Goal: Transaction & Acquisition: Purchase product/service

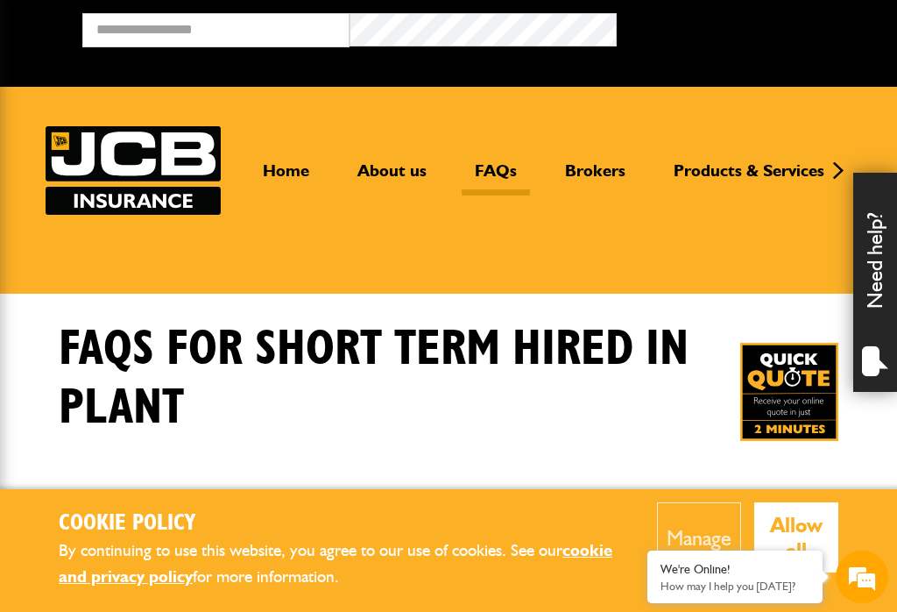
click at [289, 181] on link "Home" at bounding box center [286, 177] width 73 height 35
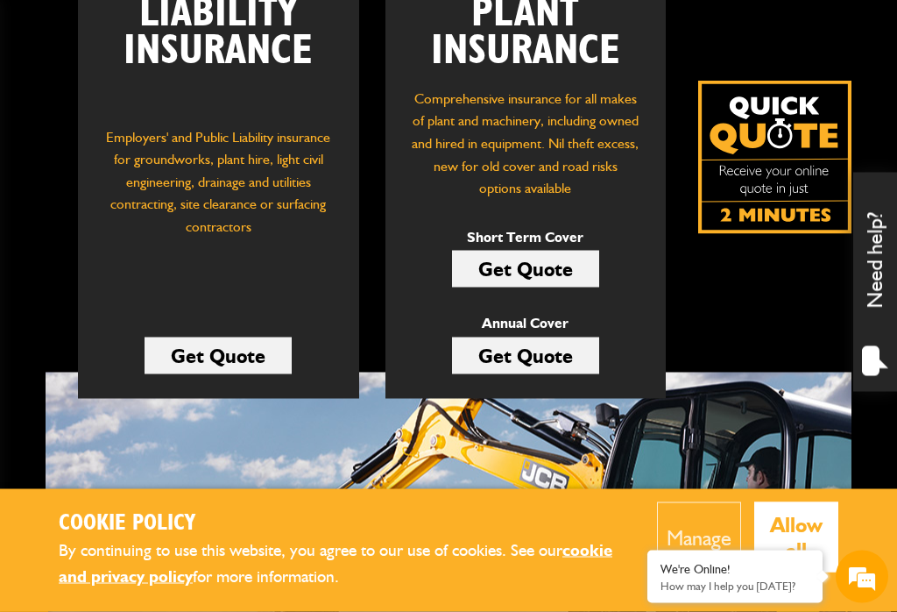
scroll to position [352, 0]
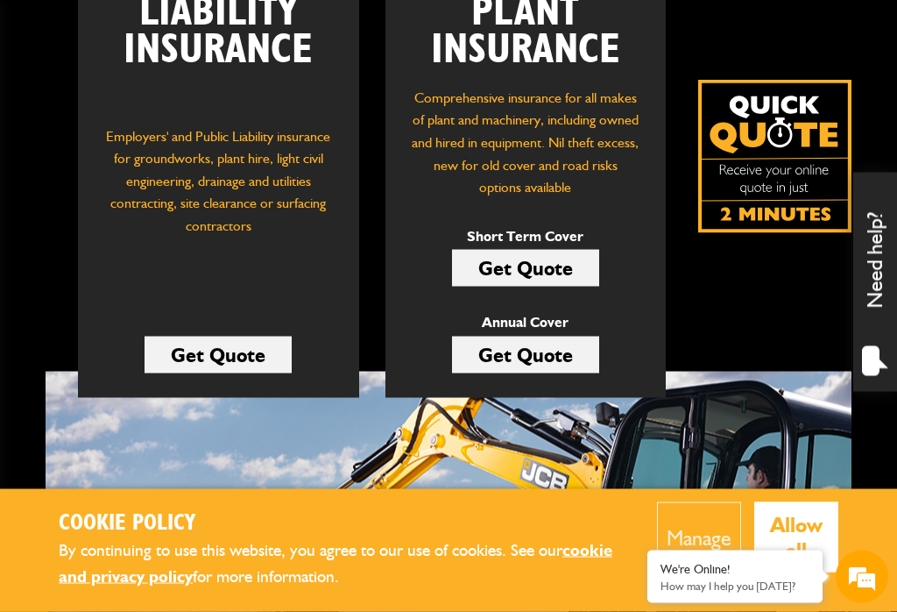
click at [549, 255] on link "Get Quote" at bounding box center [525, 268] width 147 height 37
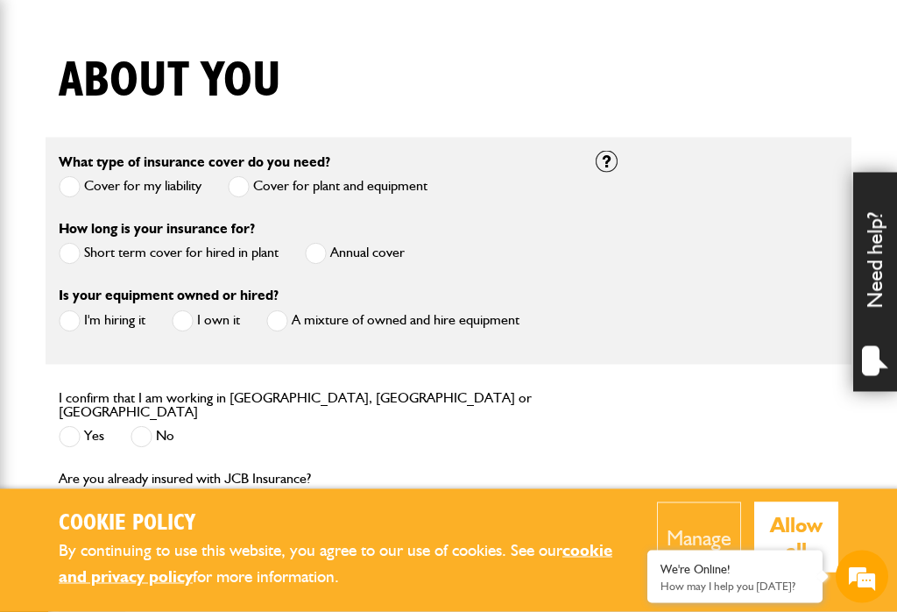
scroll to position [406, 0]
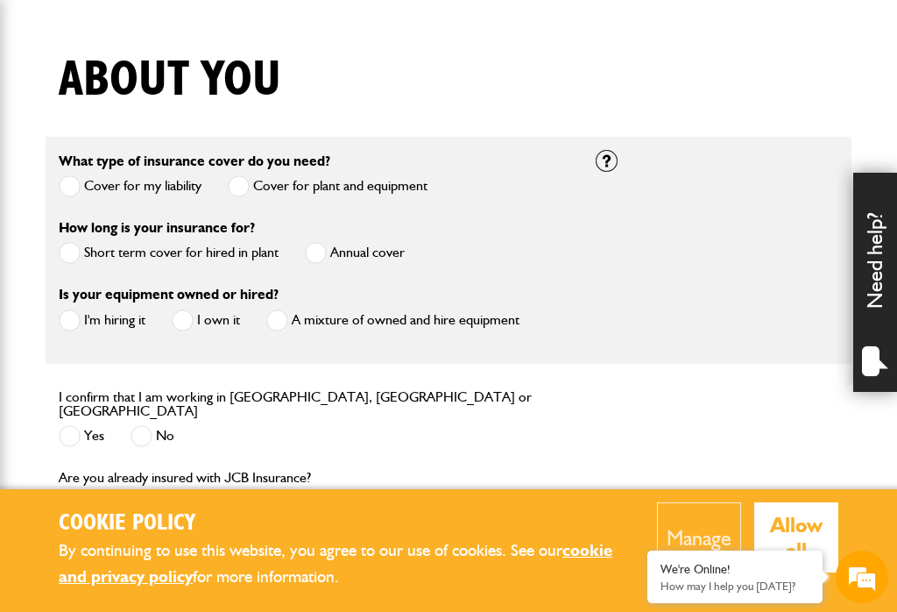
click at [74, 257] on span at bounding box center [70, 253] width 22 height 22
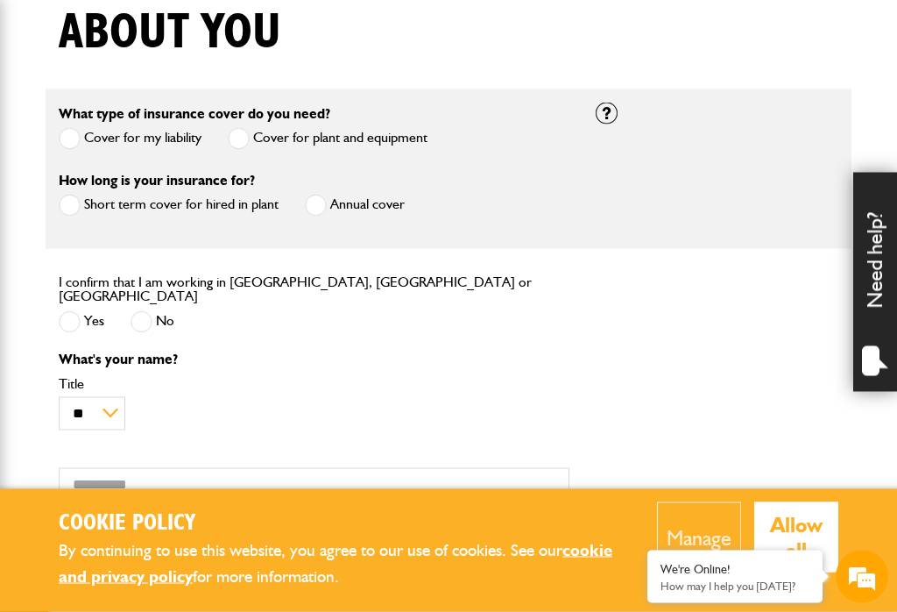
scroll to position [455, 0]
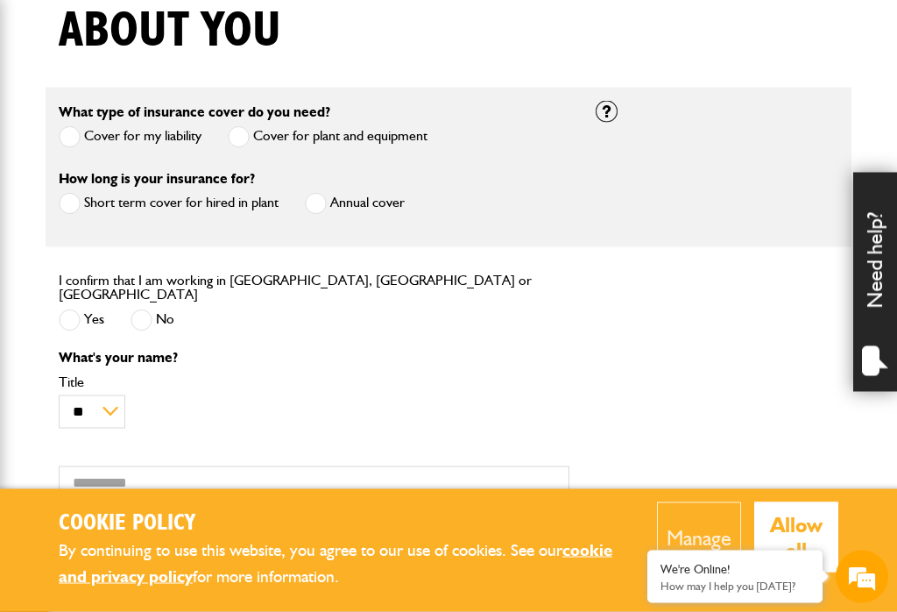
click at [73, 315] on span at bounding box center [70, 320] width 22 height 22
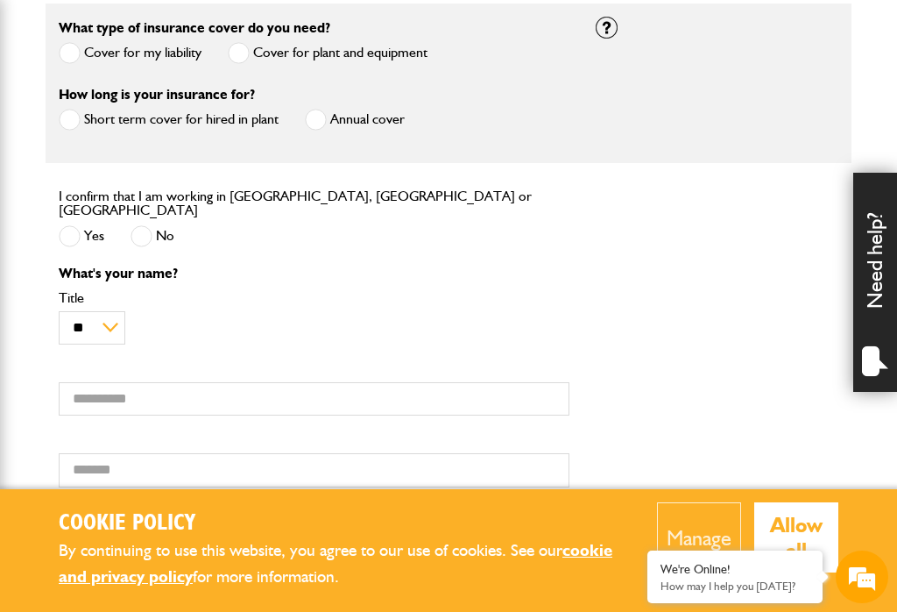
scroll to position [553, 0]
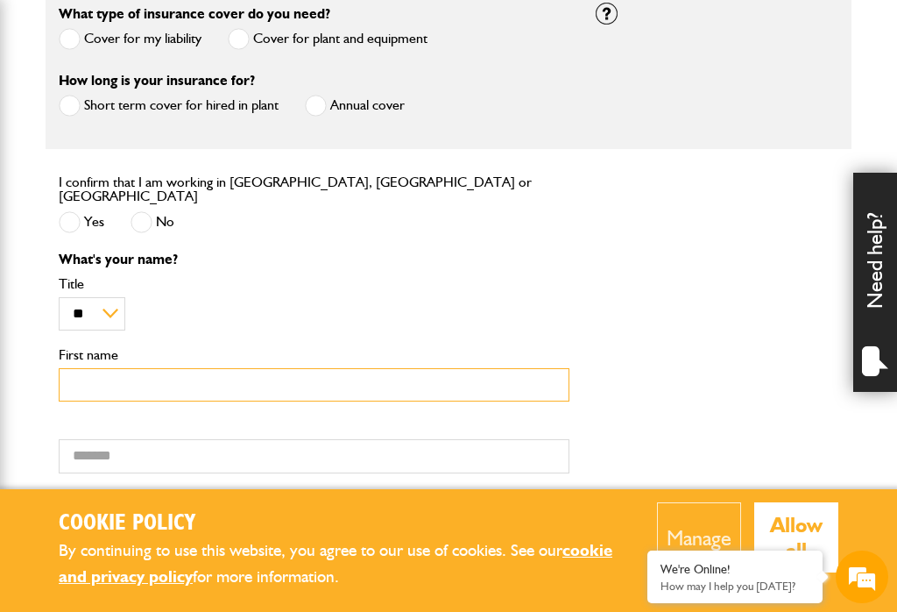
click at [353, 386] on input "First name" at bounding box center [314, 385] width 511 height 34
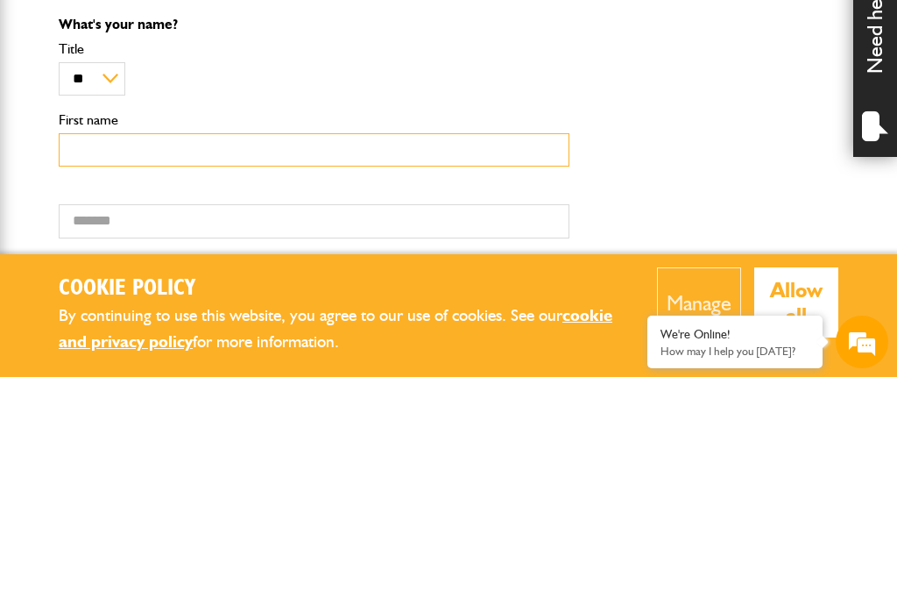
type input "*****"
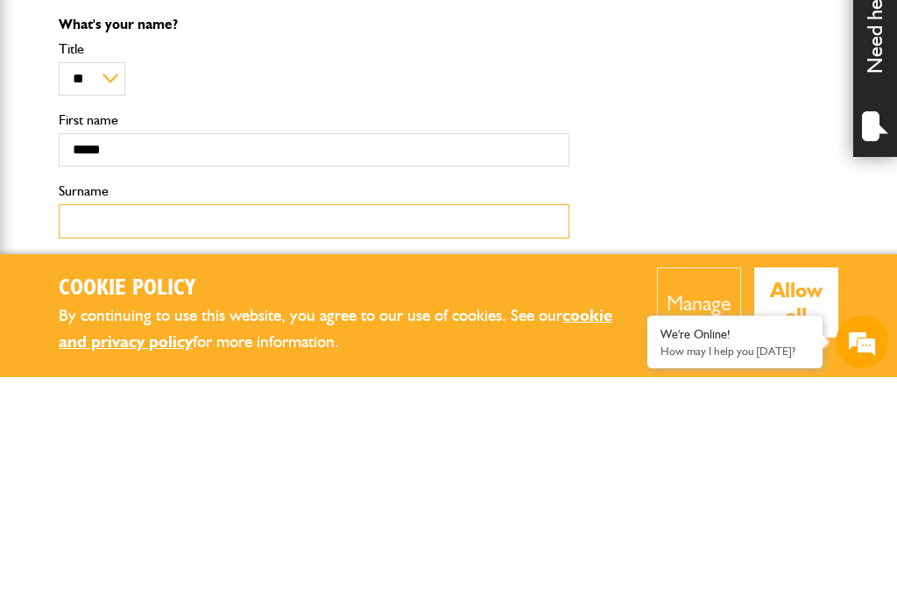
type input "********"
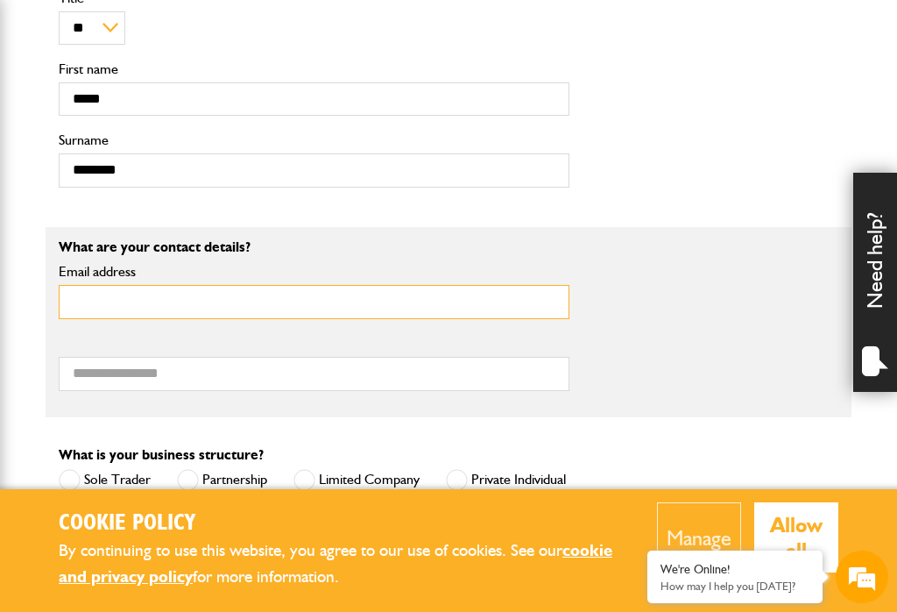
click at [453, 308] on input "Email address" at bounding box center [314, 302] width 511 height 34
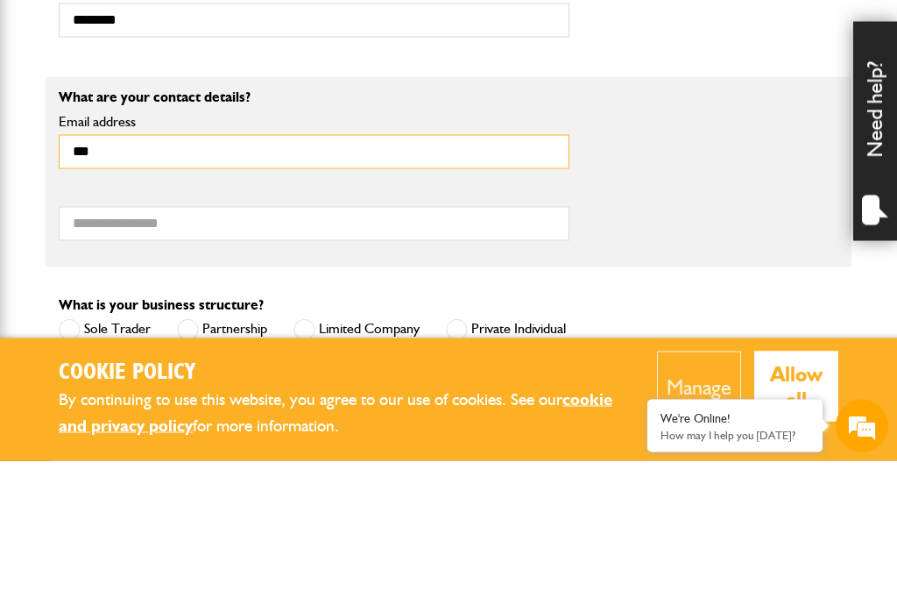
type input "**********"
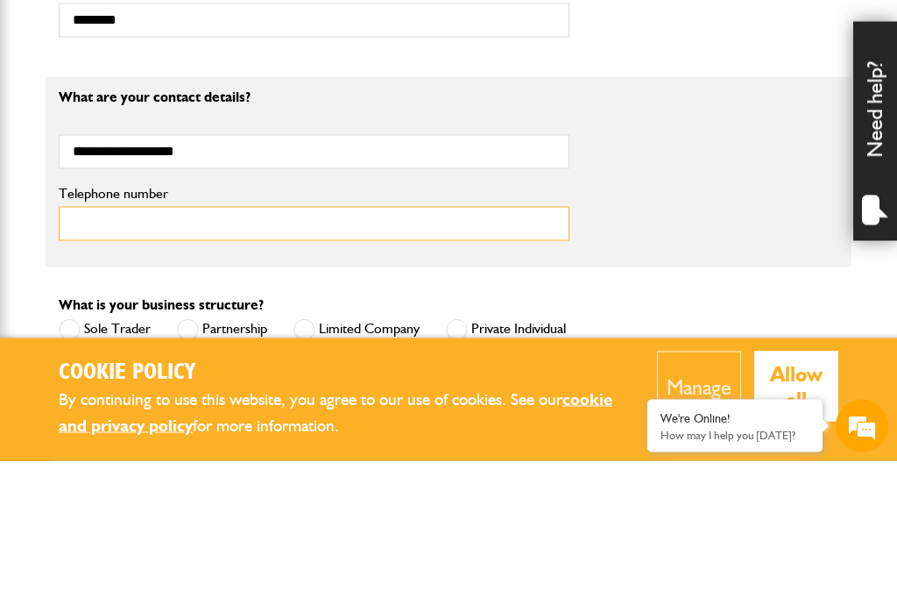
type input "**********"
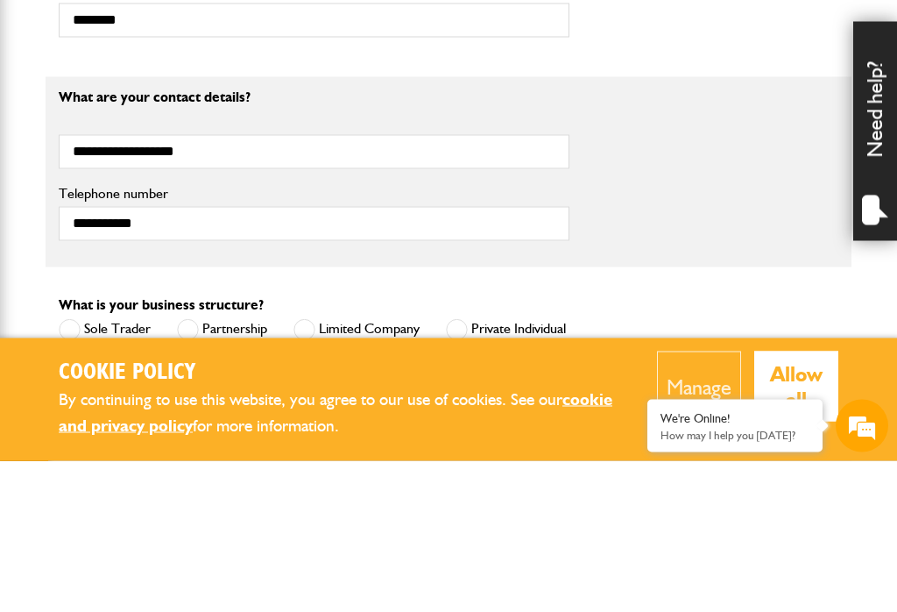
scroll to position [989, 0]
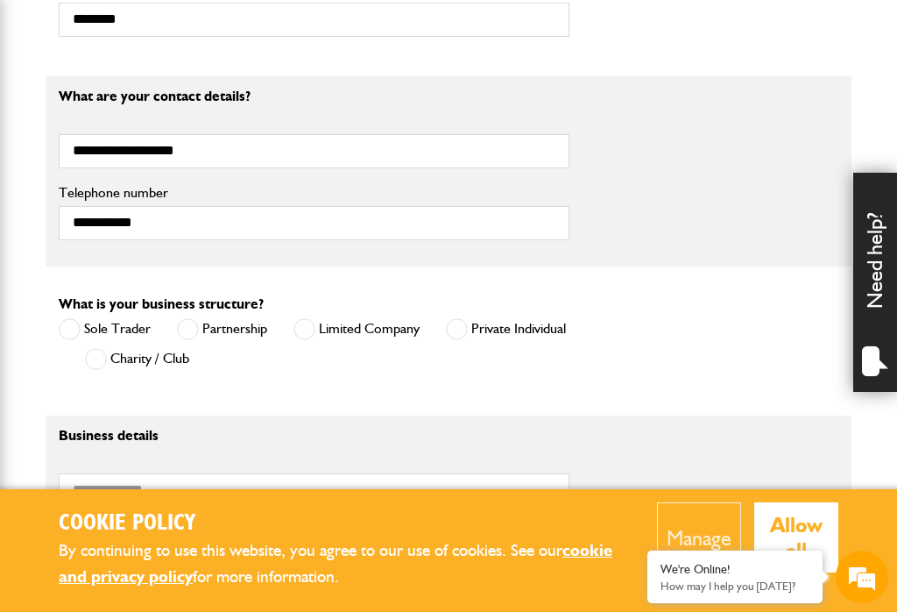
click at [475, 321] on label "Private Individual" at bounding box center [506, 329] width 120 height 22
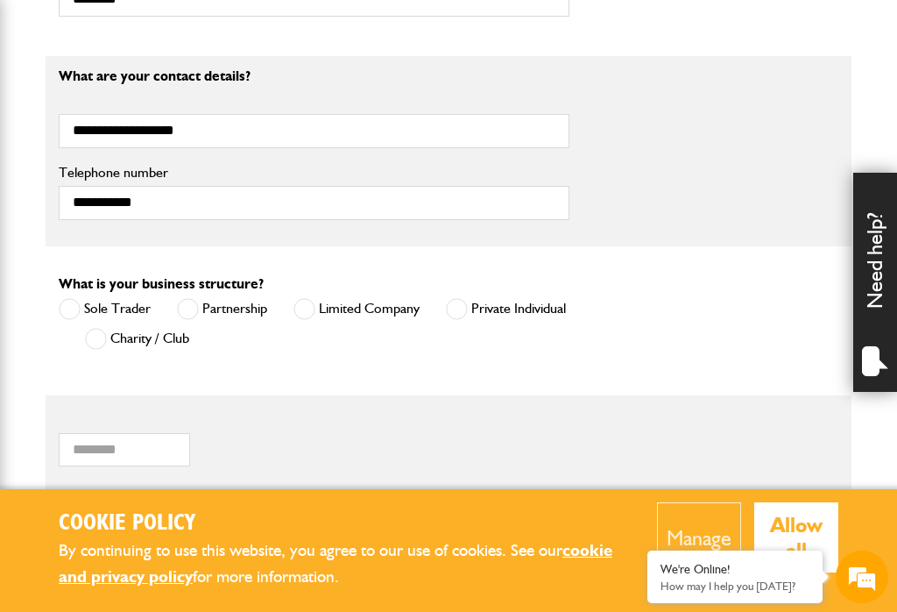
scroll to position [1025, 0]
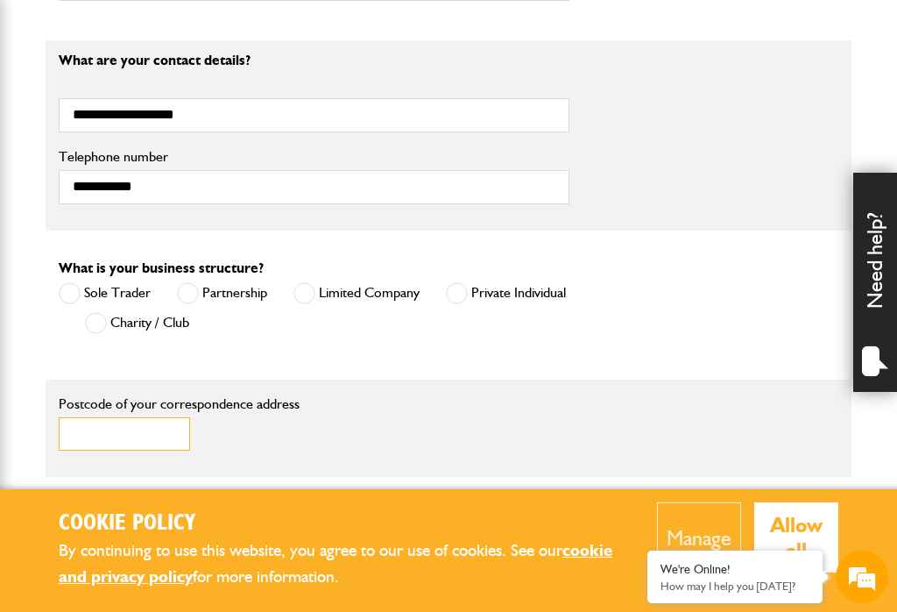
click at [136, 434] on input "Postcode of your correspondence address" at bounding box center [124, 434] width 131 height 34
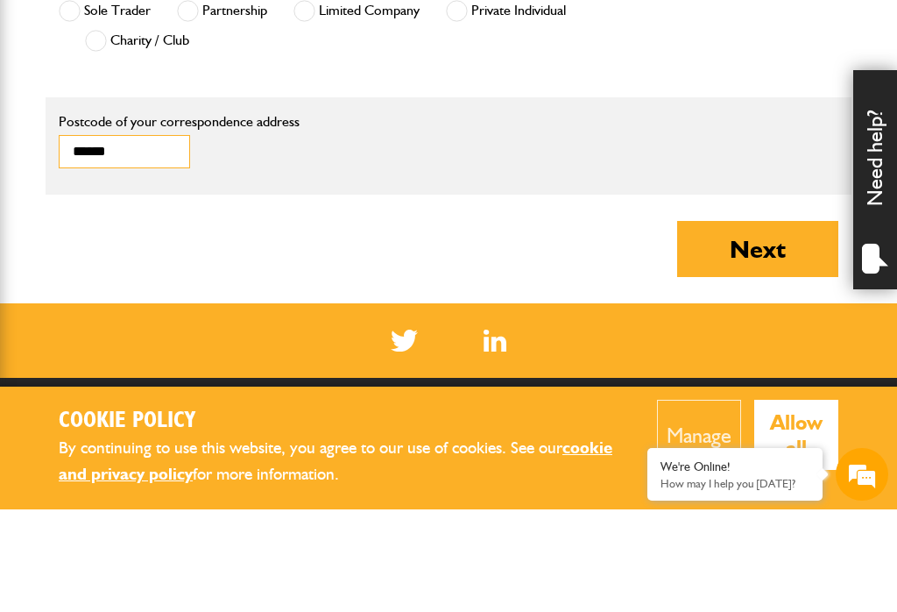
scroll to position [1221, 0]
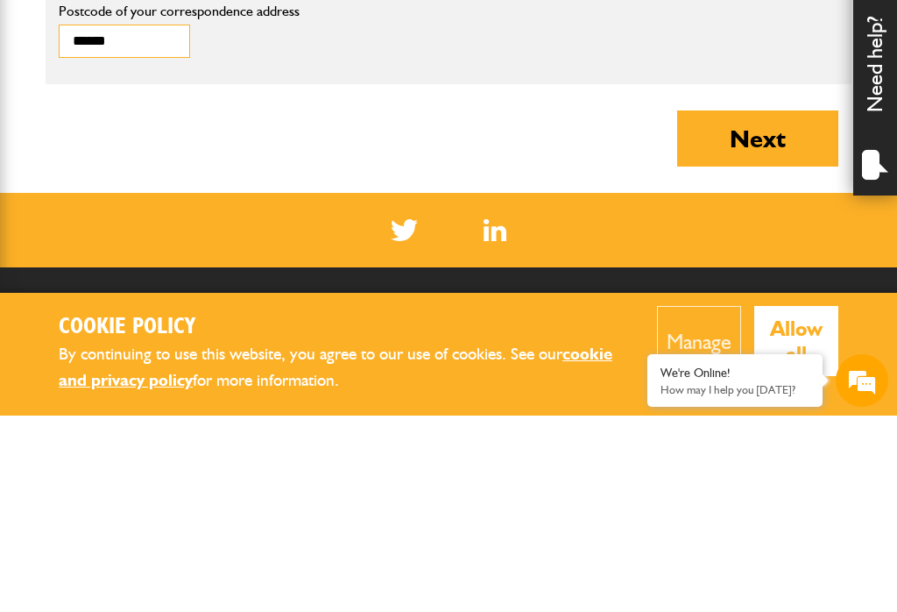
type input "******"
click at [770, 307] on button "Next" at bounding box center [757, 335] width 161 height 56
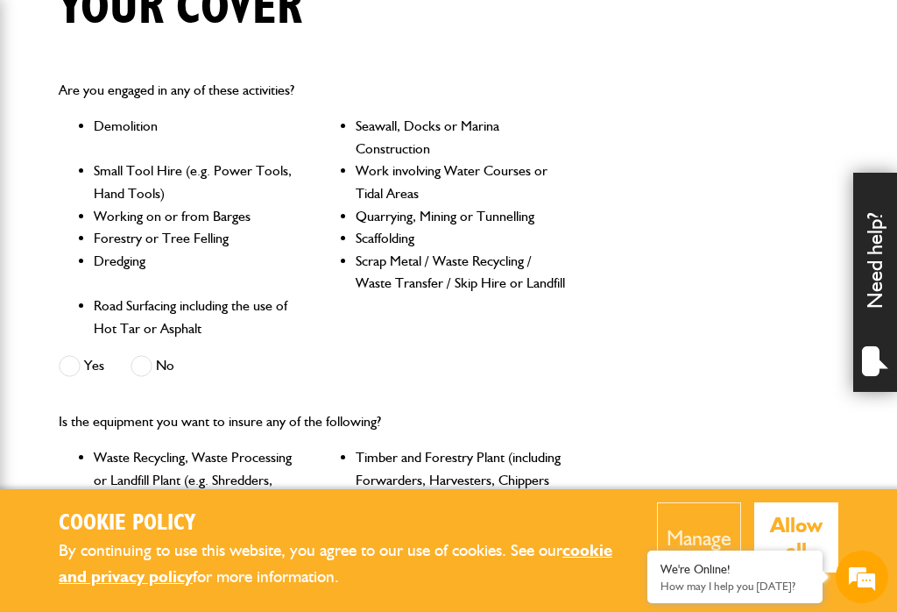
scroll to position [477, 0]
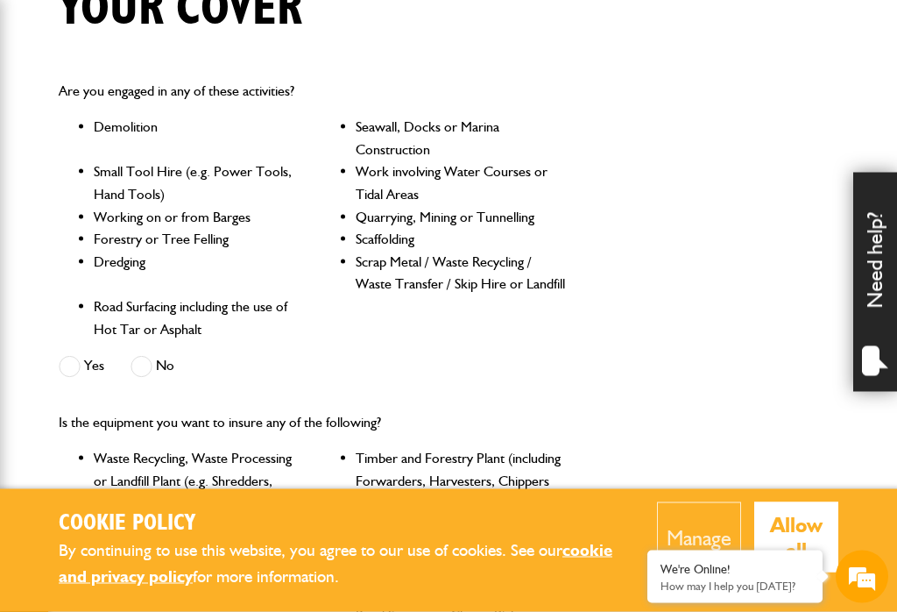
click at [151, 359] on span at bounding box center [142, 367] width 22 height 22
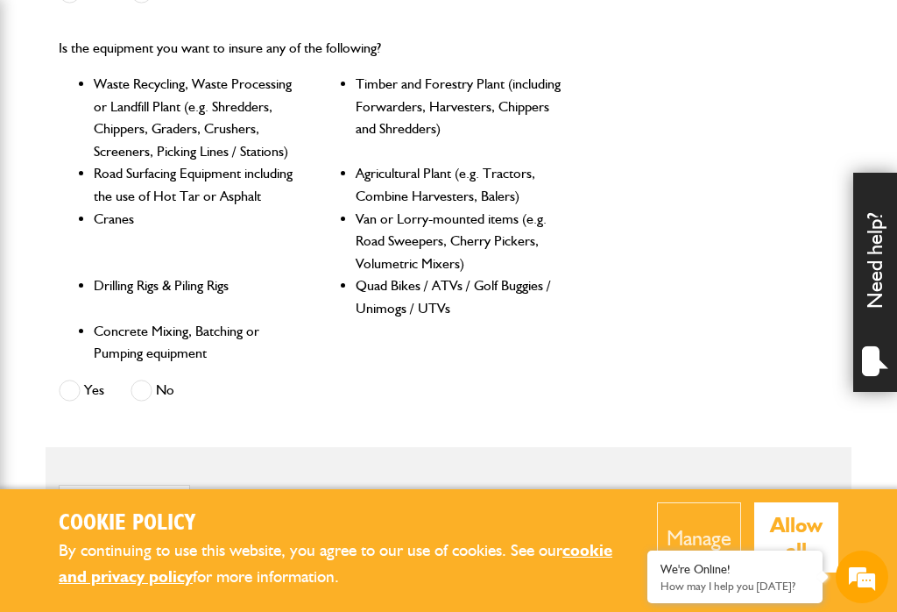
scroll to position [860, 0]
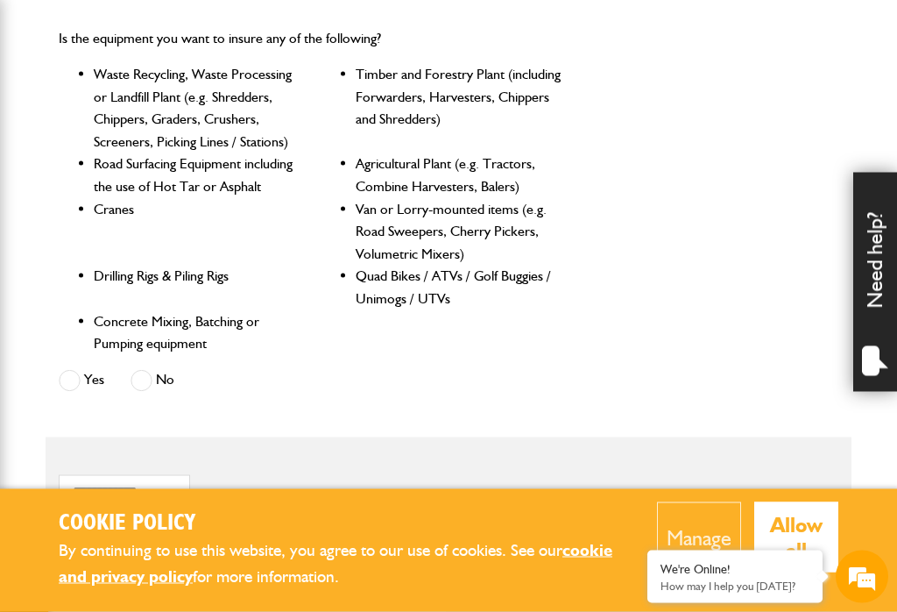
click at [150, 374] on span at bounding box center [142, 381] width 22 height 22
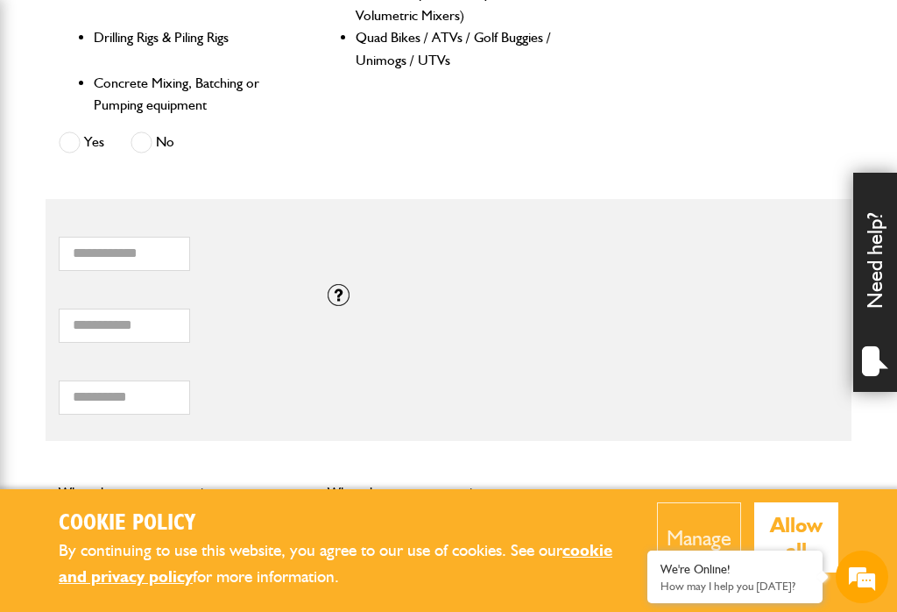
scroll to position [1099, 0]
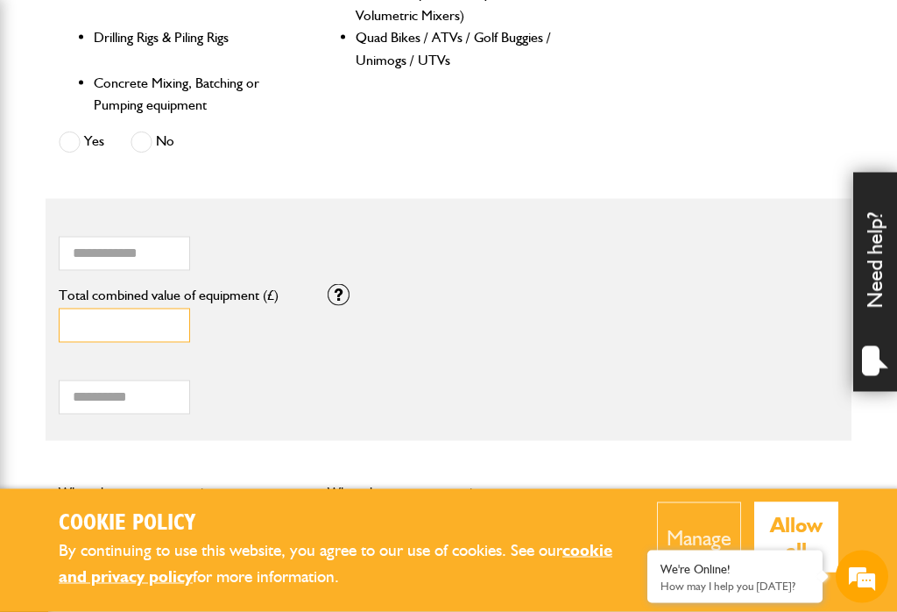
click at [132, 312] on input "*" at bounding box center [124, 325] width 131 height 34
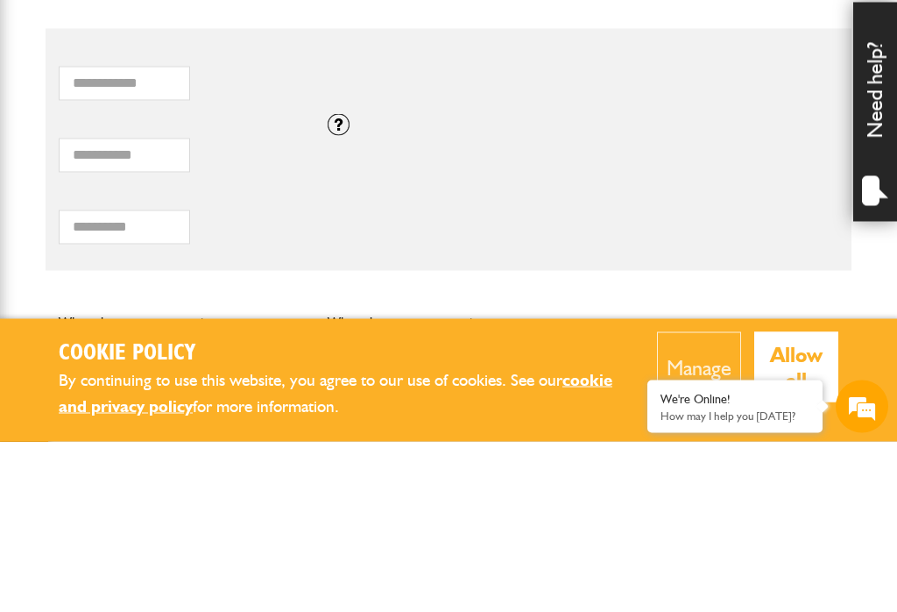
click at [338, 284] on div at bounding box center [339, 295] width 22 height 22
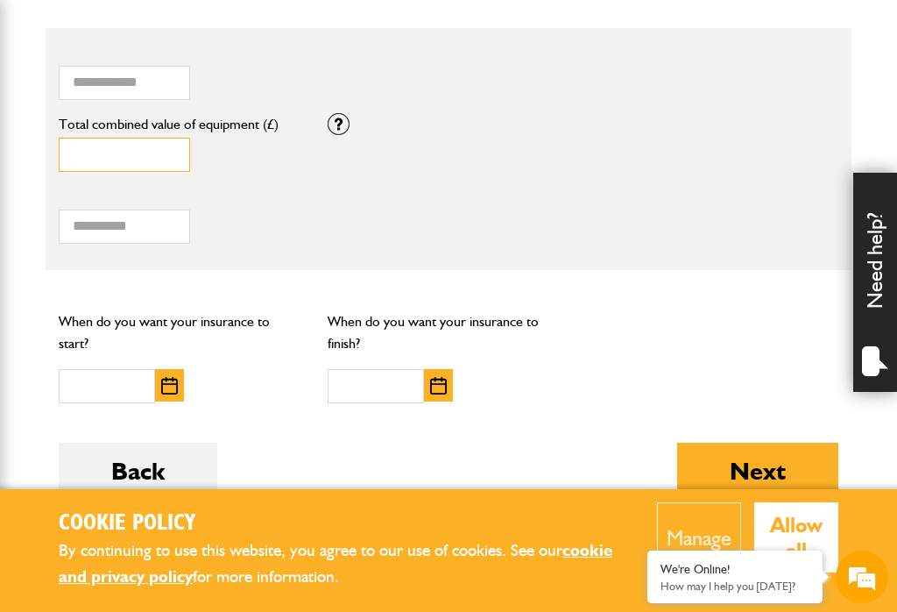
click at [119, 147] on input "Total combined value of equipment (£)" at bounding box center [124, 155] width 131 height 34
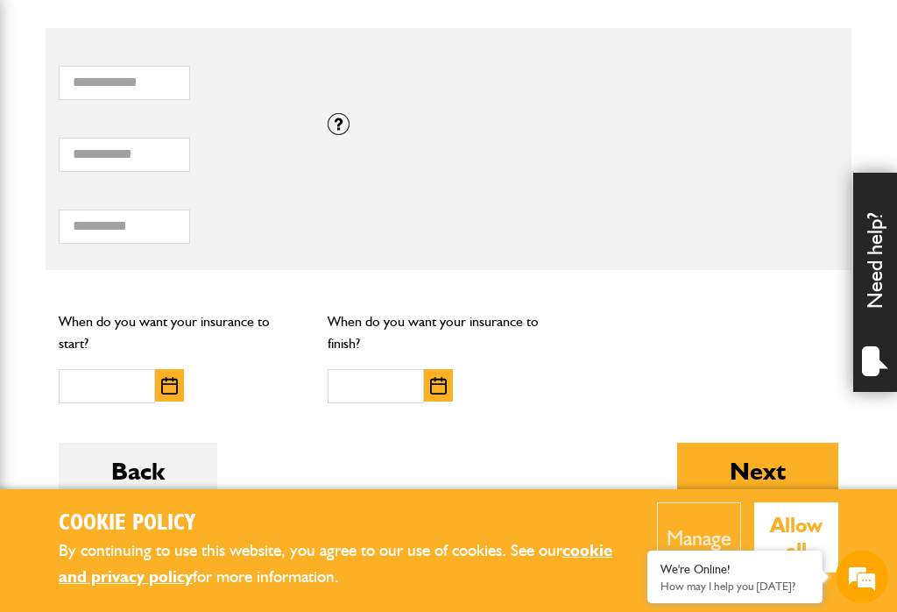
click at [344, 118] on div at bounding box center [339, 124] width 22 height 22
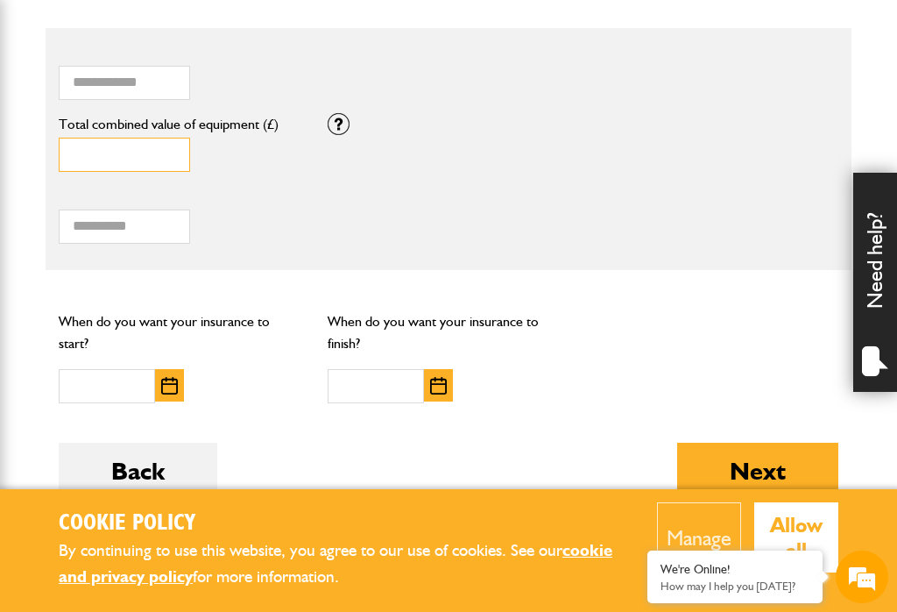
click at [133, 149] on input "*****" at bounding box center [124, 155] width 131 height 34
type input "***"
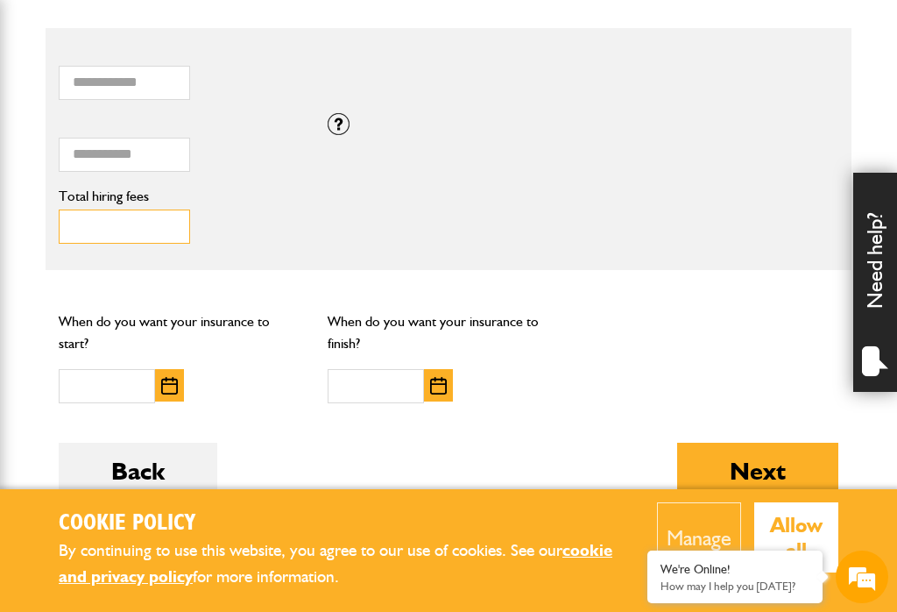
click at [145, 209] on input "Total hiring fees" at bounding box center [124, 226] width 131 height 34
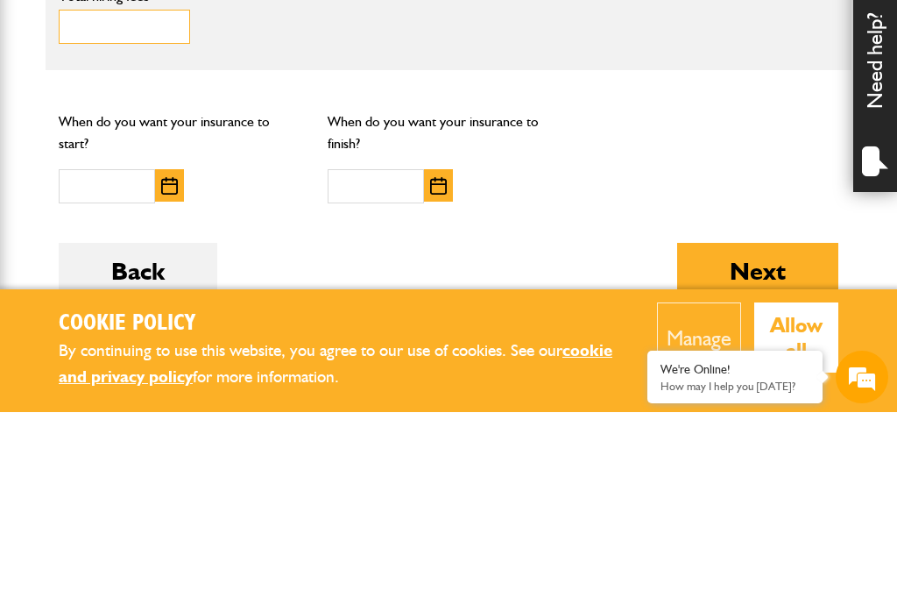
type input "******"
click at [170, 377] on img "button" at bounding box center [169, 386] width 17 height 18
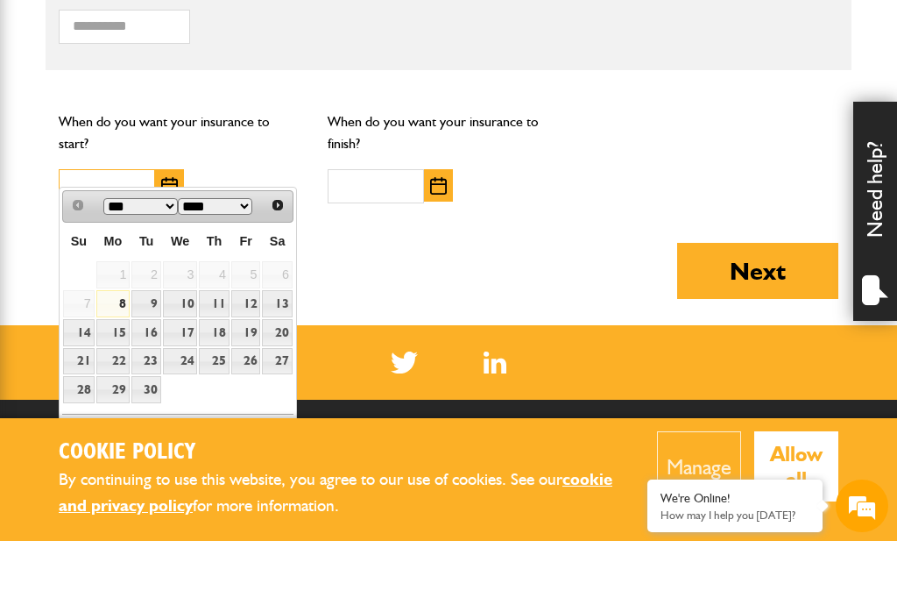
scroll to position [1432, 0]
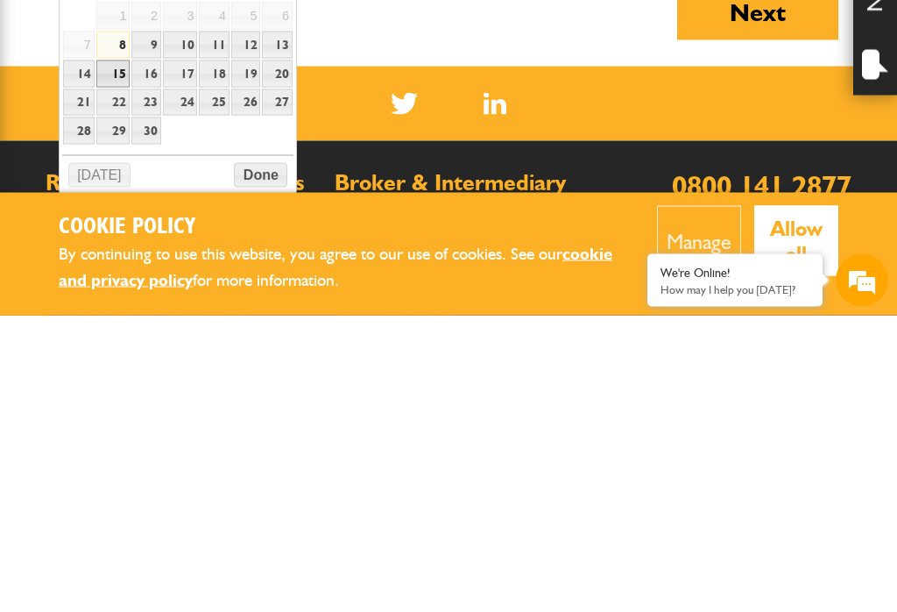
click at [115, 357] on link "15" at bounding box center [113, 370] width 34 height 27
type input "**********"
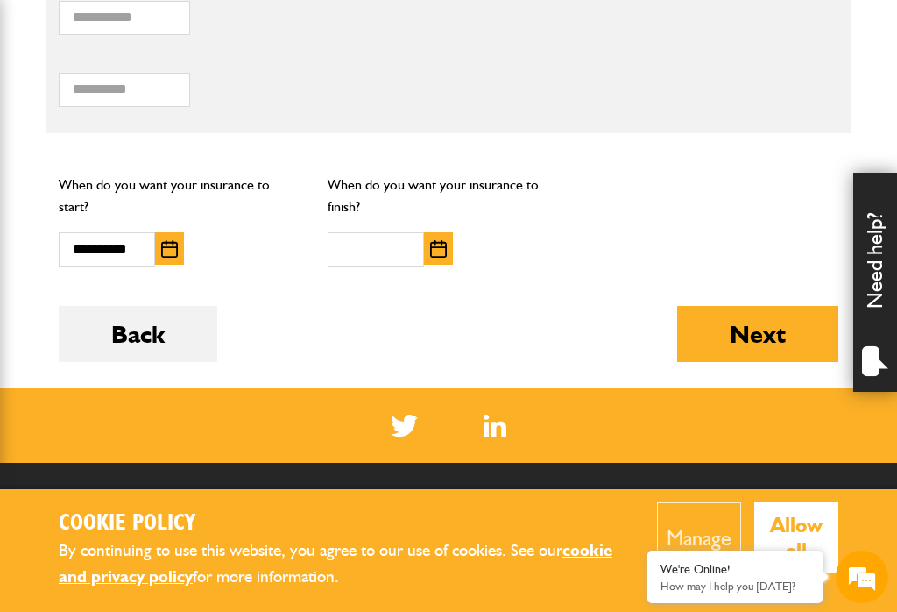
scroll to position [1405, 0]
click at [438, 241] on img "button" at bounding box center [438, 250] width 17 height 18
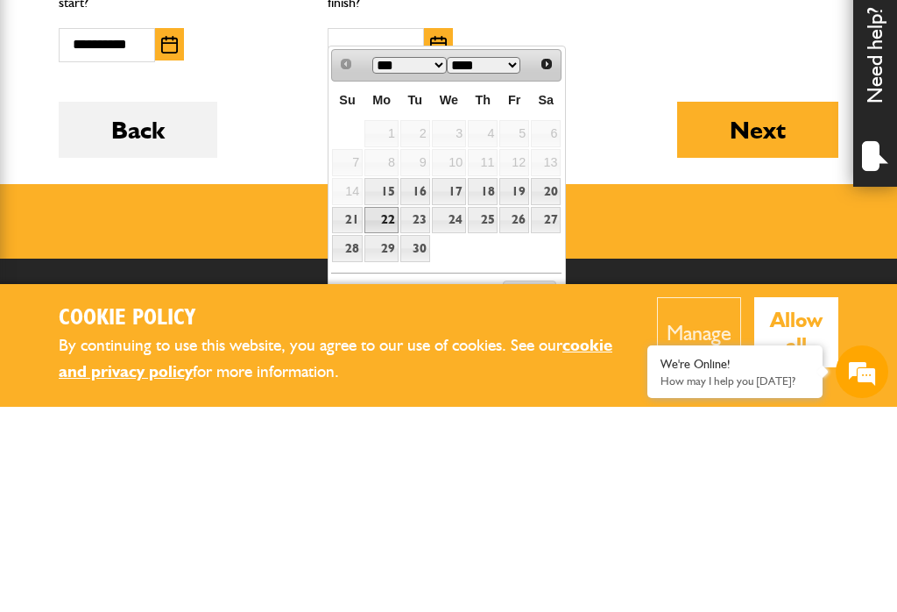
click at [383, 412] on link "22" at bounding box center [382, 425] width 34 height 27
type input "**********"
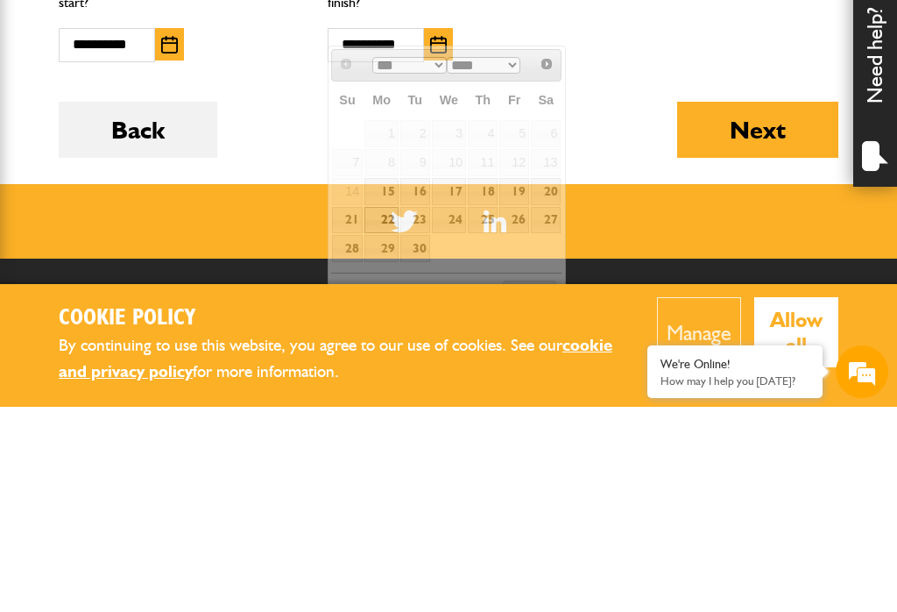
scroll to position [1611, 0]
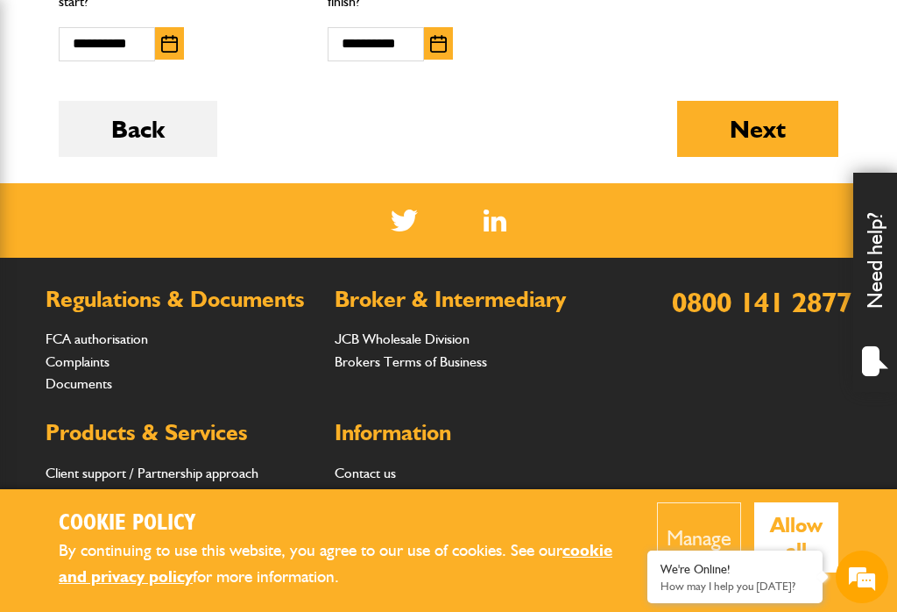
click at [754, 110] on button "Next" at bounding box center [757, 129] width 161 height 56
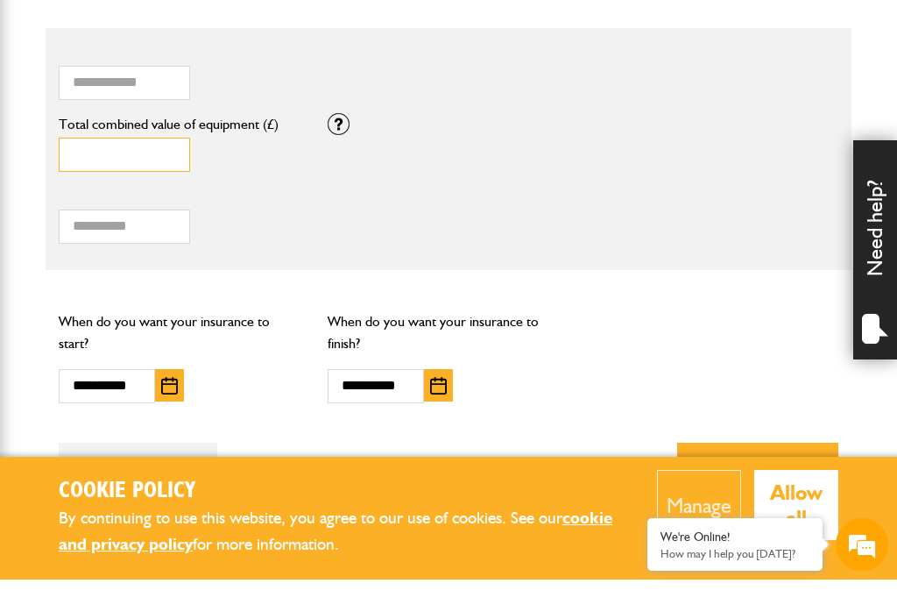
scroll to position [1236, 0]
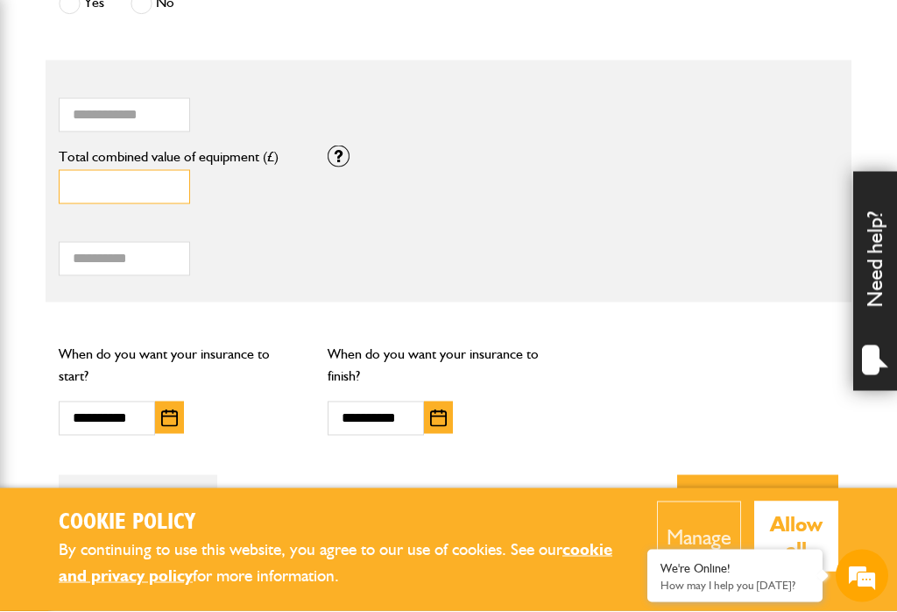
type input "*"
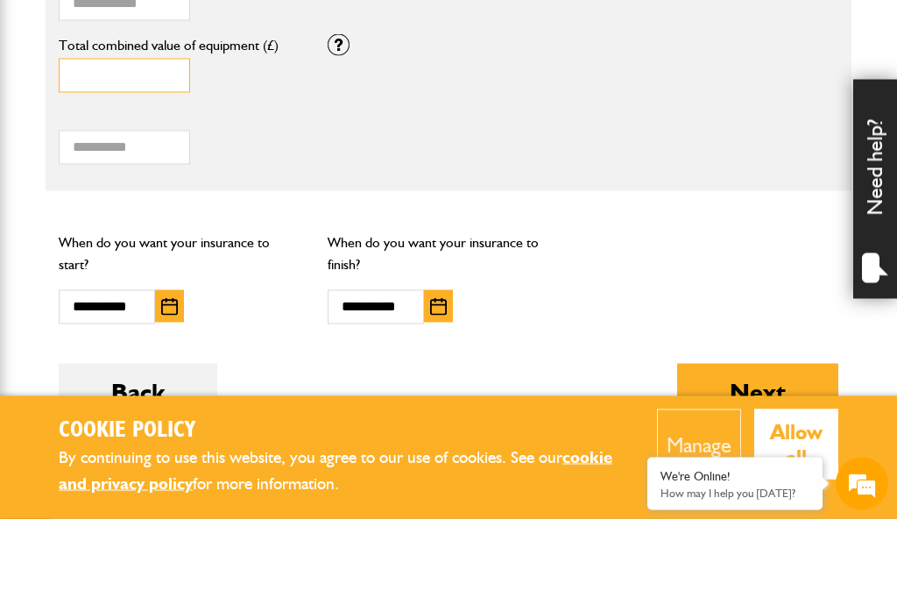
scroll to position [1257, 0]
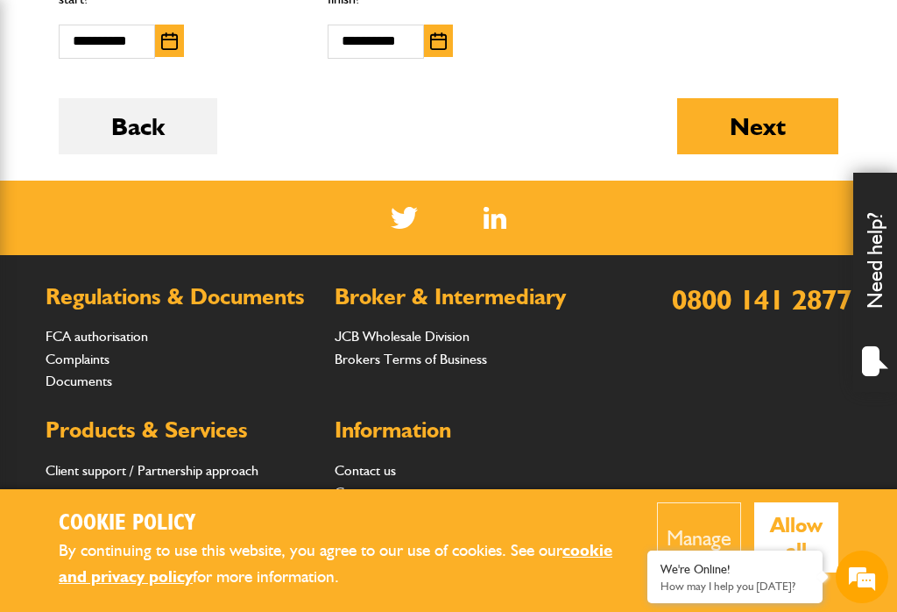
click at [784, 114] on button "Next" at bounding box center [757, 126] width 161 height 56
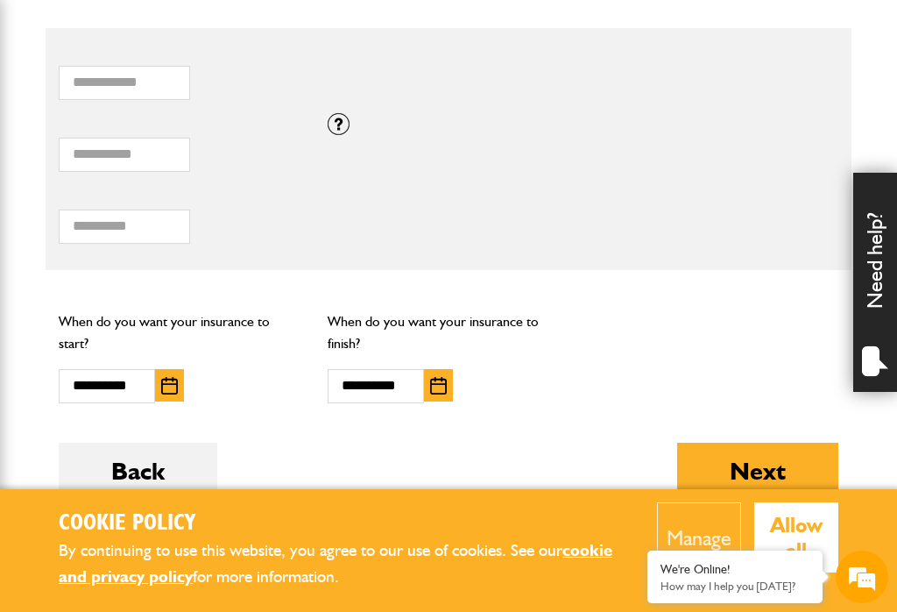
click at [335, 113] on div at bounding box center [339, 124] width 22 height 22
click at [765, 448] on button "Next" at bounding box center [757, 470] width 161 height 56
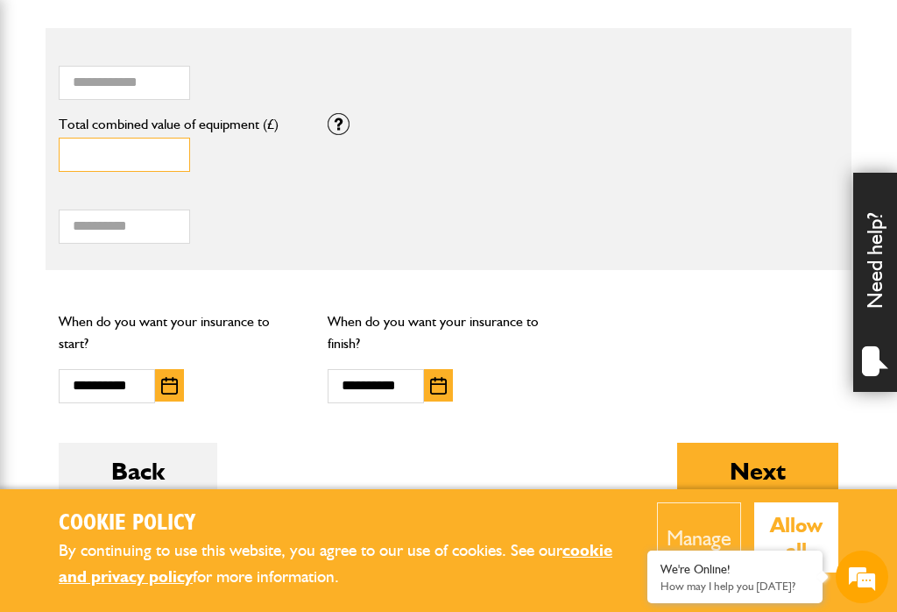
click at [152, 138] on input "Total combined value of equipment (£)" at bounding box center [124, 155] width 131 height 34
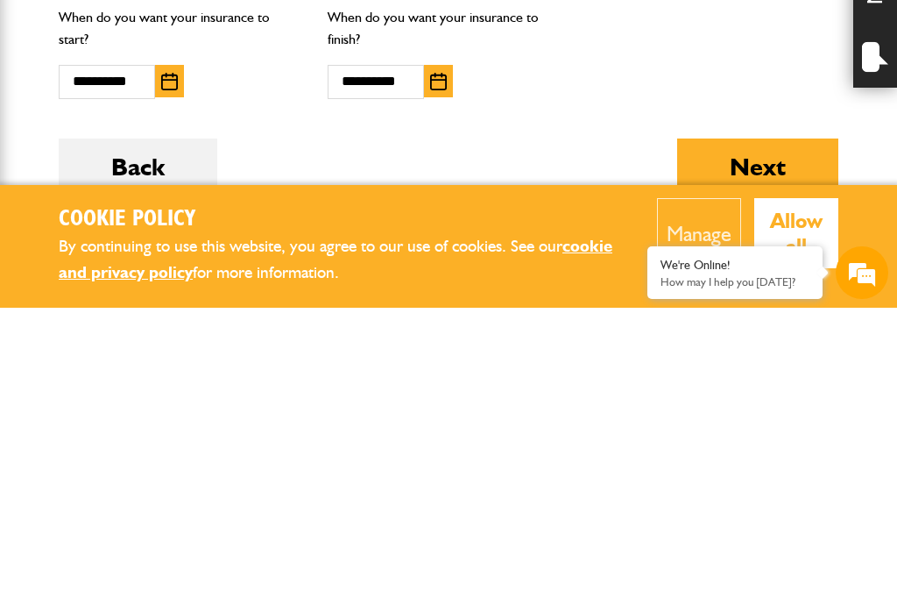
click at [760, 442] on button "Next" at bounding box center [757, 470] width 161 height 56
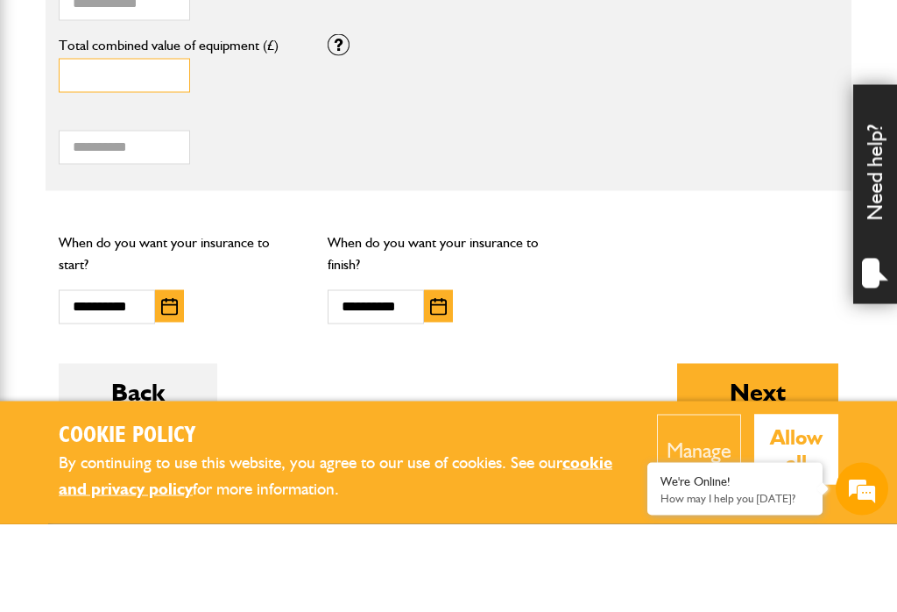
scroll to position [1259, 0]
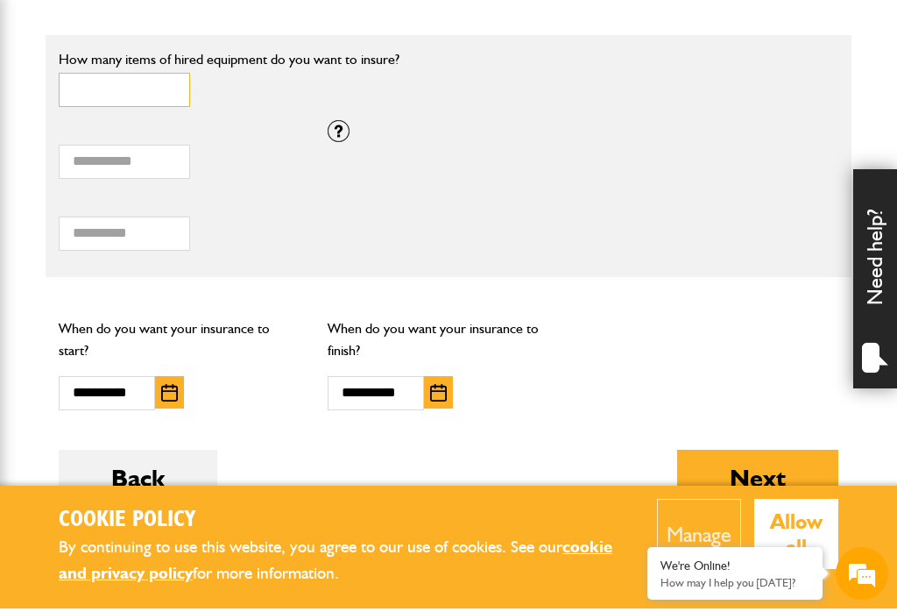
click at [112, 83] on input "*" at bounding box center [124, 93] width 131 height 34
type input "*"
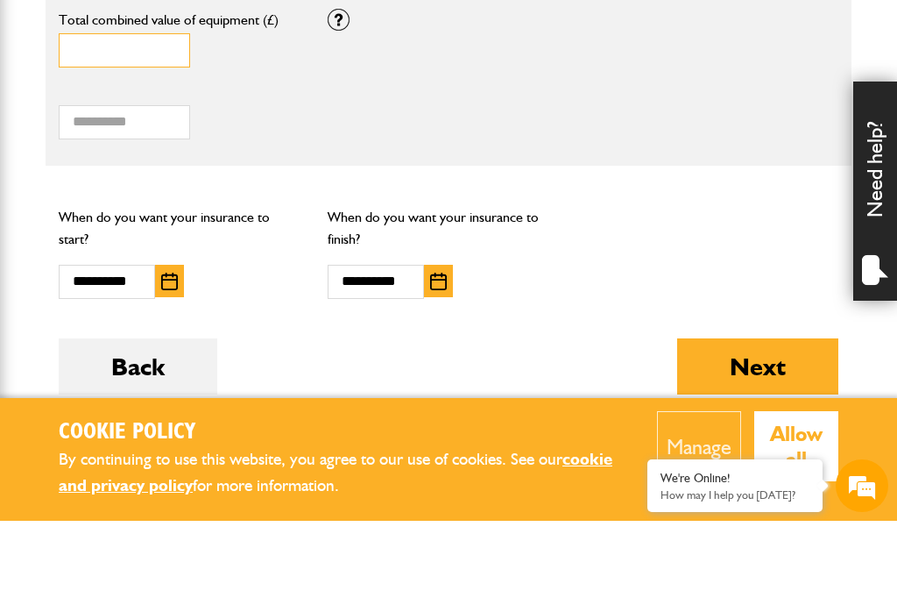
click at [110, 124] on input "Total combined value of equipment (£)" at bounding box center [124, 141] width 131 height 34
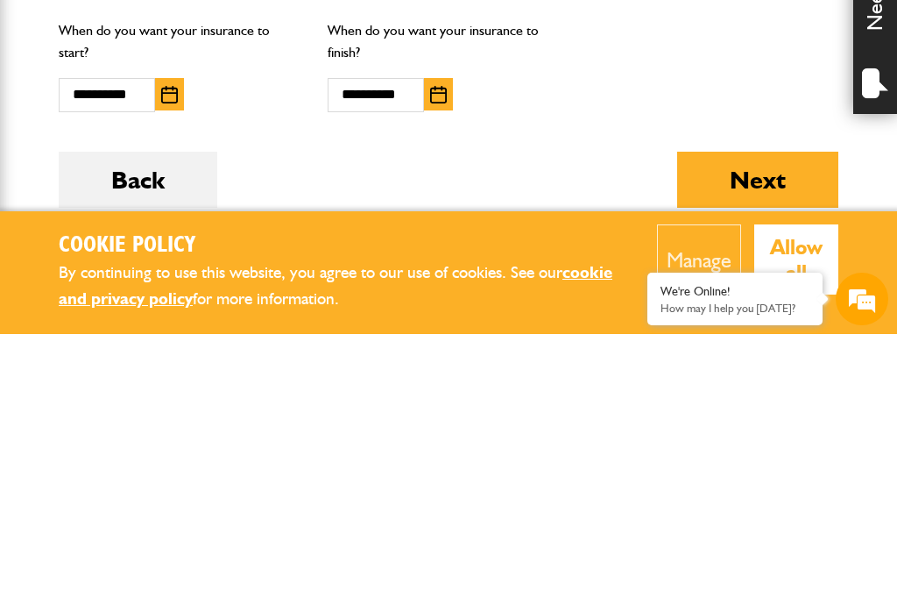
click at [768, 429] on button "Next" at bounding box center [757, 457] width 161 height 56
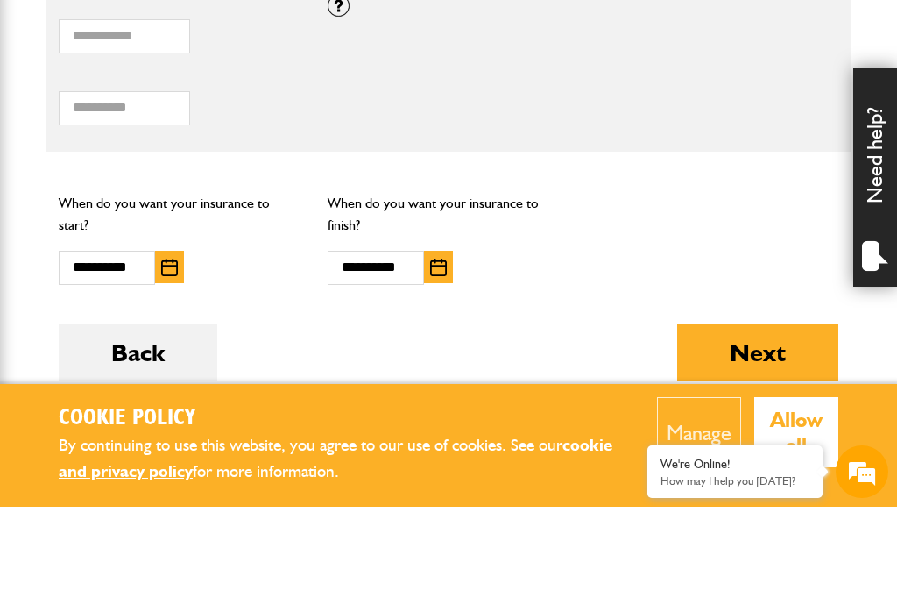
click at [262, 356] on div "**********" at bounding box center [192, 373] width 267 height 34
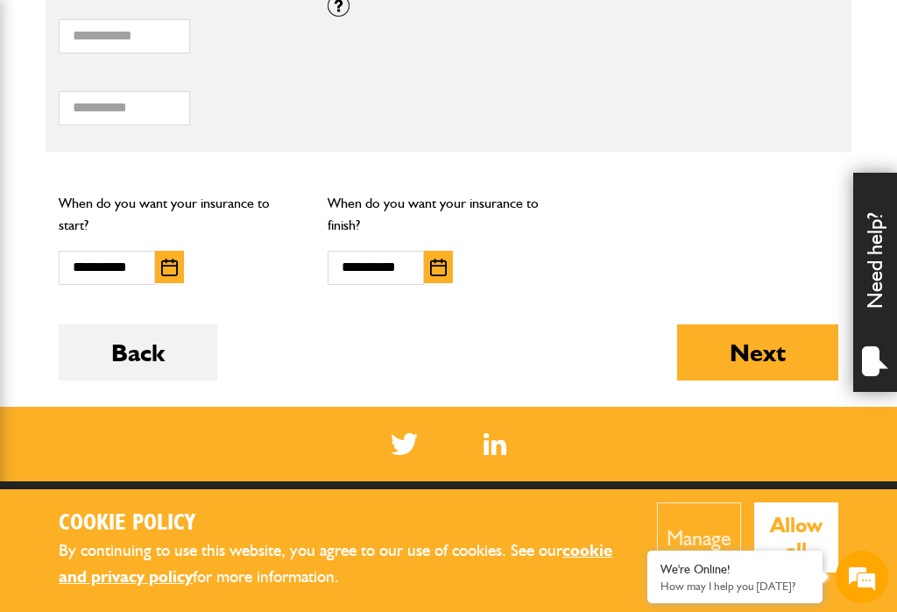
click at [761, 339] on button "Next" at bounding box center [757, 352] width 161 height 56
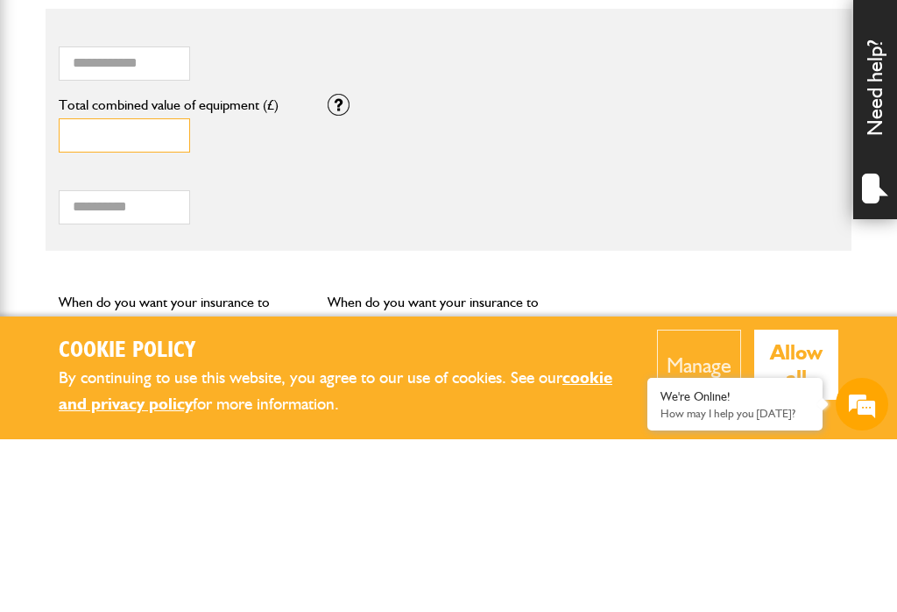
scroll to position [1080, 0]
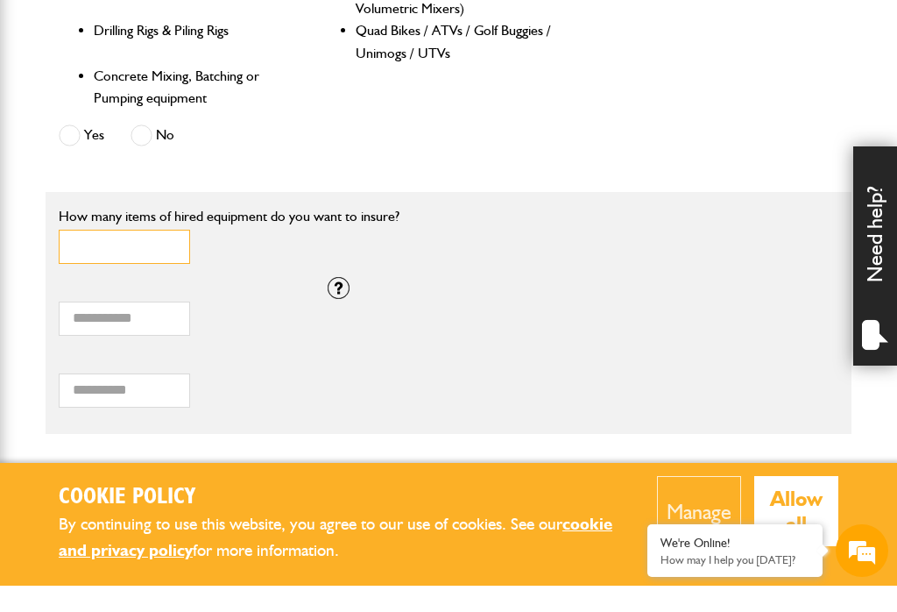
click at [113, 256] on input "*" at bounding box center [124, 273] width 131 height 34
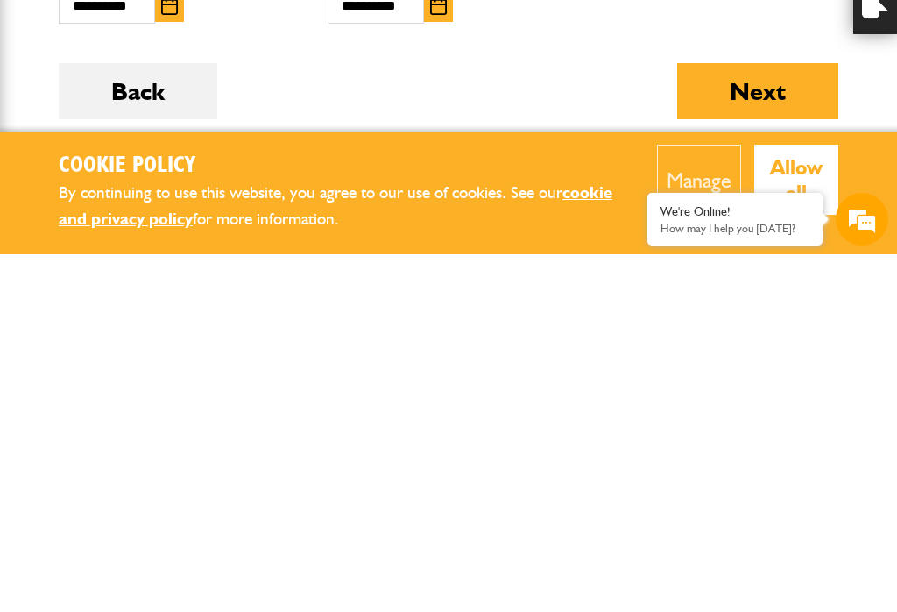
type input "**"
click at [761, 421] on button "Next" at bounding box center [757, 449] width 161 height 56
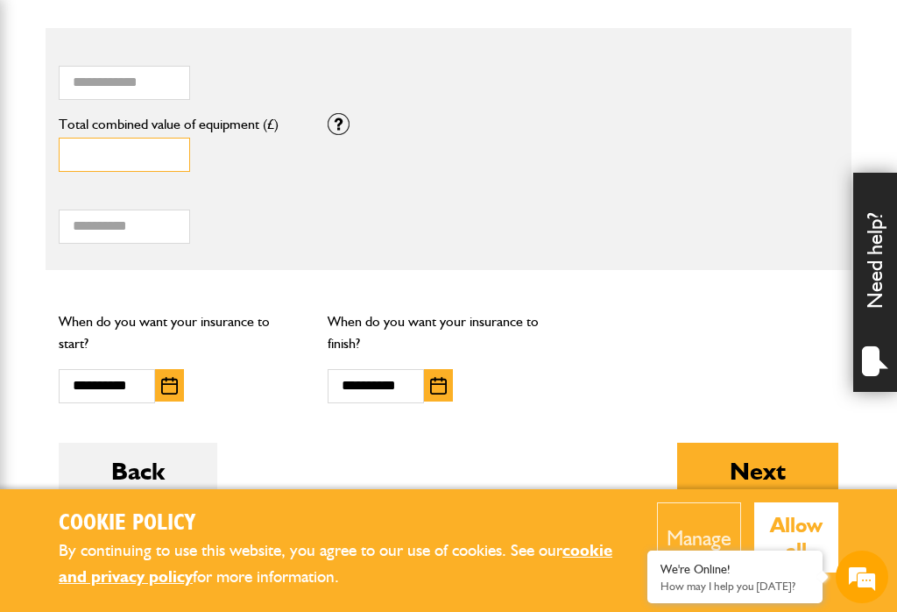
click at [758, 454] on button "Next" at bounding box center [757, 470] width 161 height 56
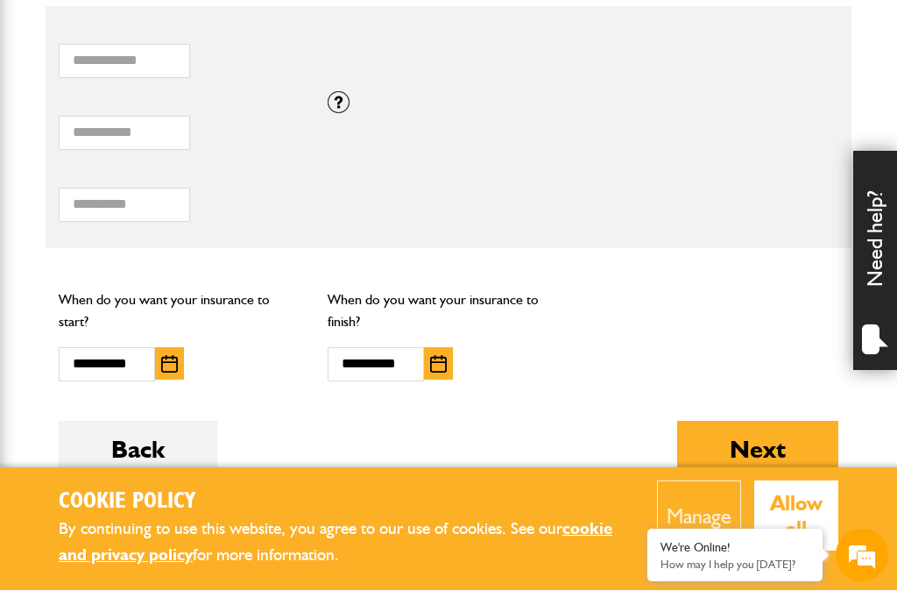
click at [346, 113] on div at bounding box center [339, 124] width 22 height 22
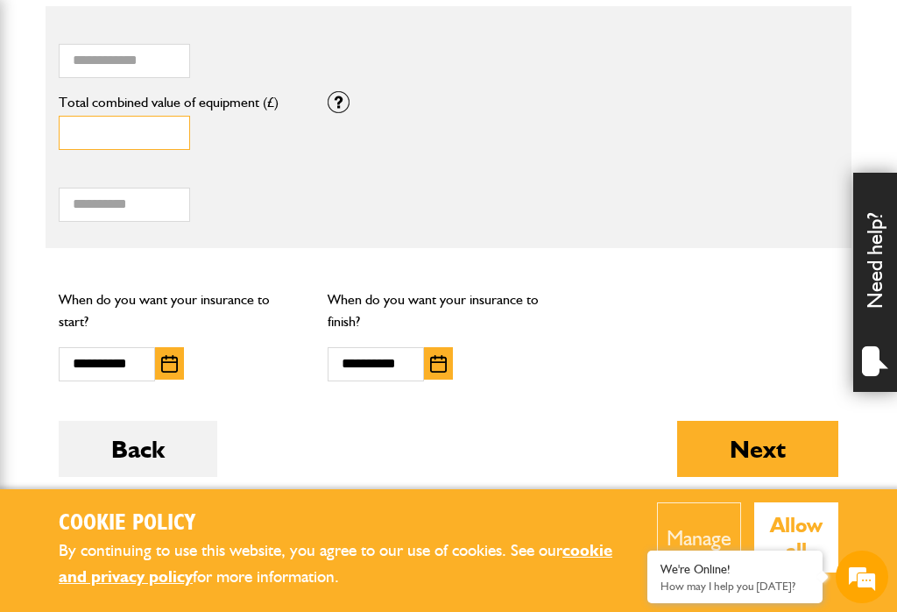
click at [113, 120] on input "Total combined value of equipment (£)" at bounding box center [124, 133] width 131 height 34
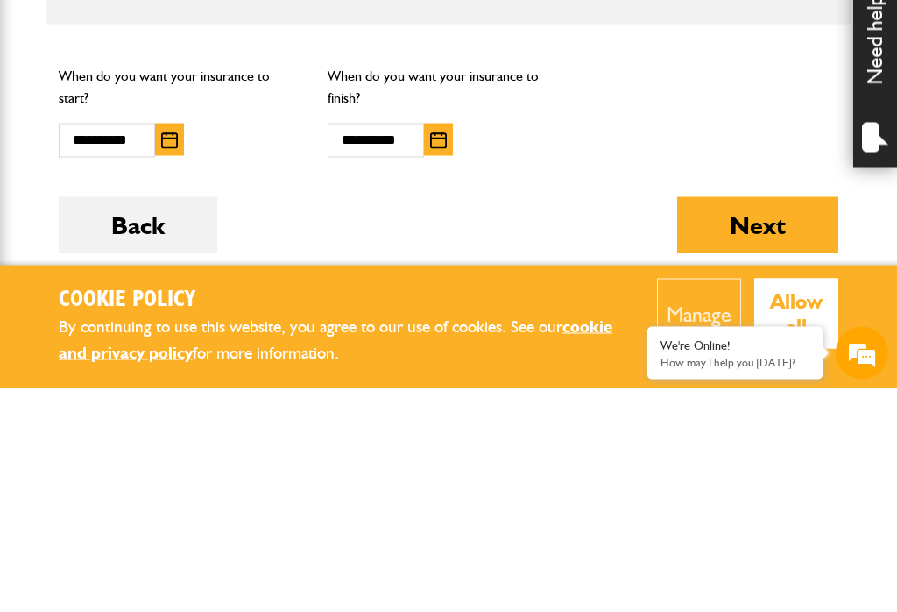
click at [768, 421] on button "Next" at bounding box center [757, 449] width 161 height 56
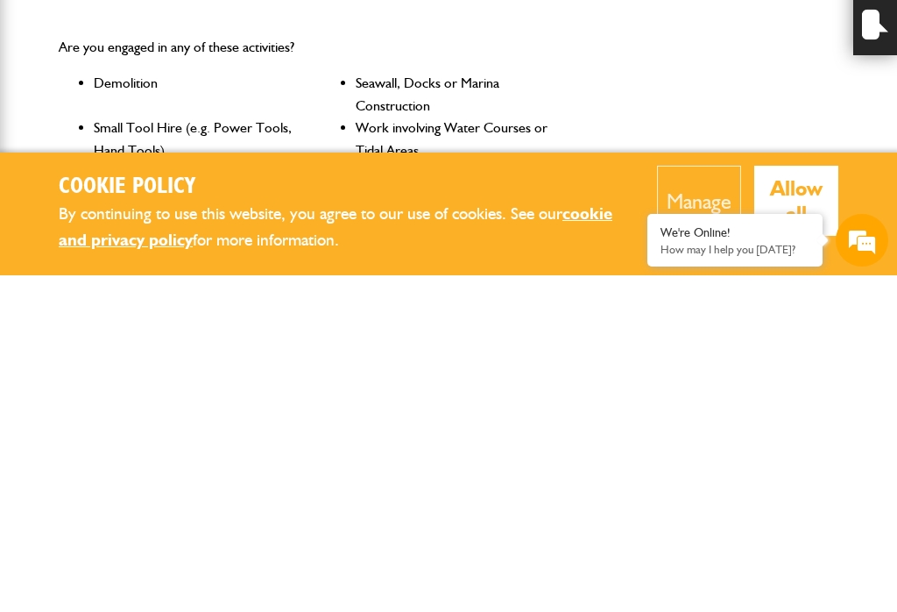
scroll to position [193, 0]
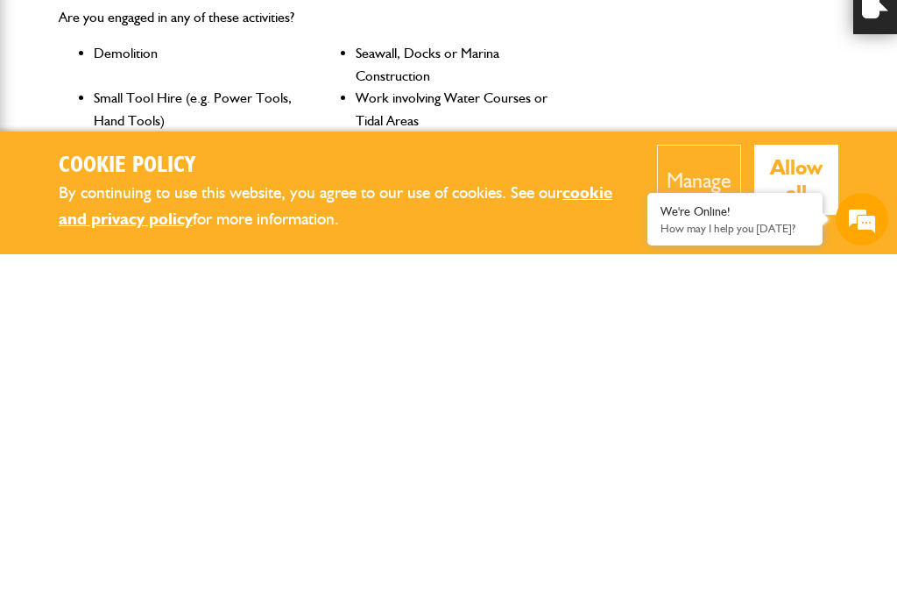
click at [707, 502] on button "Manage" at bounding box center [699, 537] width 84 height 70
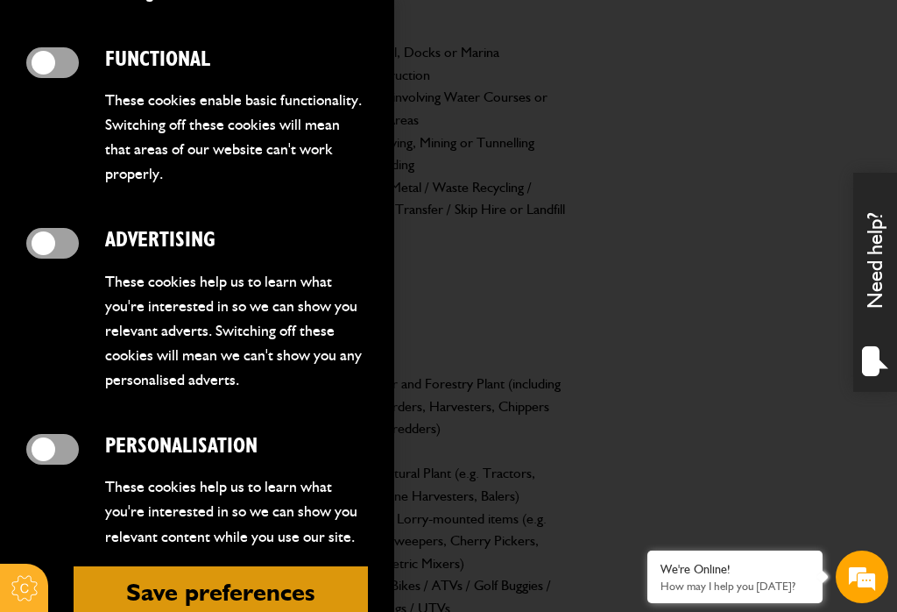
scroll to position [572, 0]
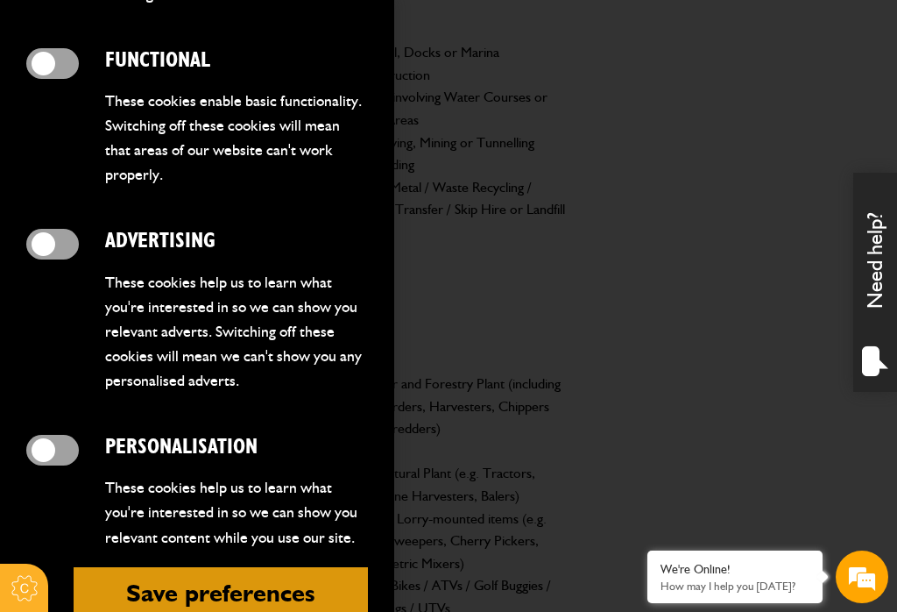
click at [232, 567] on button "Save preferences" at bounding box center [221, 592] width 294 height 51
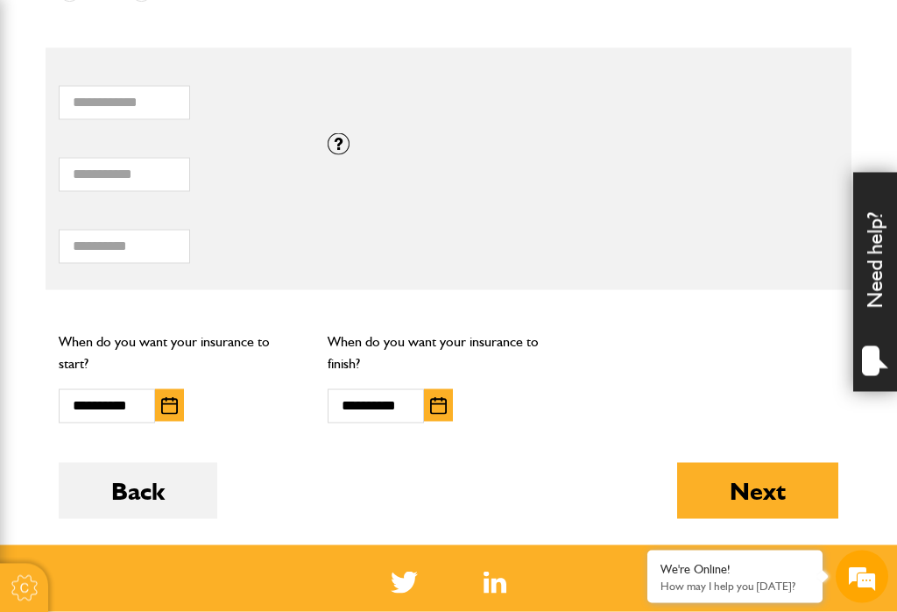
scroll to position [1250, 0]
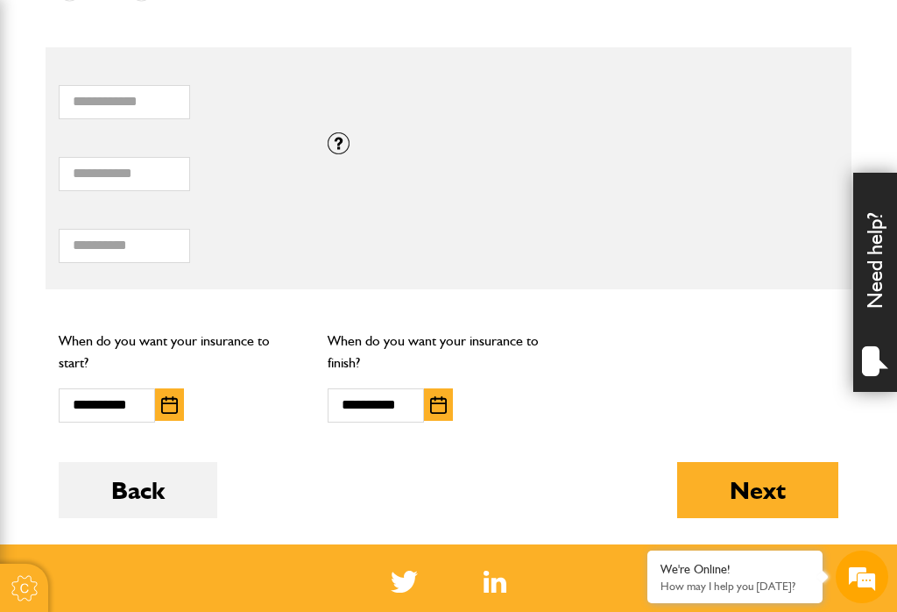
click at [738, 485] on button "Next" at bounding box center [757, 490] width 161 height 56
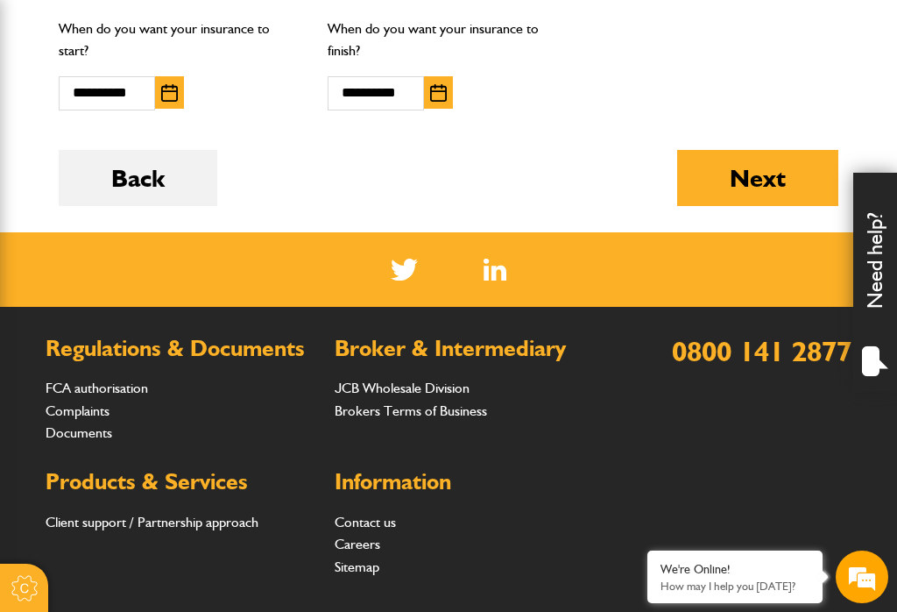
click at [864, 594] on em at bounding box center [862, 576] width 47 height 47
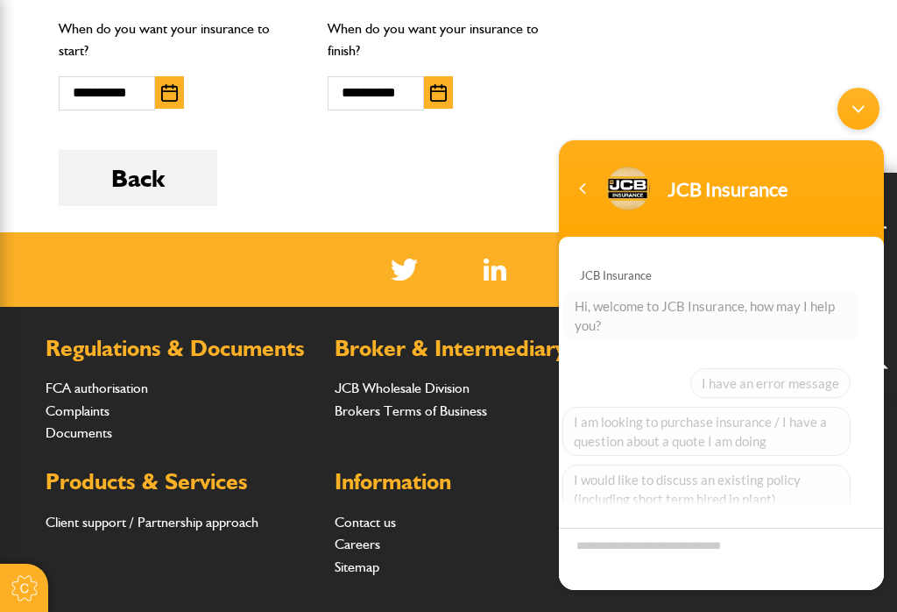
scroll to position [155, 0]
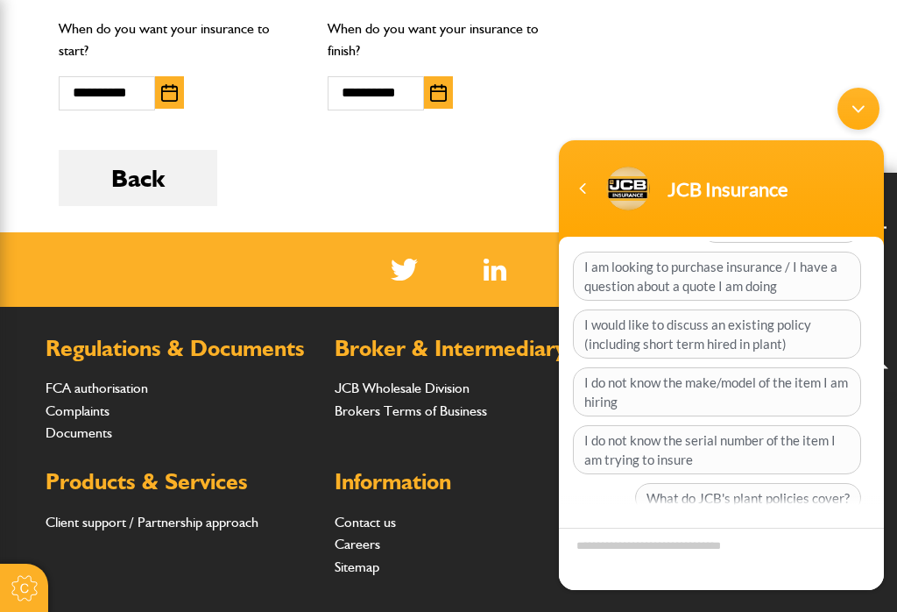
click at [731, 281] on span "I am looking to purchase insurance / I have a question about a quote I am doing" at bounding box center [717, 275] width 288 height 49
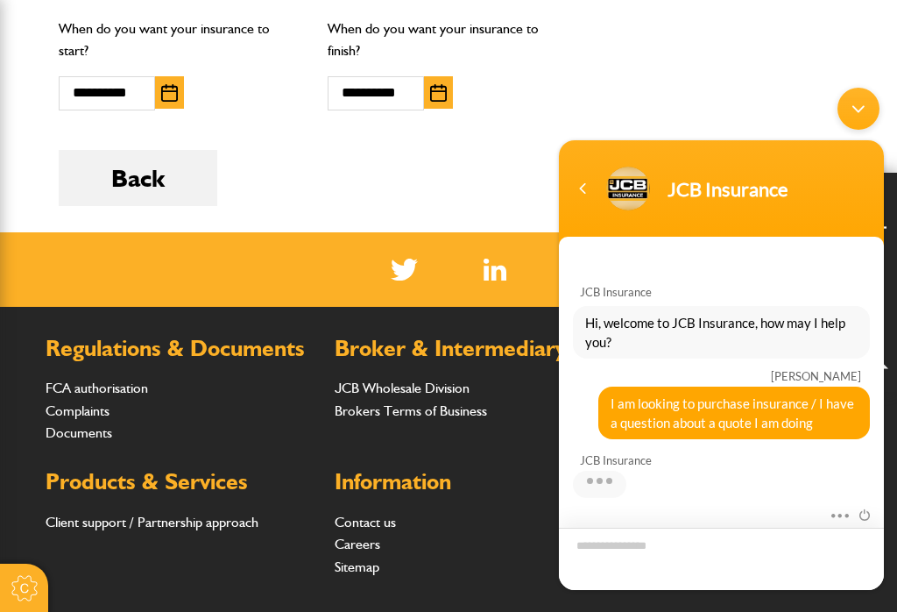
scroll to position [186, 0]
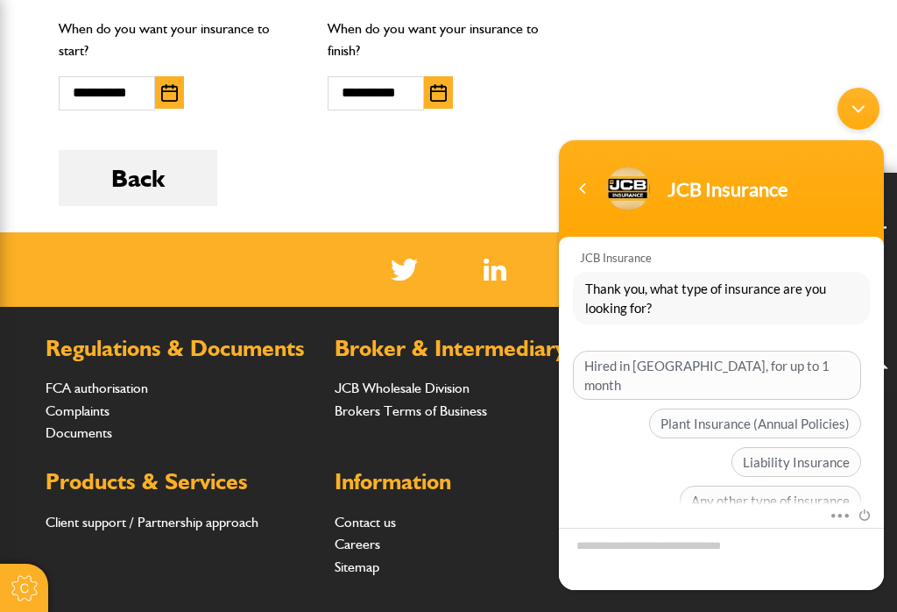
click at [765, 364] on span "Hired in Plant, for up to 1 month" at bounding box center [717, 374] width 288 height 49
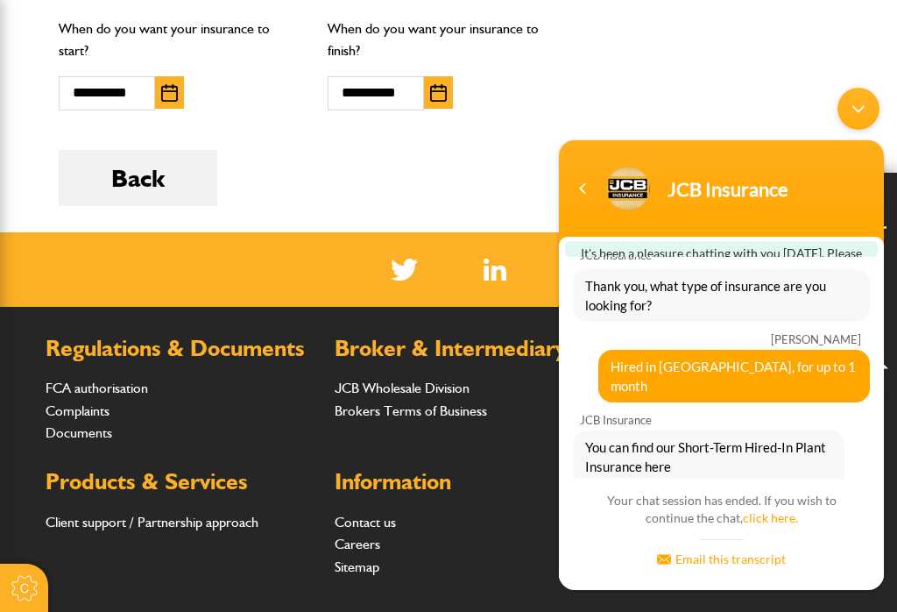
scroll to position [406, 0]
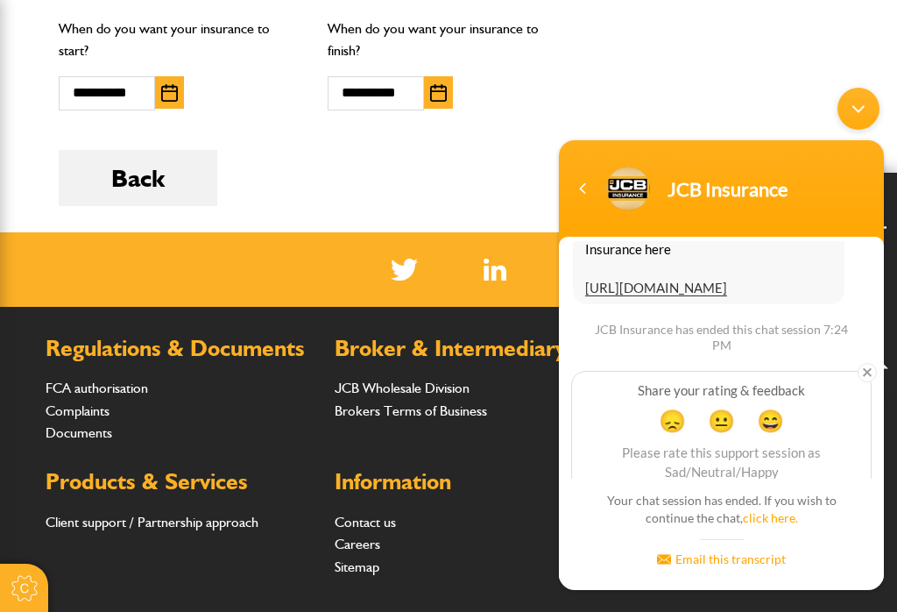
click at [683, 279] on link "https://www.jcbinsurance.co.uk/quote?type=2" at bounding box center [656, 287] width 142 height 17
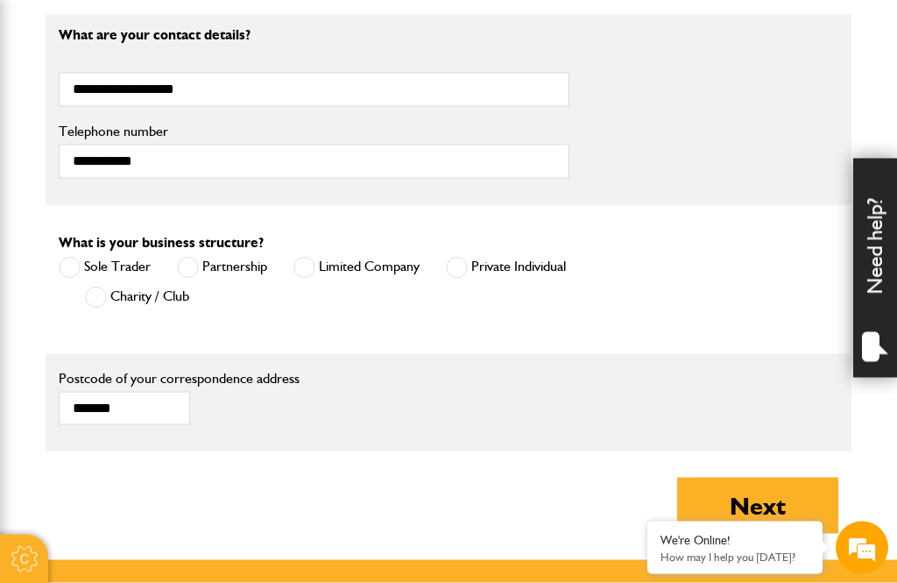
scroll to position [1072, 0]
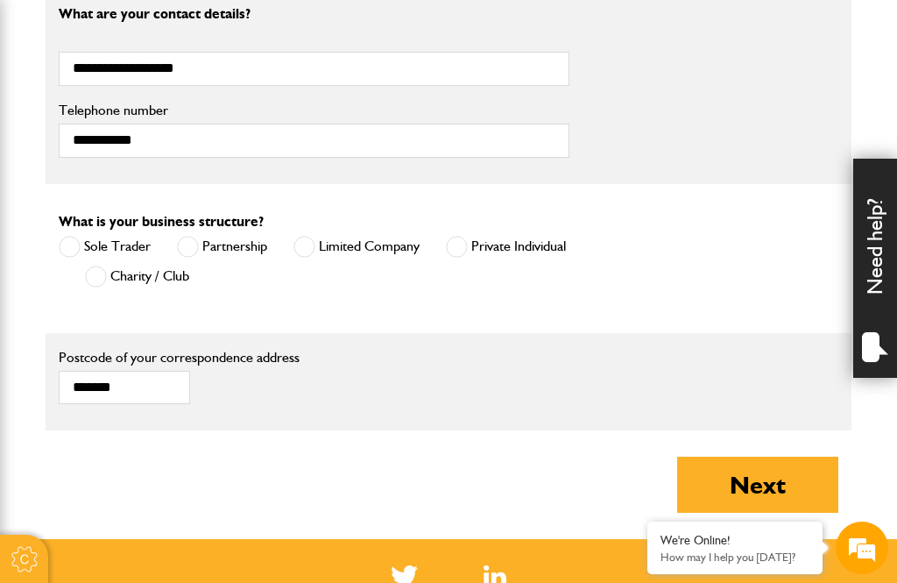
click at [735, 467] on button "Next" at bounding box center [757, 485] width 161 height 56
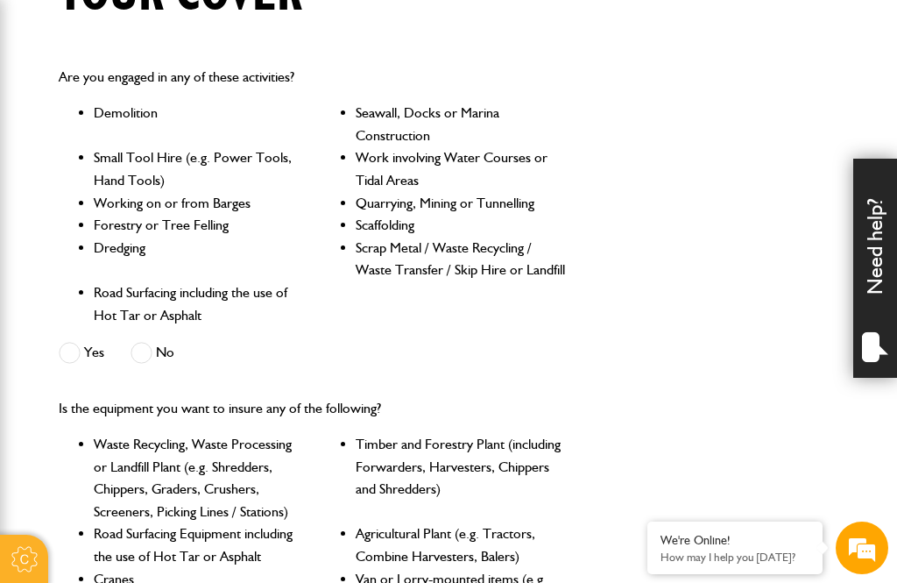
click at [152, 344] on span at bounding box center [142, 353] width 22 height 22
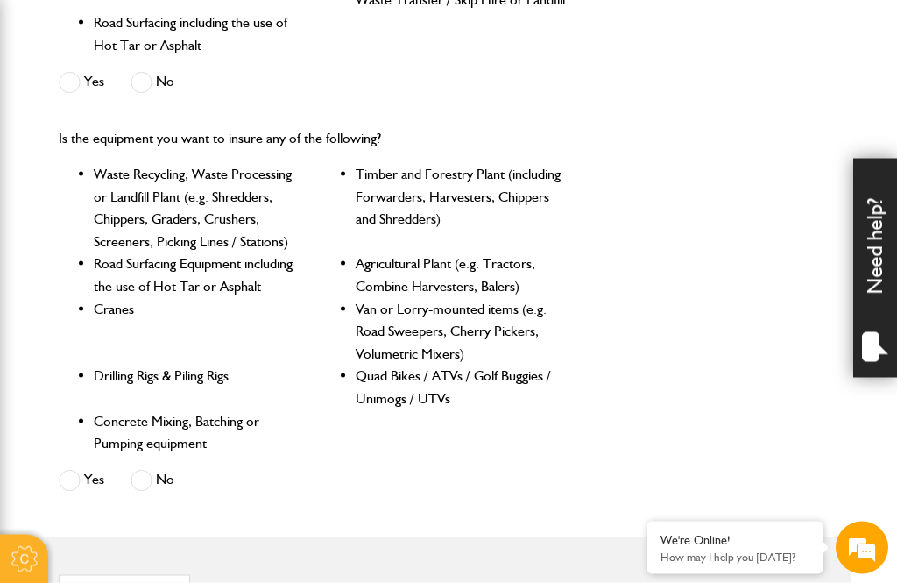
scroll to position [761, 0]
click at [146, 470] on span at bounding box center [142, 480] width 22 height 22
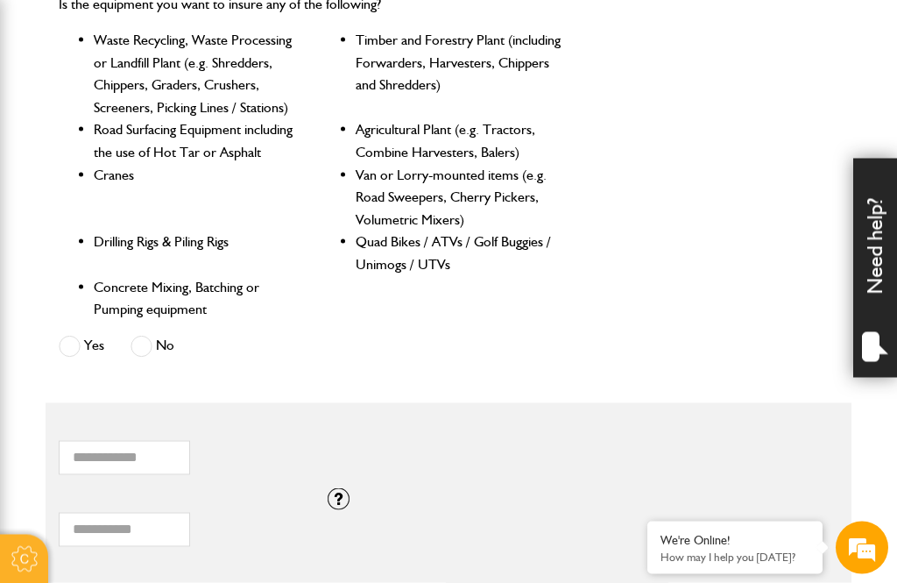
scroll to position [896, 0]
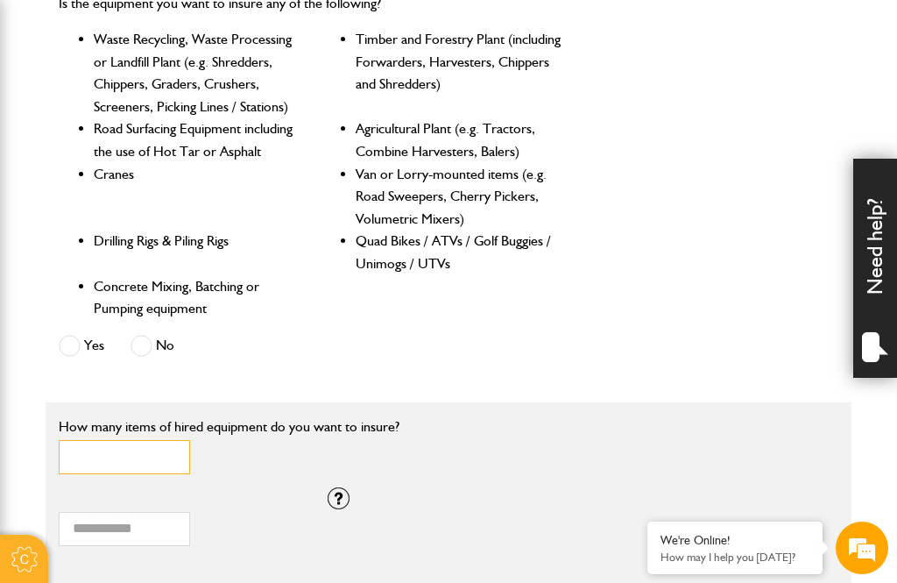
click at [108, 447] on input "*" at bounding box center [124, 457] width 131 height 34
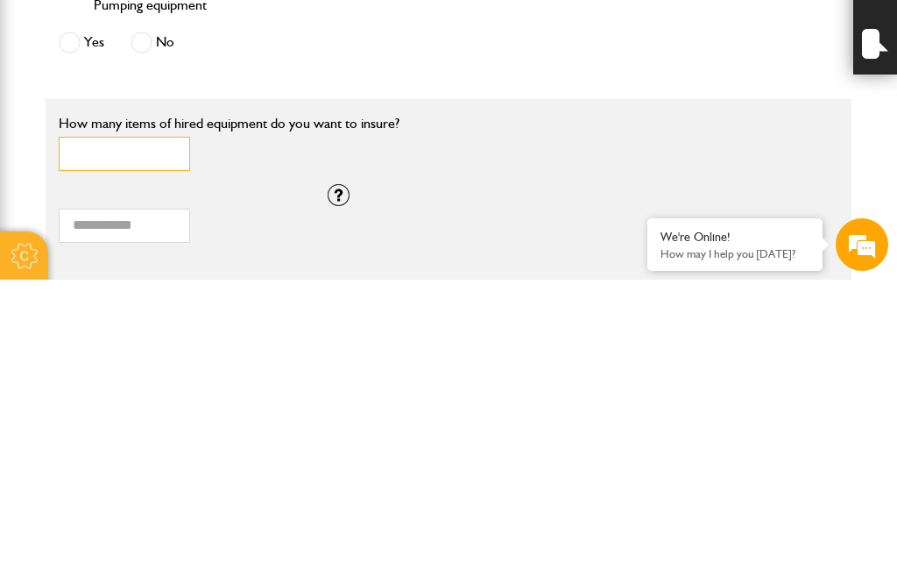
type input "*"
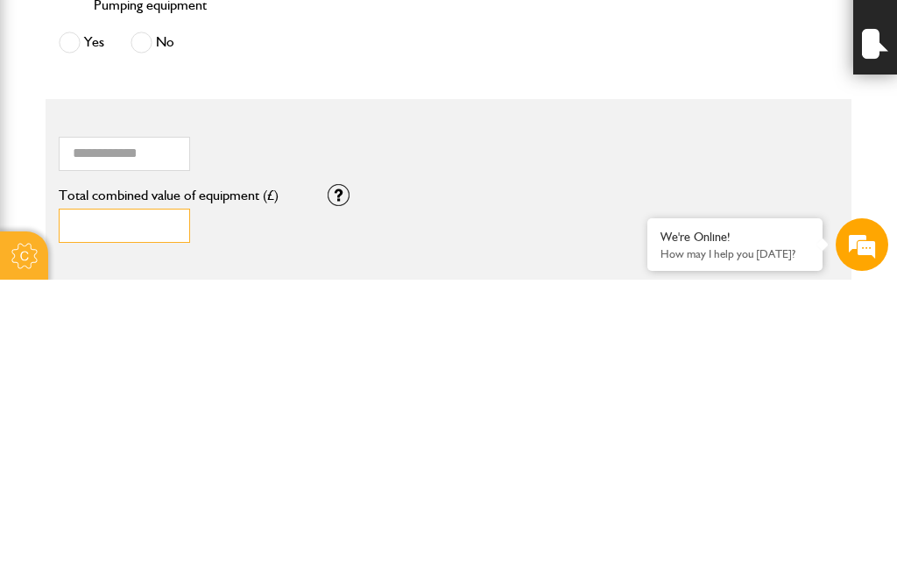
click at [146, 512] on input "*" at bounding box center [124, 529] width 131 height 34
type input "*"
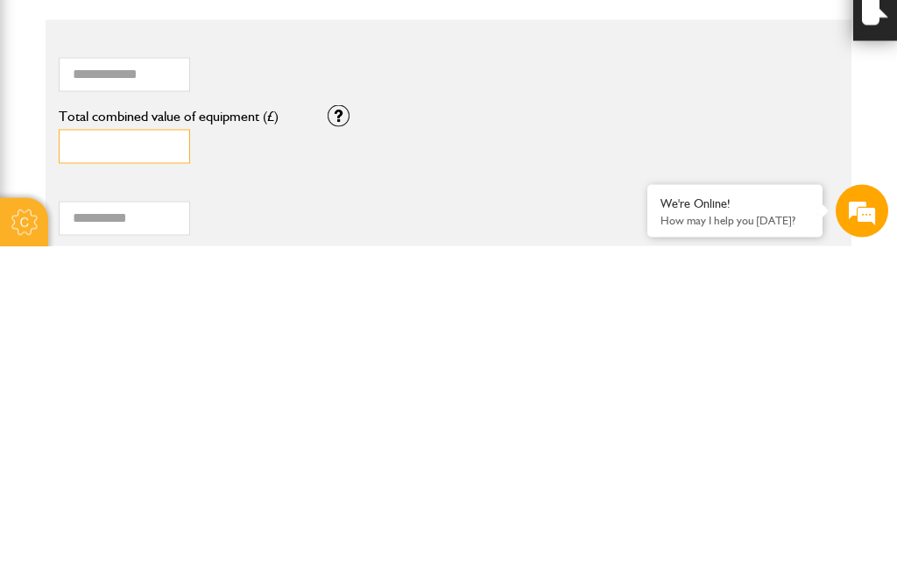
scroll to position [942, 0]
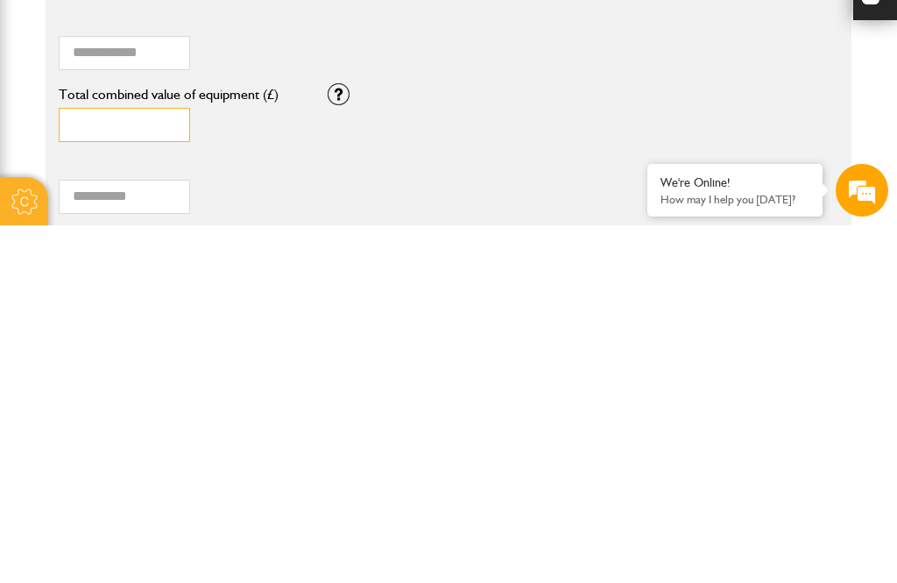
type input "*****"
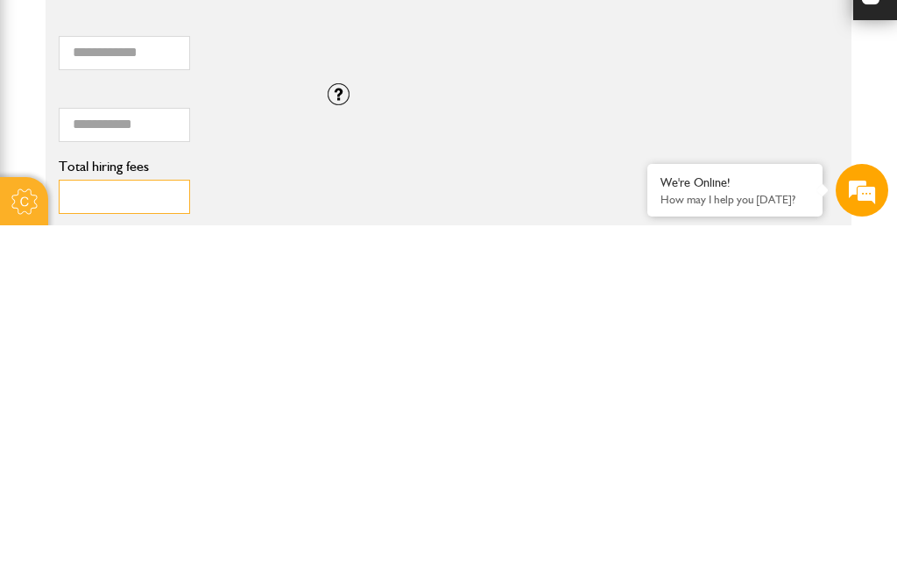
click at [121, 537] on input "Total hiring fees" at bounding box center [124, 554] width 131 height 34
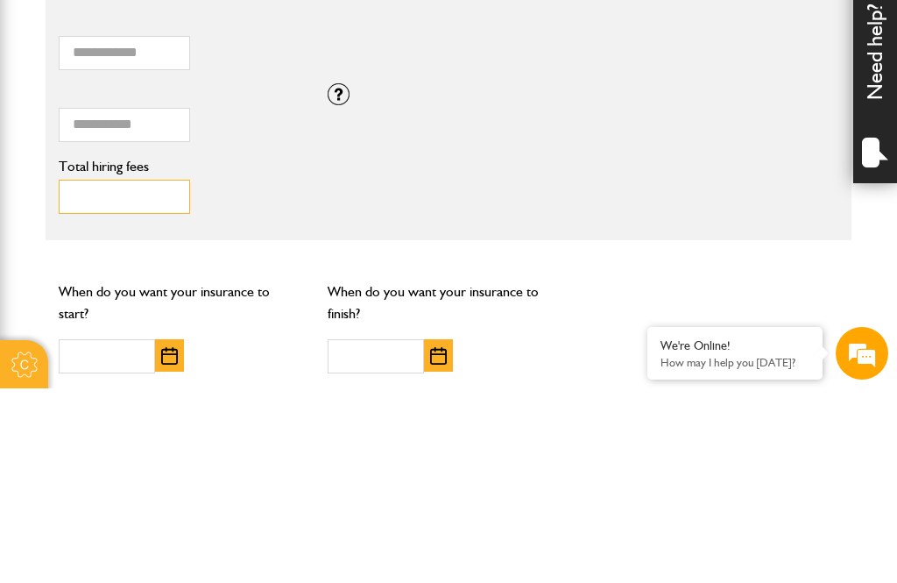
scroll to position [1106, 0]
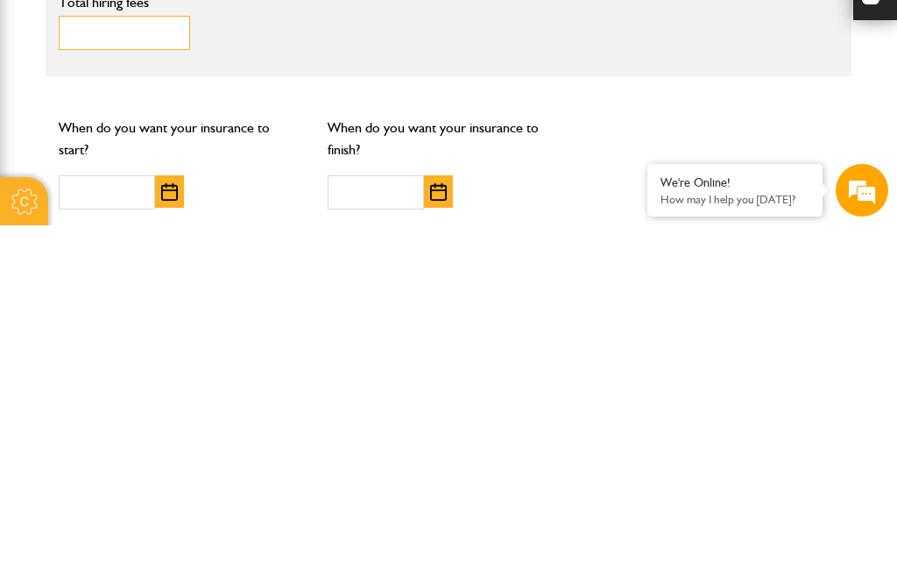
type input "******"
click at [173, 541] on img "button" at bounding box center [169, 550] width 17 height 18
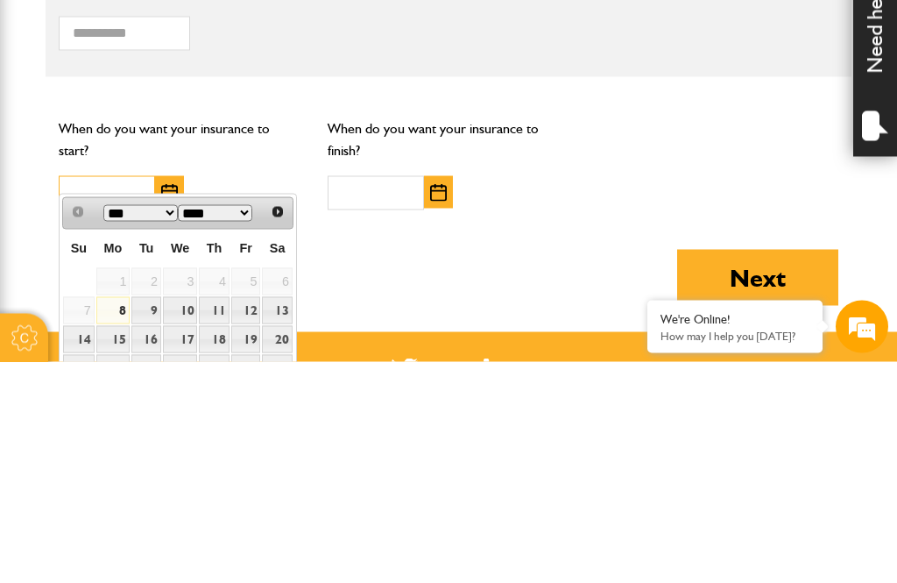
scroll to position [1242, 0]
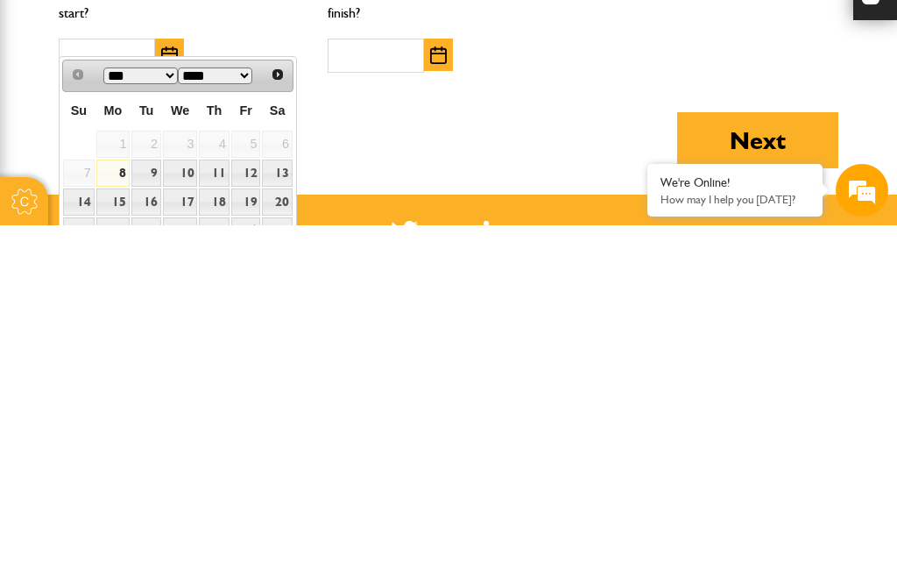
click at [114, 546] on link "15" at bounding box center [113, 559] width 34 height 27
type input "**********"
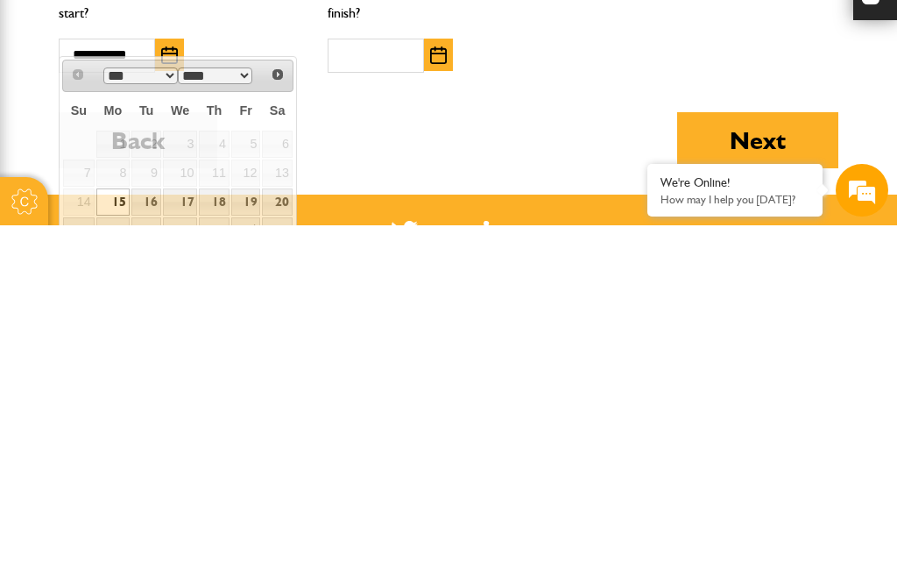
scroll to position [1601, 0]
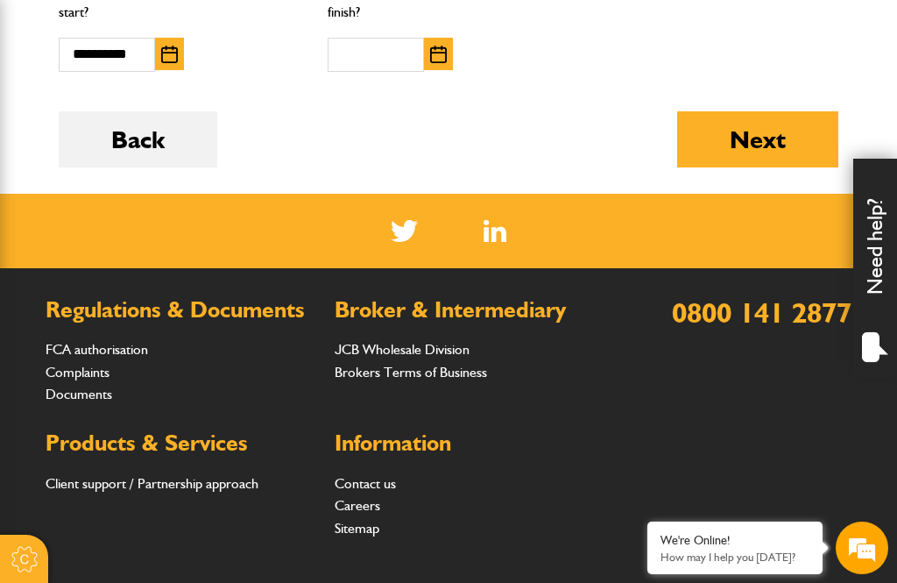
click at [434, 46] on img "button" at bounding box center [438, 55] width 17 height 18
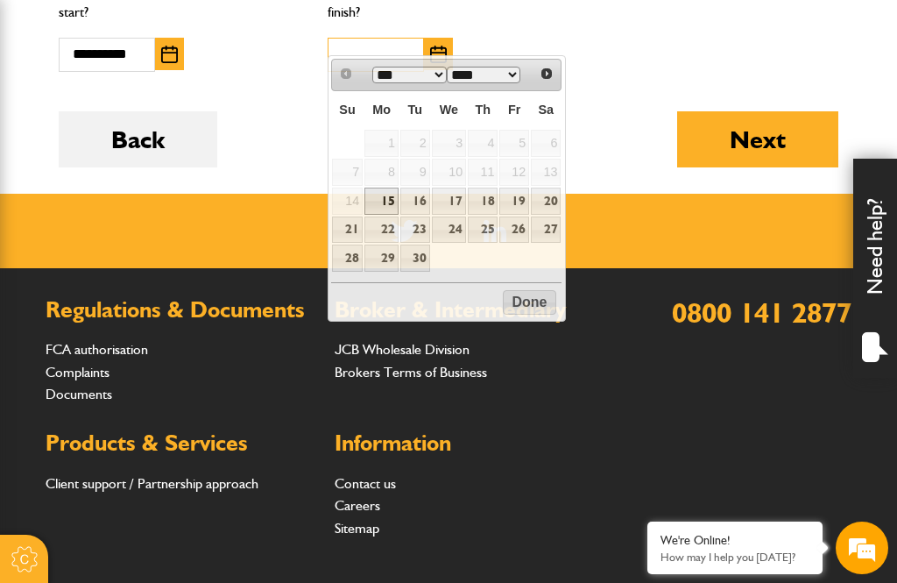
scroll to position [1600, 0]
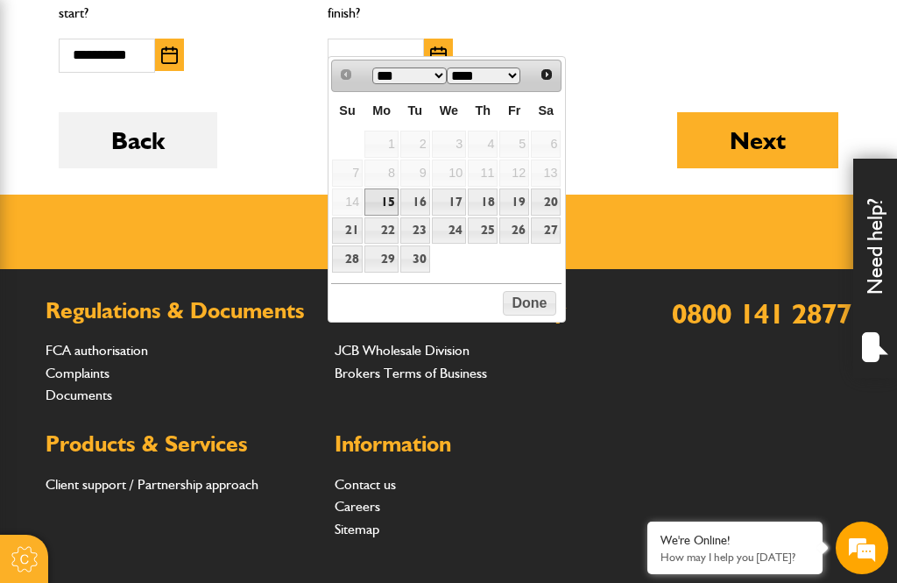
click at [379, 229] on link "22" at bounding box center [382, 230] width 34 height 27
type input "**********"
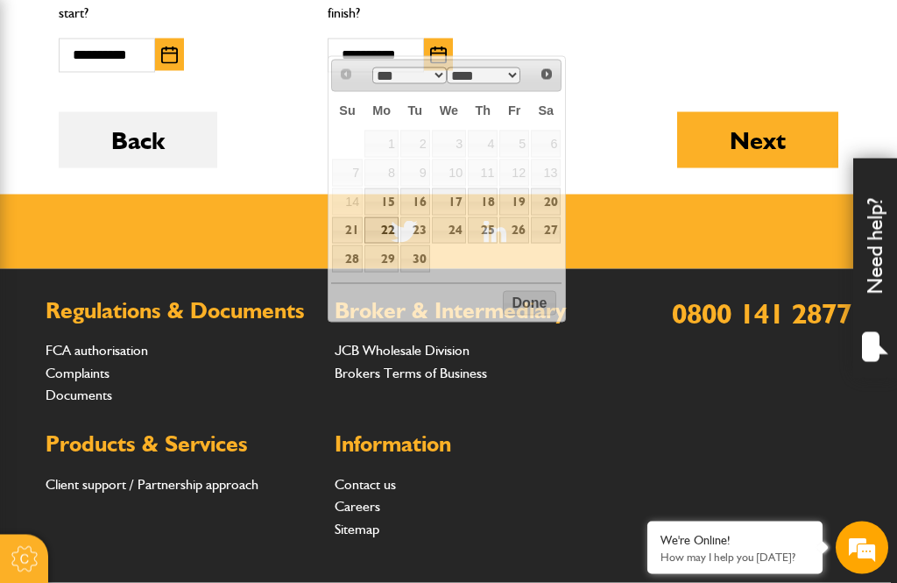
scroll to position [1601, 0]
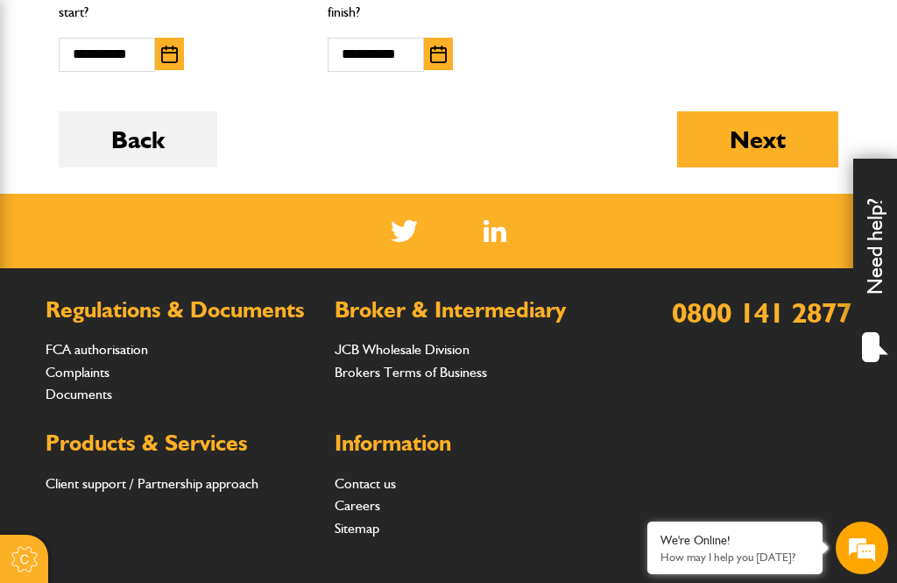
click at [758, 131] on button "Next" at bounding box center [757, 139] width 161 height 56
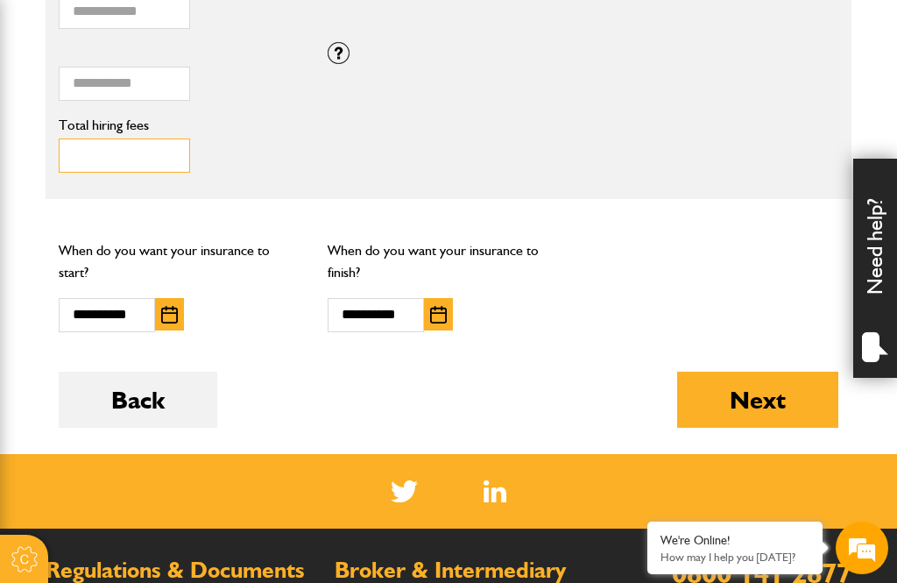
type input "*"
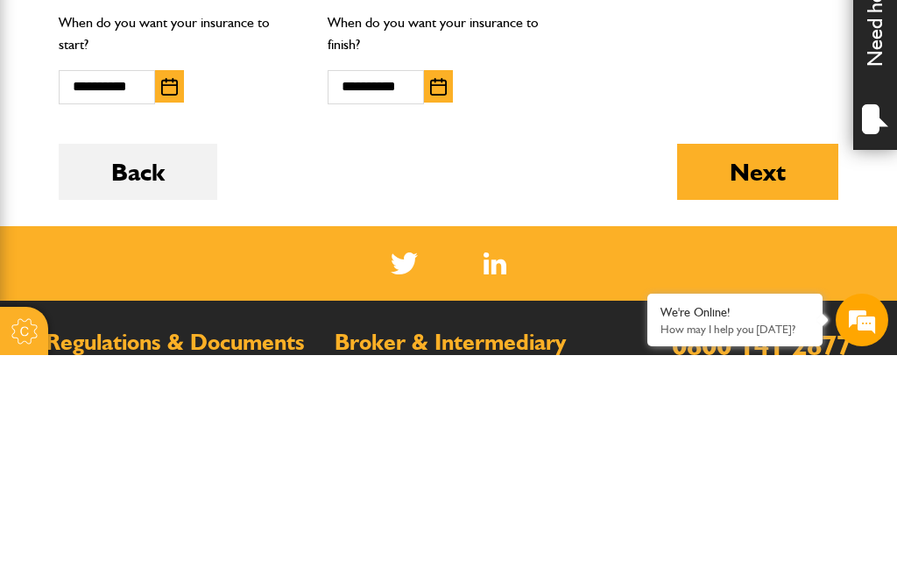
click at [770, 372] on button "Next" at bounding box center [757, 400] width 161 height 56
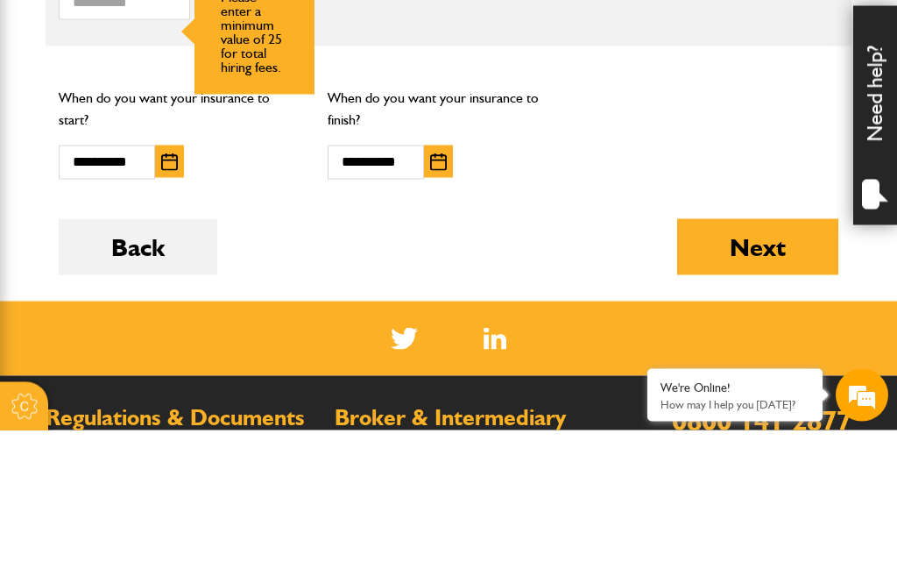
click at [740, 372] on button "Next" at bounding box center [757, 400] width 161 height 56
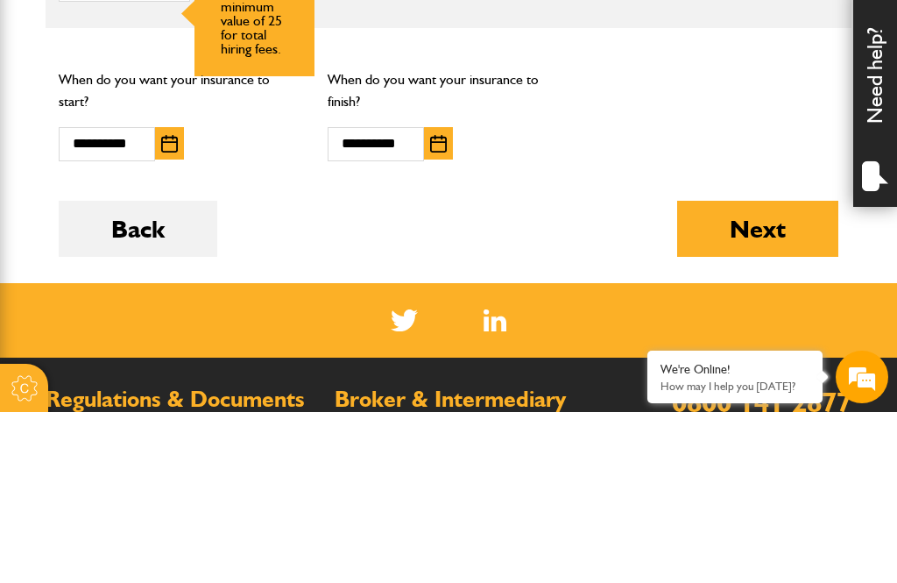
click at [763, 372] on button "Next" at bounding box center [757, 400] width 161 height 56
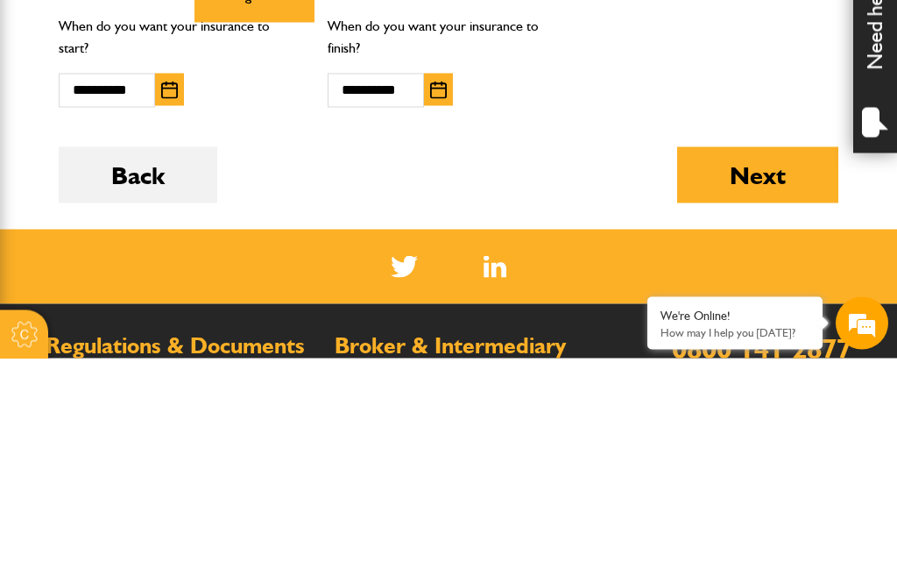
click at [771, 372] on button "Next" at bounding box center [757, 400] width 161 height 56
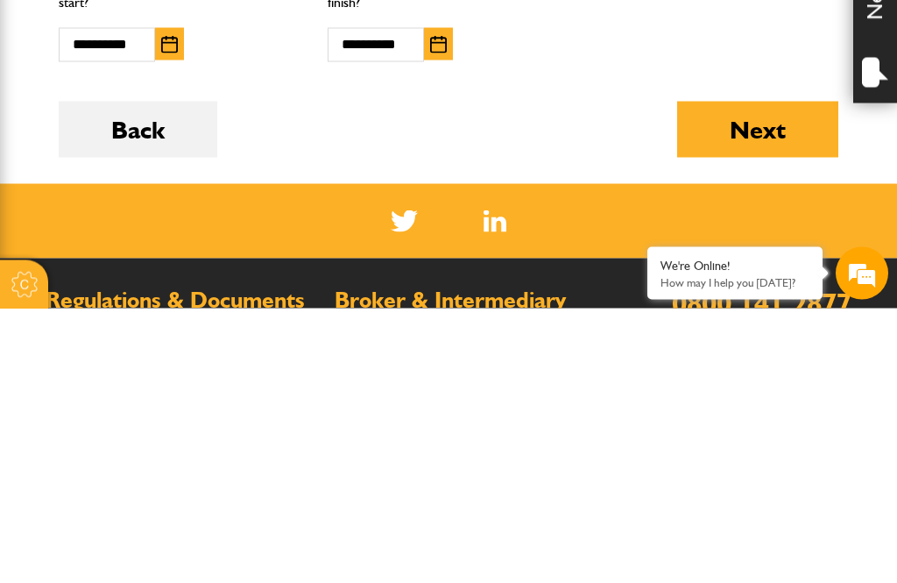
type input "**"
click at [768, 376] on button "Next" at bounding box center [757, 404] width 161 height 56
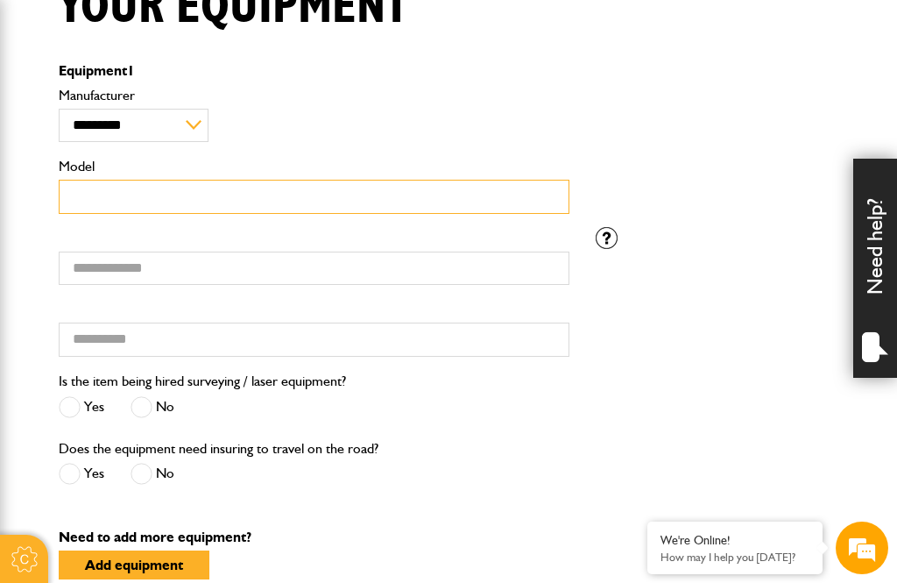
click at [213, 205] on input "Model" at bounding box center [314, 197] width 511 height 34
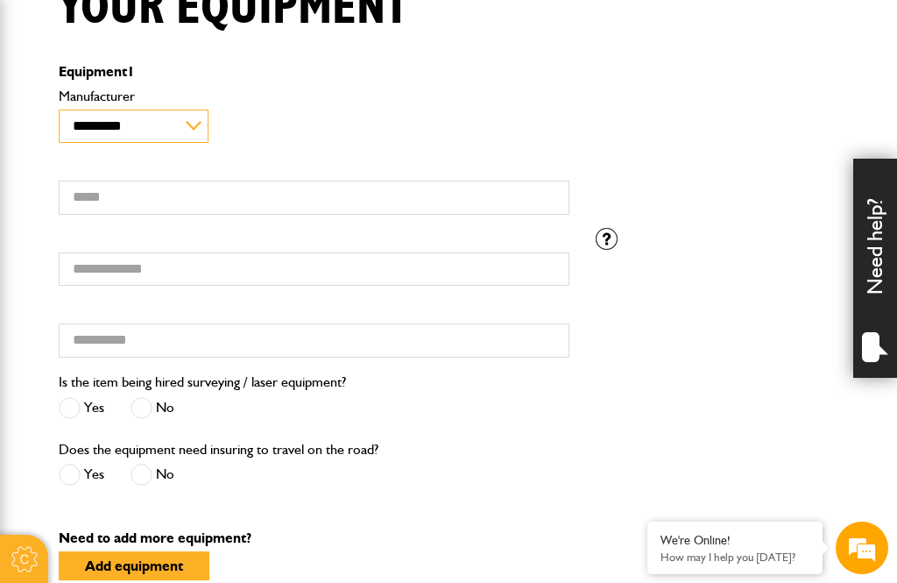
click at [193, 125] on select "**********" at bounding box center [134, 126] width 150 height 33
select select "**"
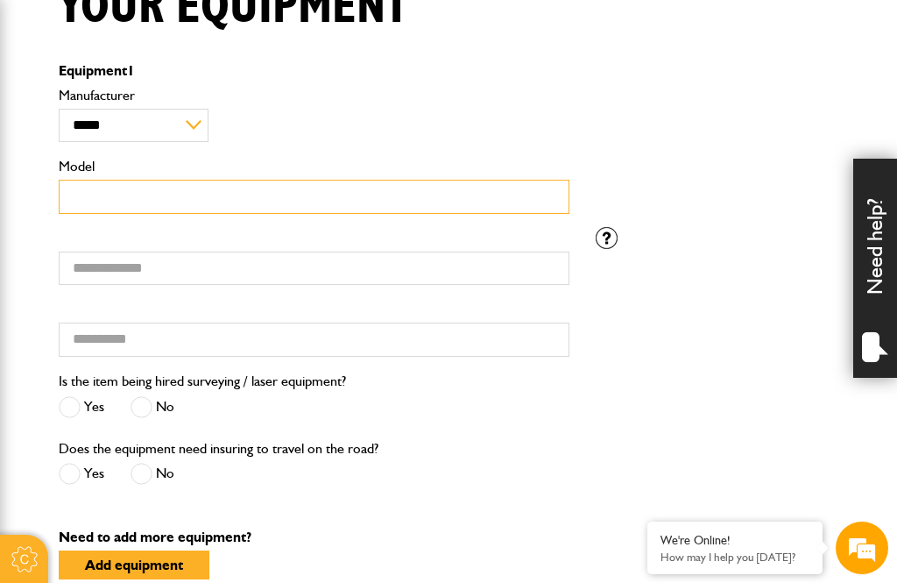
click at [221, 191] on input "Model" at bounding box center [314, 197] width 511 height 34
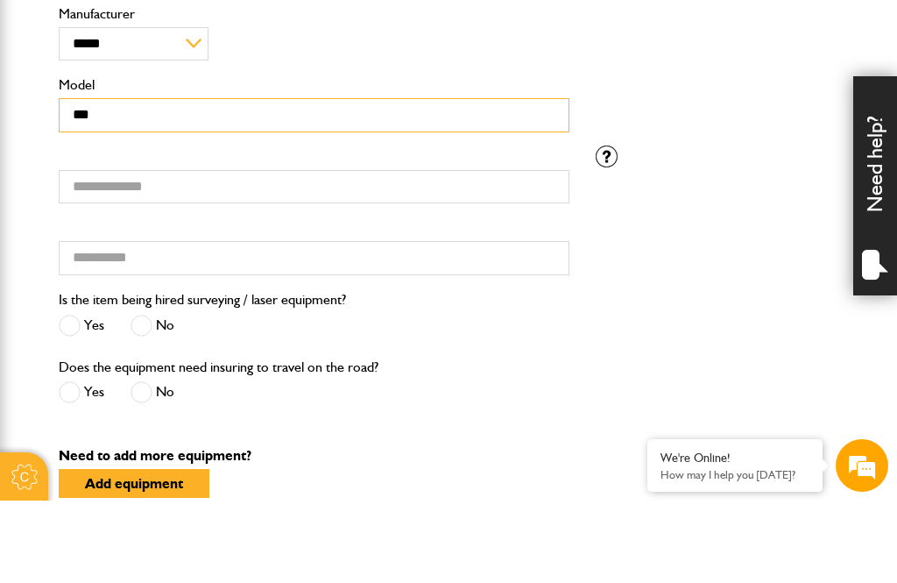
type input "***"
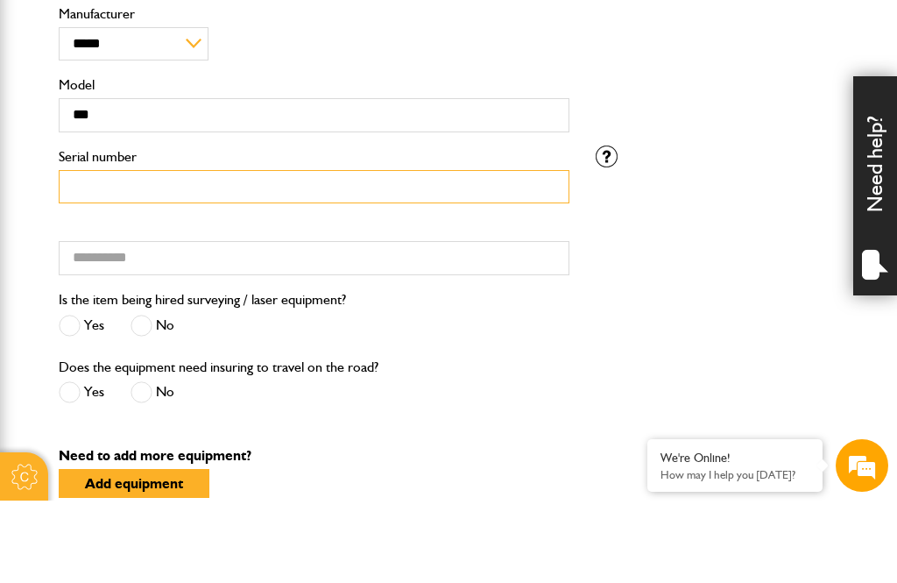
click at [350, 252] on input "Serial number" at bounding box center [314, 269] width 511 height 34
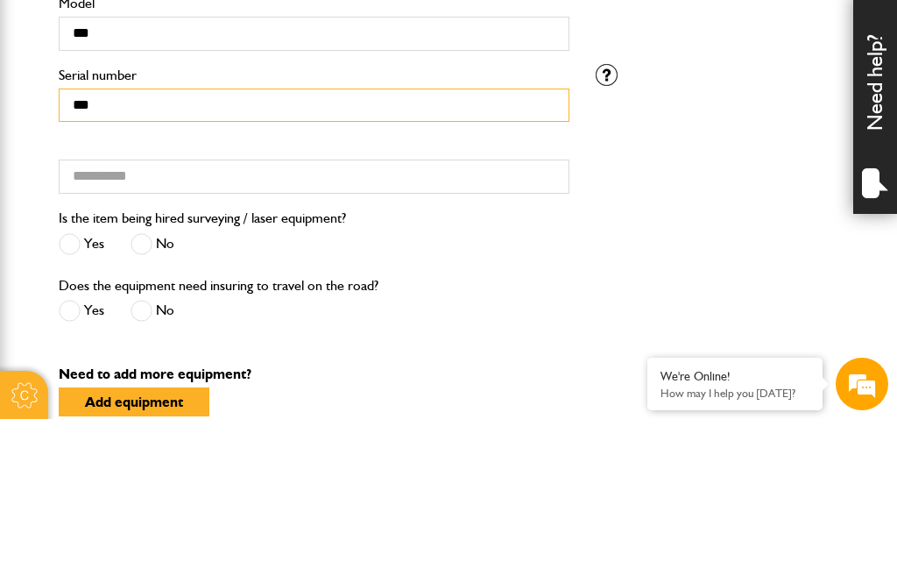
type input "***"
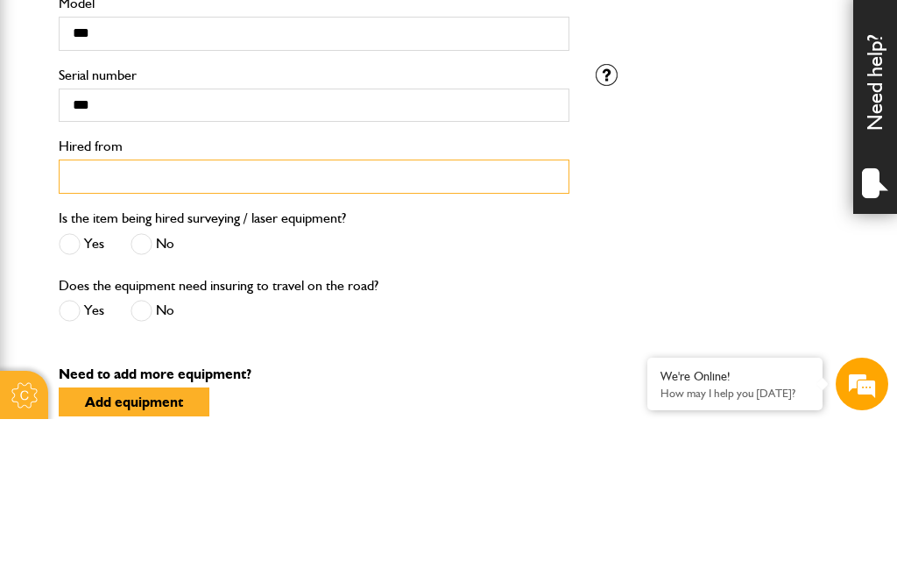
click at [255, 323] on input "Hired from" at bounding box center [314, 340] width 511 height 34
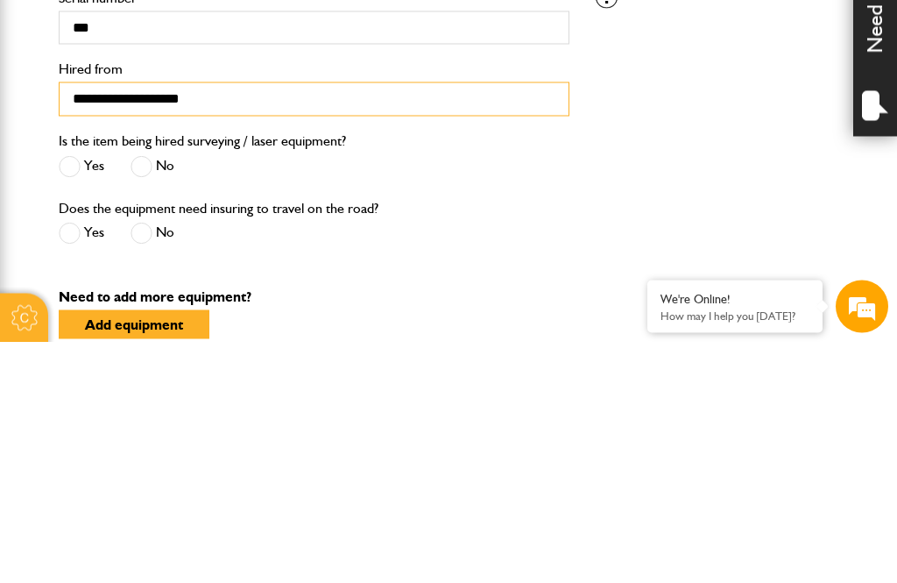
type input "**********"
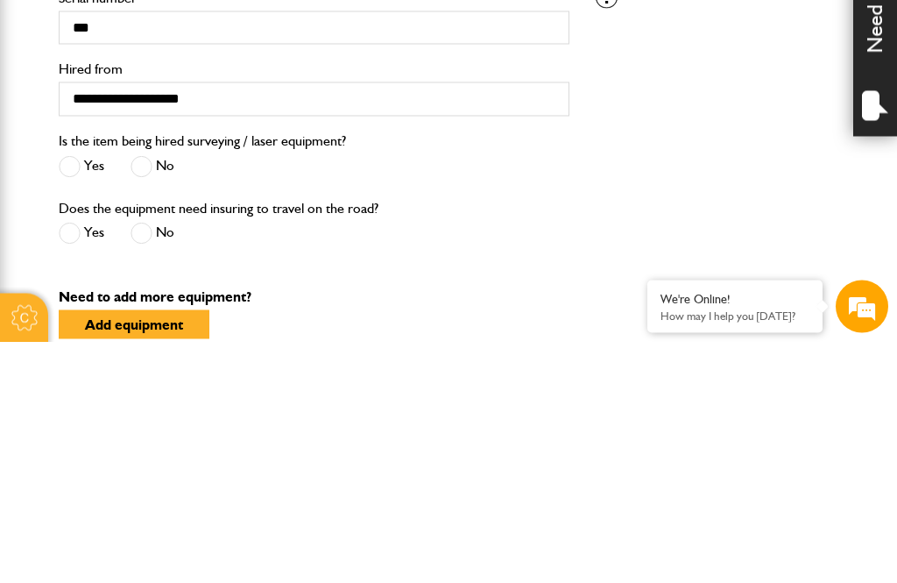
click at [148, 397] on span at bounding box center [142, 408] width 22 height 22
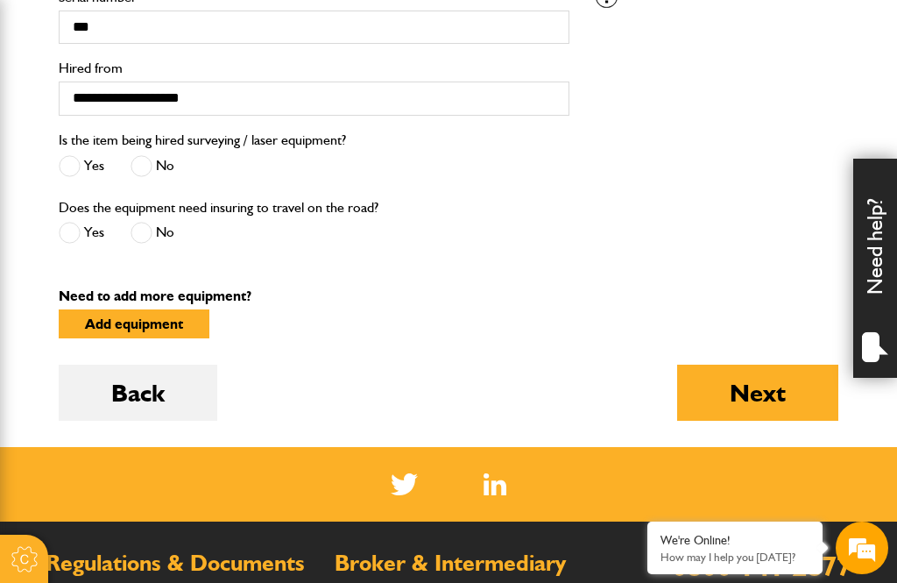
click at [149, 235] on span at bounding box center [142, 233] width 22 height 22
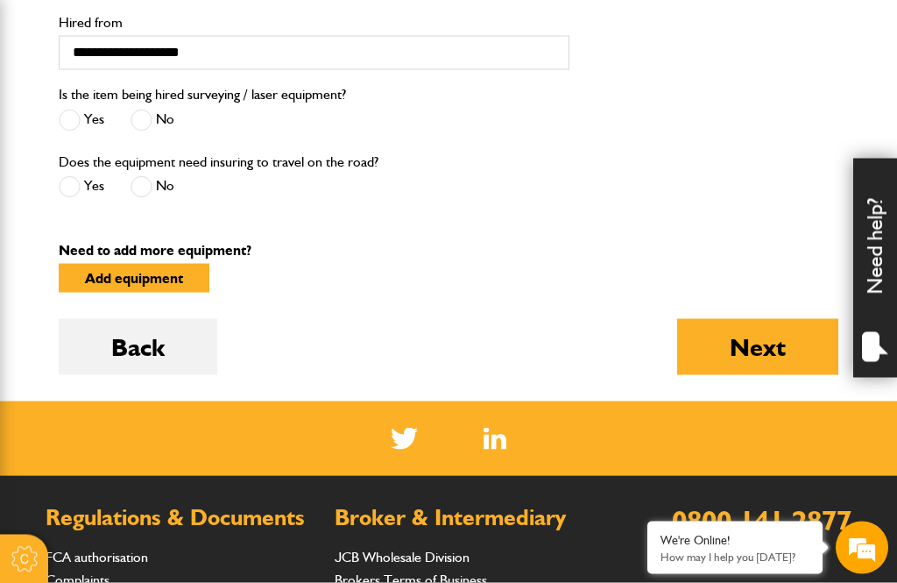
scroll to position [766, 0]
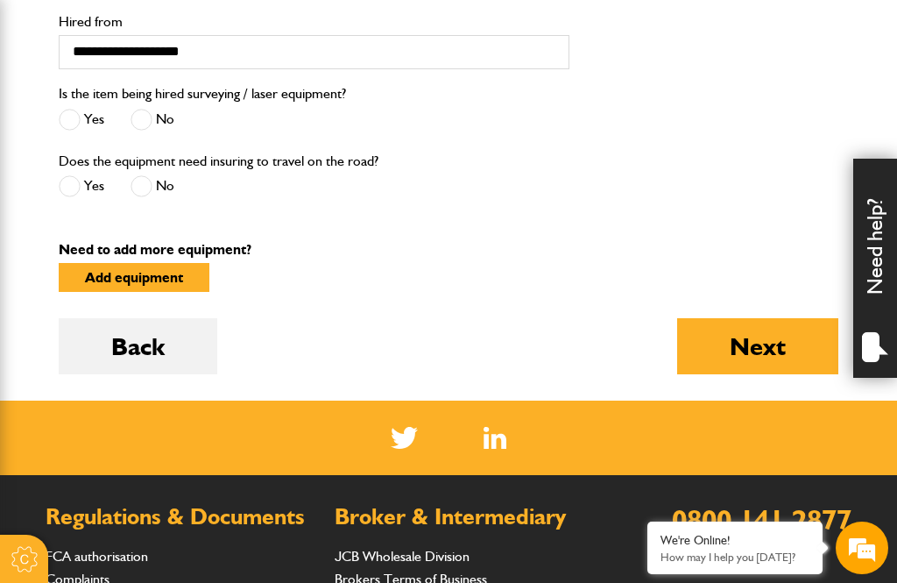
click at [757, 349] on button "Next" at bounding box center [757, 346] width 161 height 56
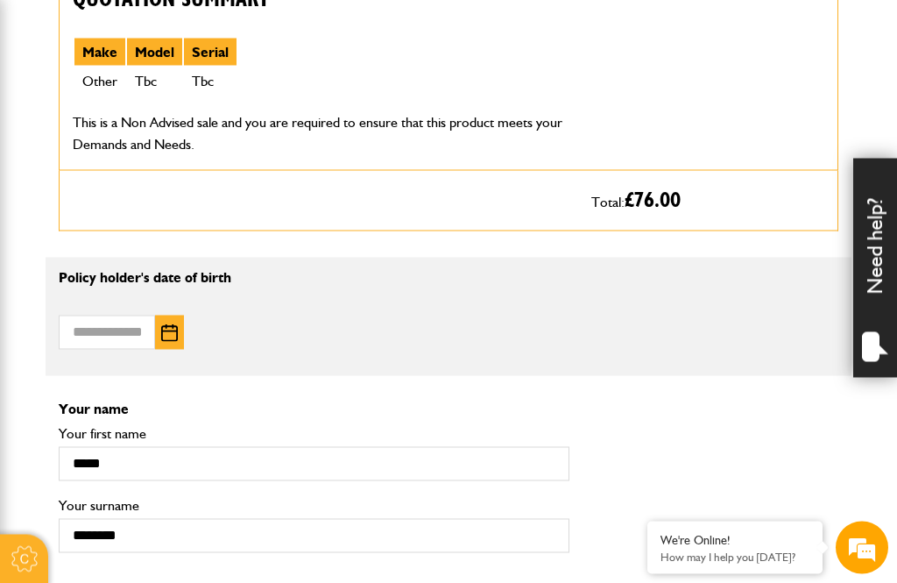
scroll to position [993, 0]
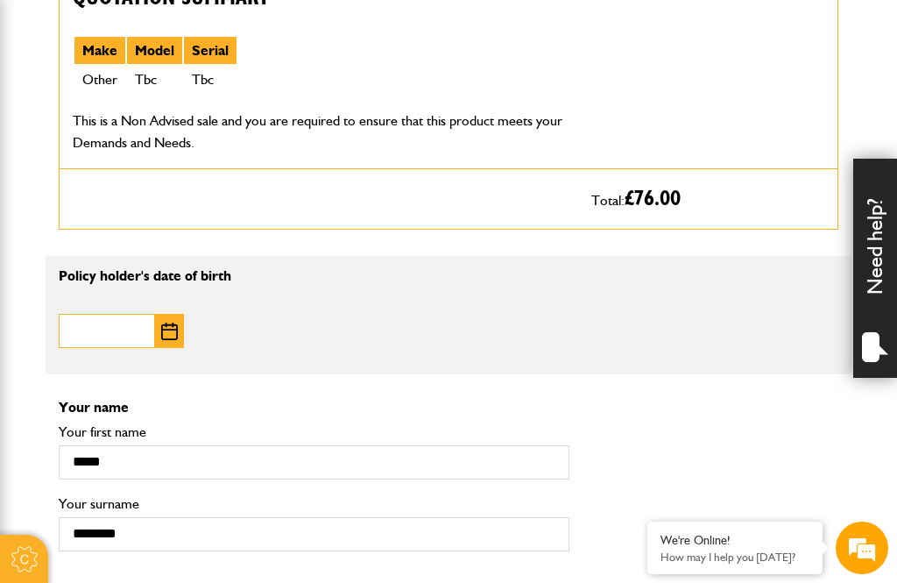
click at [95, 343] on input "Date of birth" at bounding box center [107, 331] width 96 height 34
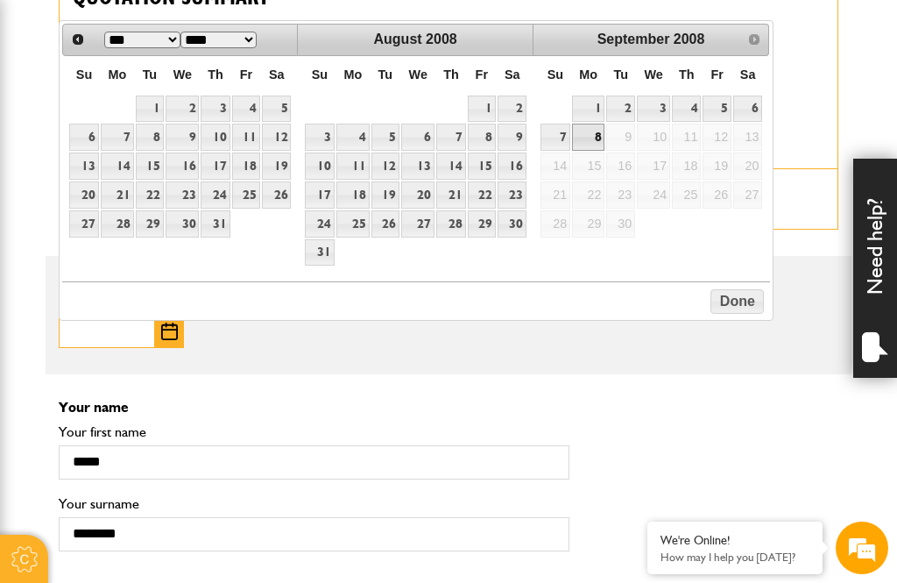
scroll to position [992, 0]
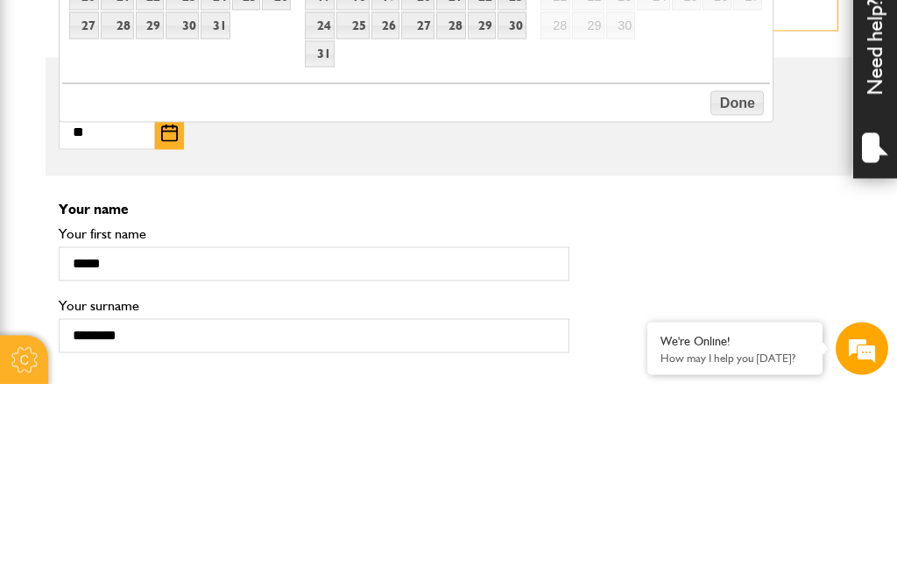
click at [163, 323] on img "button" at bounding box center [169, 332] width 17 height 18
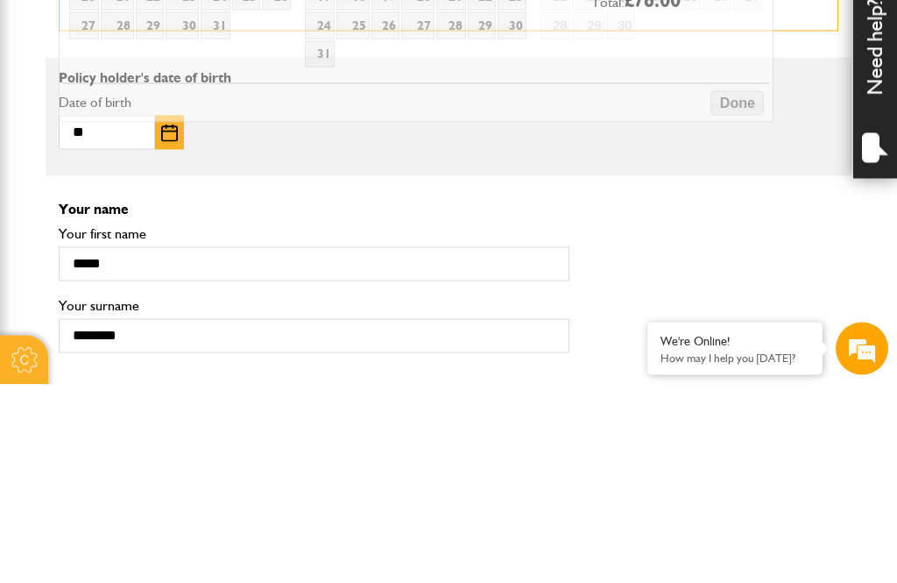
scroll to position [1192, 0]
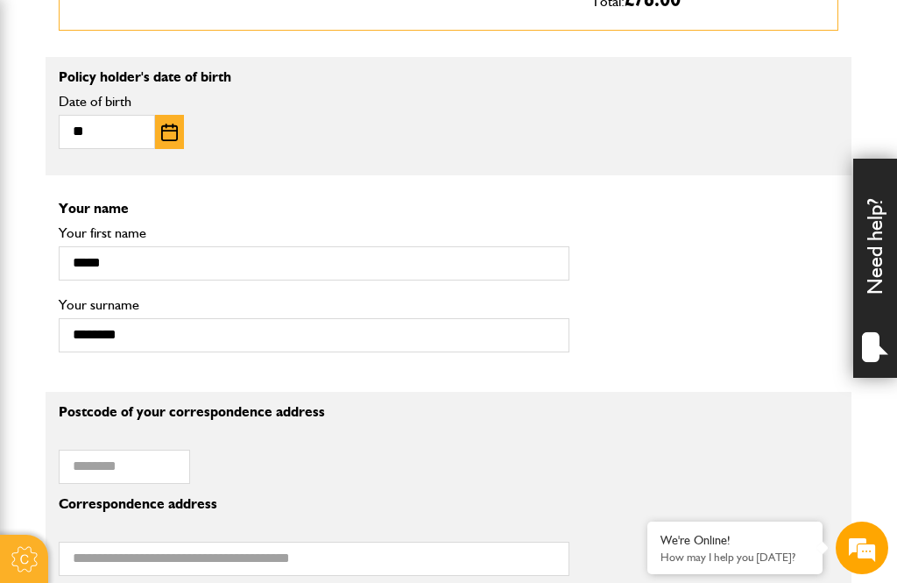
click at [163, 141] on img "button" at bounding box center [169, 133] width 17 height 18
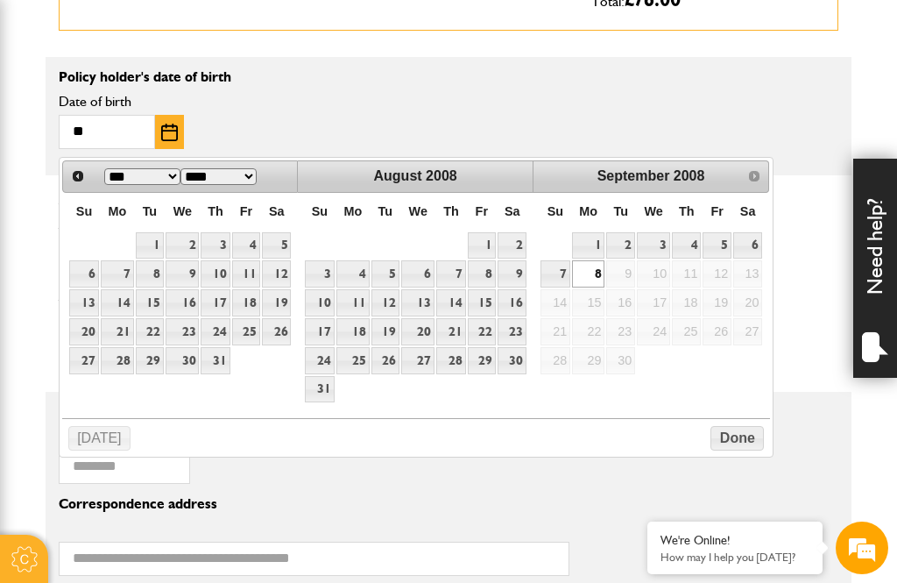
click at [141, 168] on select "*** *** *** *** *** *** *** *** ***" at bounding box center [142, 176] width 76 height 17
click at [167, 181] on select "*** *** *** *** *** *** *** *** ***" at bounding box center [142, 176] width 76 height 17
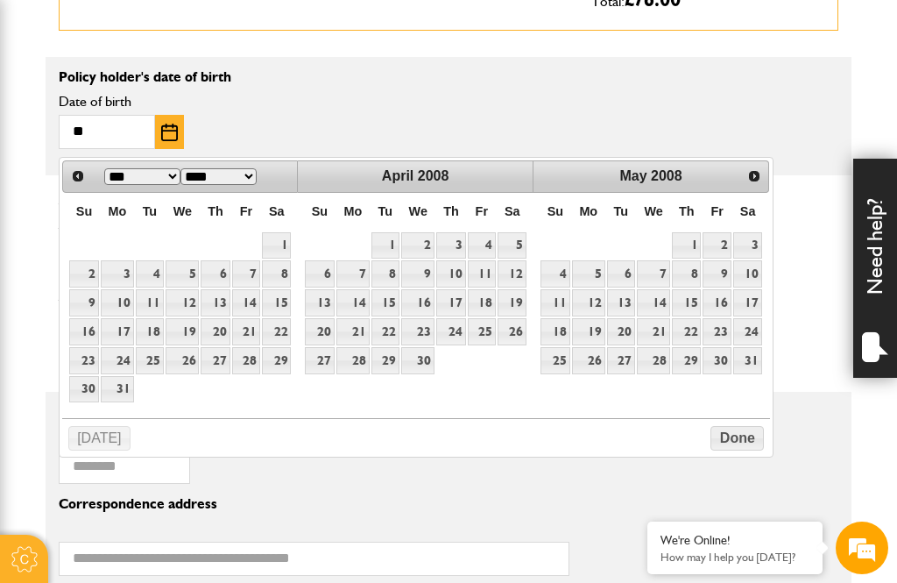
click at [252, 176] on select "**** **** **** **** **** **** **** **** **** **** **** **** **** **** **** ****…" at bounding box center [219, 176] width 76 height 17
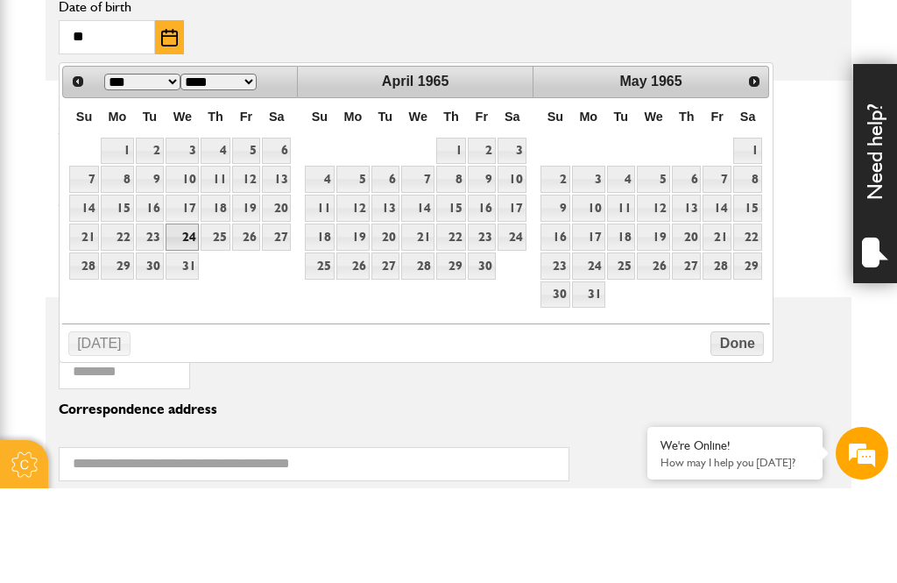
click at [186, 318] on link "24" at bounding box center [182, 331] width 33 height 27
type input "**********"
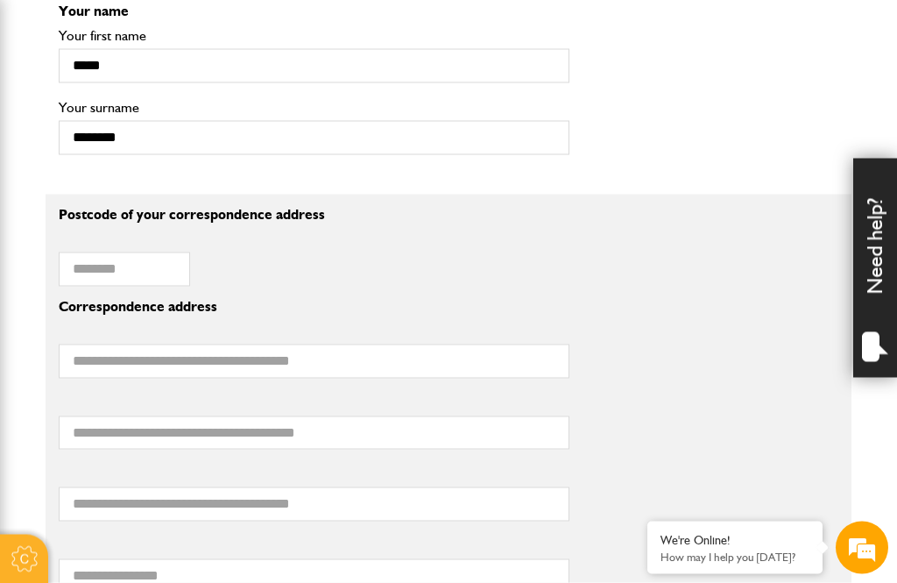
scroll to position [1390, 0]
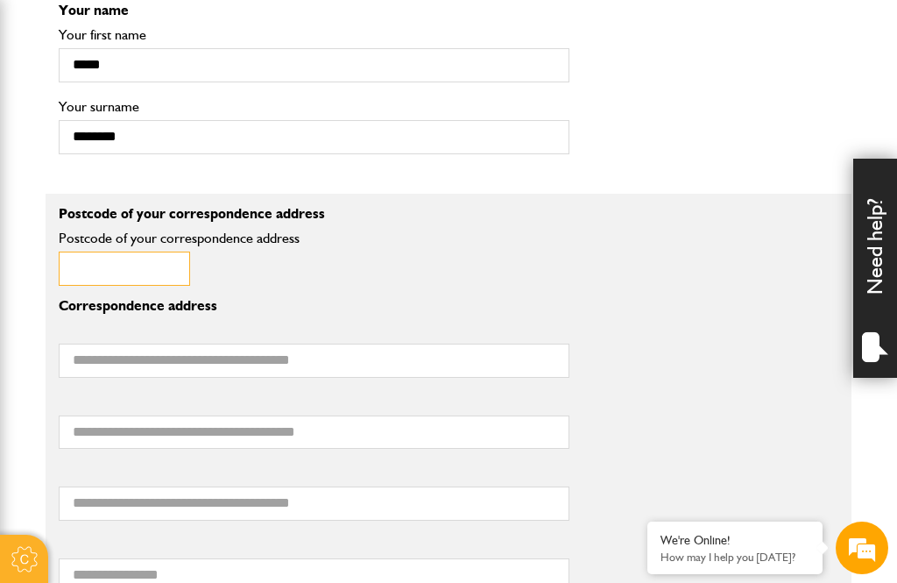
click at [141, 279] on input "Postcode of your correspondence address" at bounding box center [124, 268] width 131 height 34
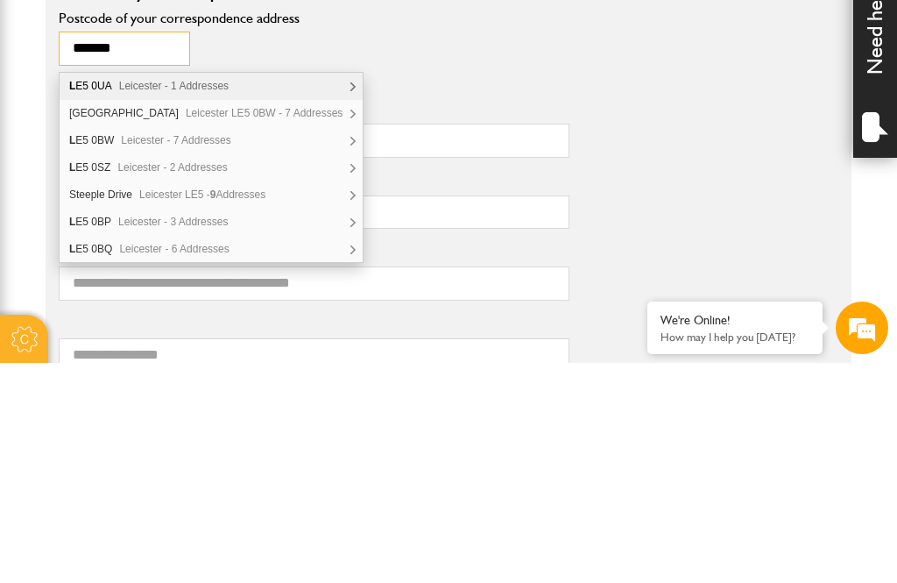
type input "******"
click at [521, 299] on p "Correspondence address" at bounding box center [314, 306] width 511 height 14
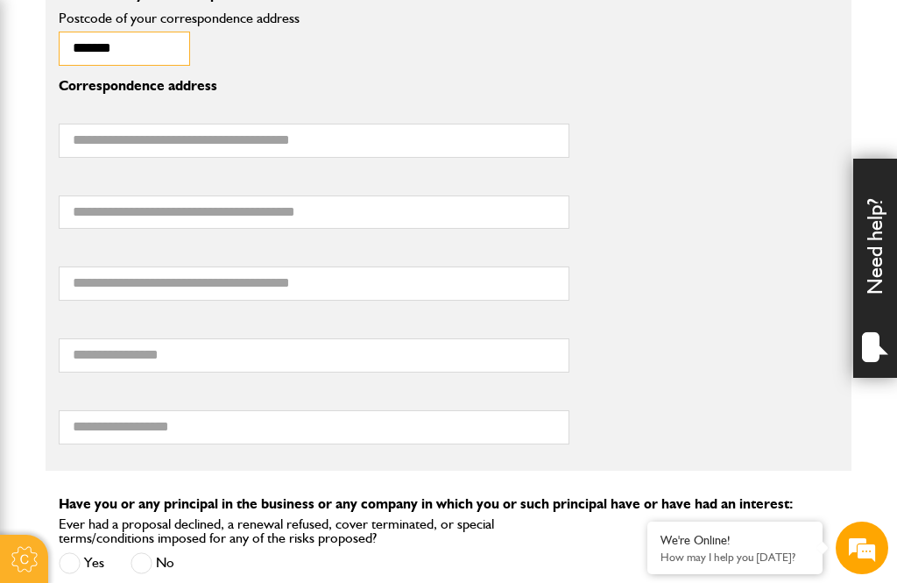
click at [115, 64] on input "******" at bounding box center [124, 49] width 131 height 34
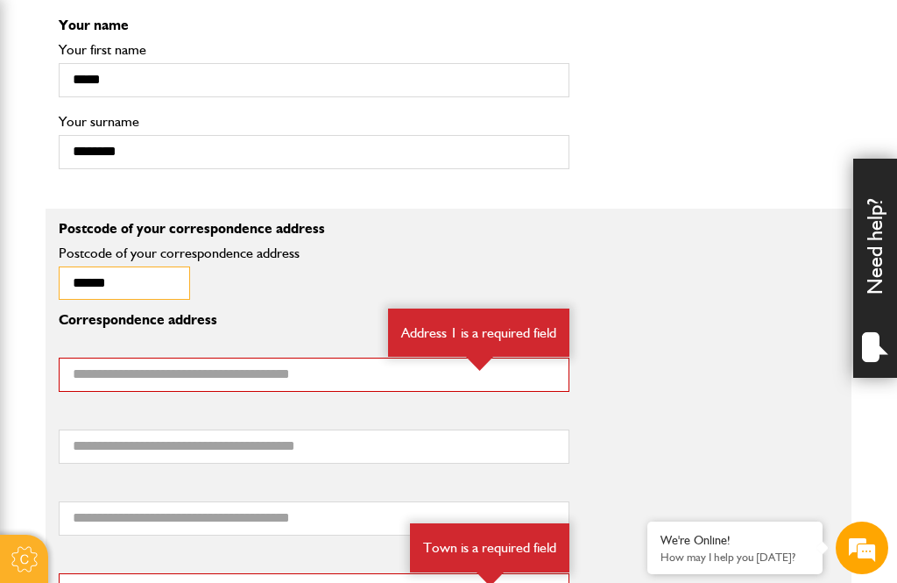
click at [142, 279] on input "******" at bounding box center [124, 283] width 131 height 34
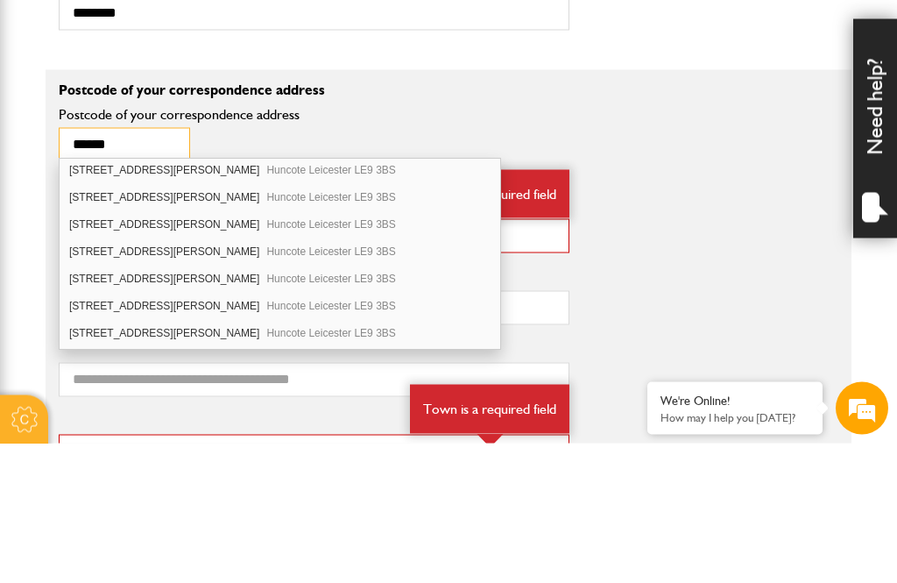
scroll to position [329, 0]
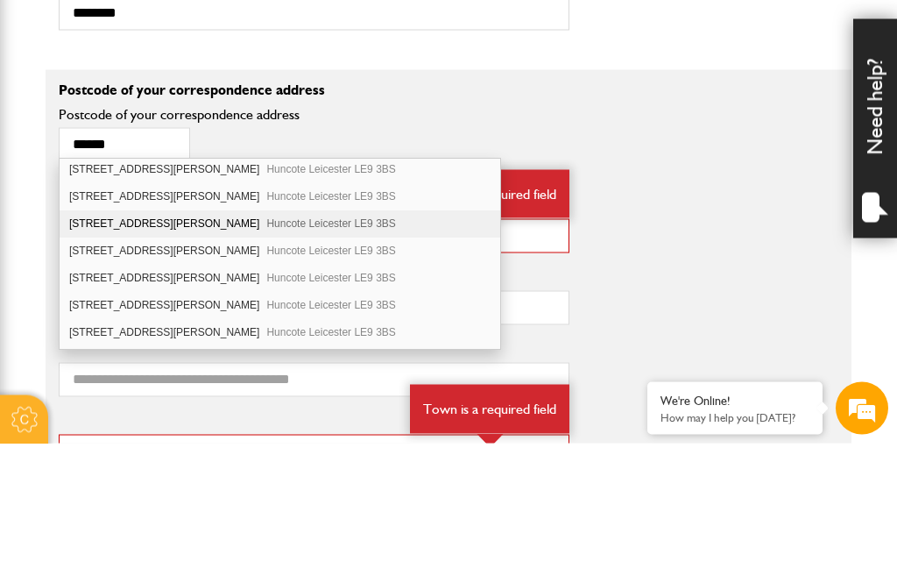
click at [266, 358] on span "Huncote Leicester LE9 3BS" at bounding box center [330, 364] width 129 height 12
type input "*******"
type input "**********"
type input "*******"
type input "*********"
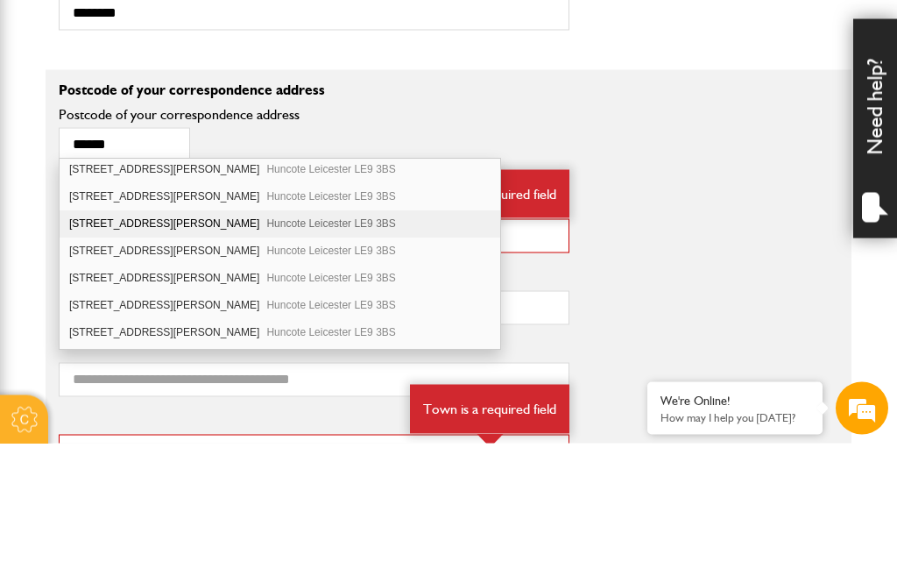
type input "**********"
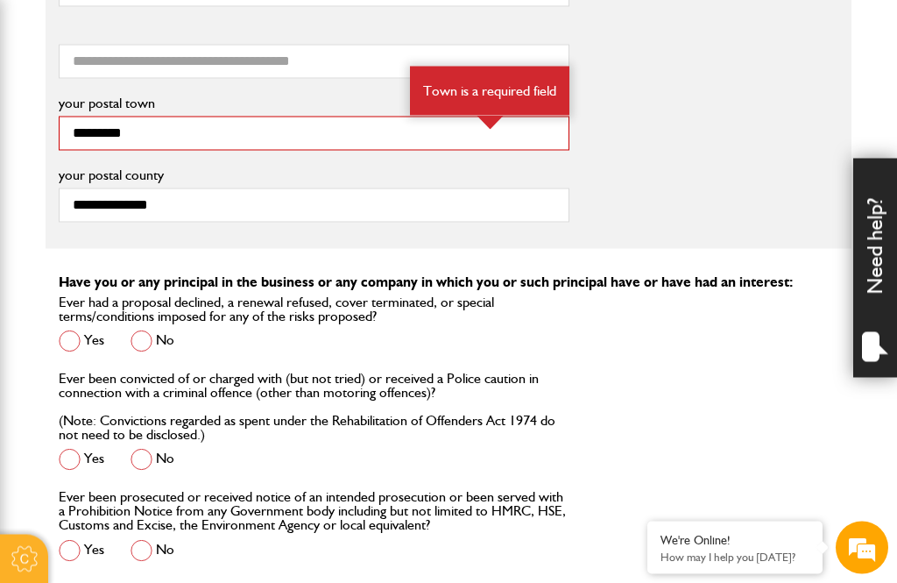
scroll to position [2304, 0]
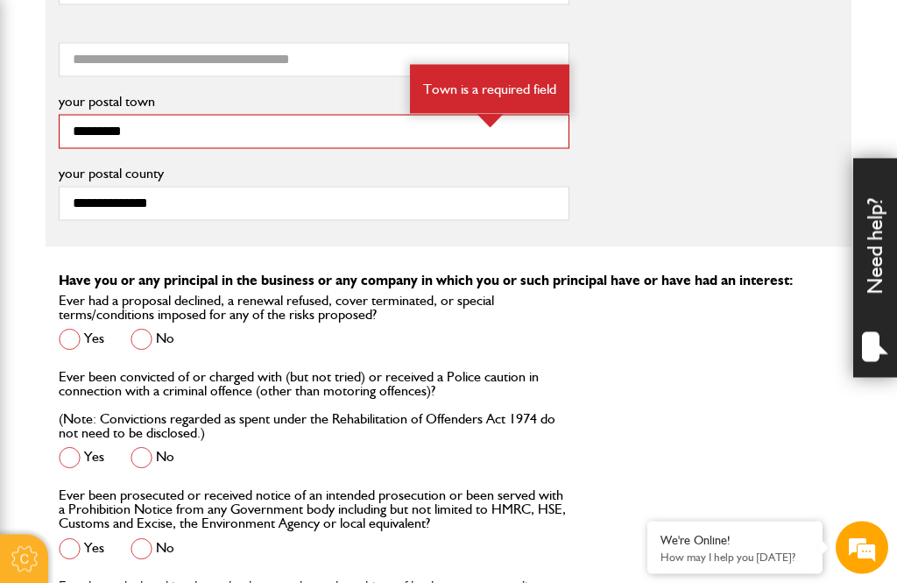
click at [147, 336] on span at bounding box center [142, 340] width 22 height 22
click at [143, 451] on span at bounding box center [142, 458] width 22 height 22
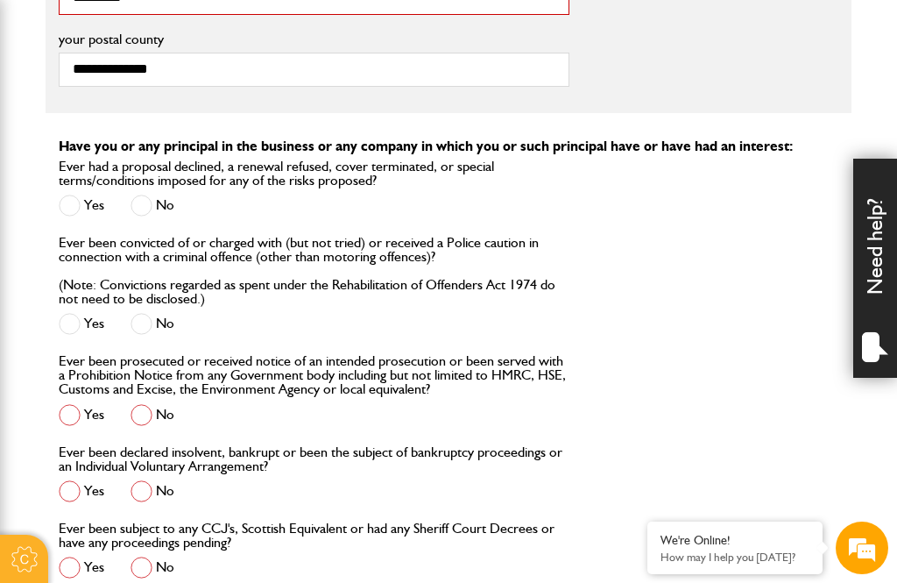
scroll to position [2445, 0]
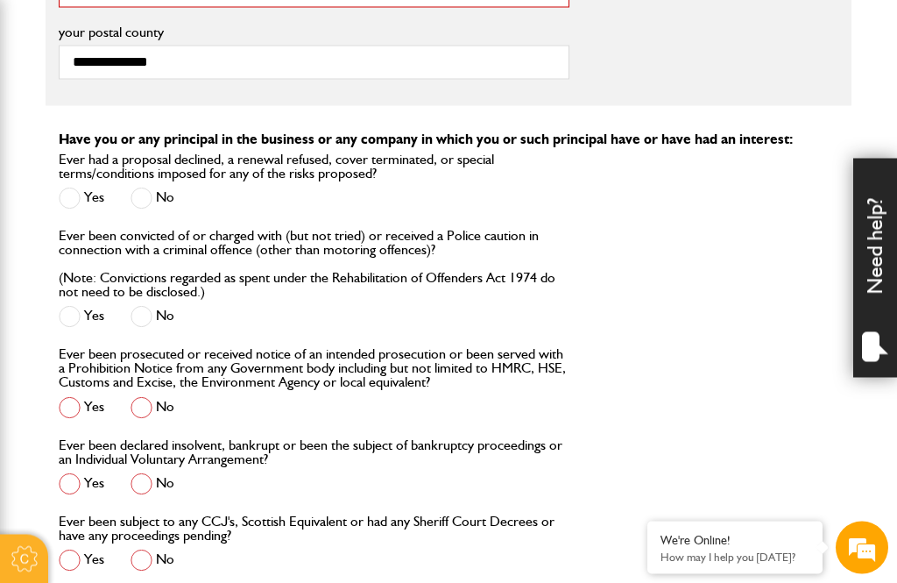
click at [144, 400] on span at bounding box center [142, 408] width 22 height 22
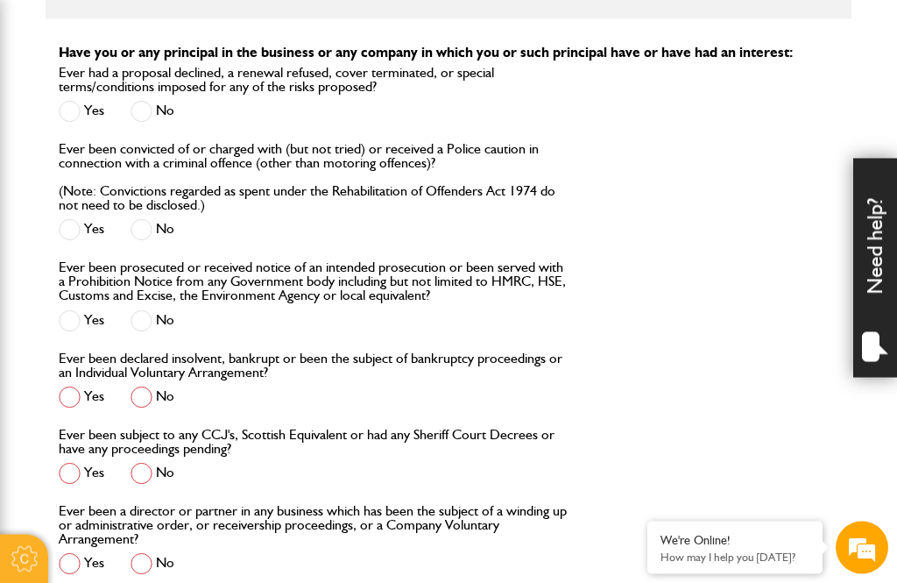
scroll to position [2573, 0]
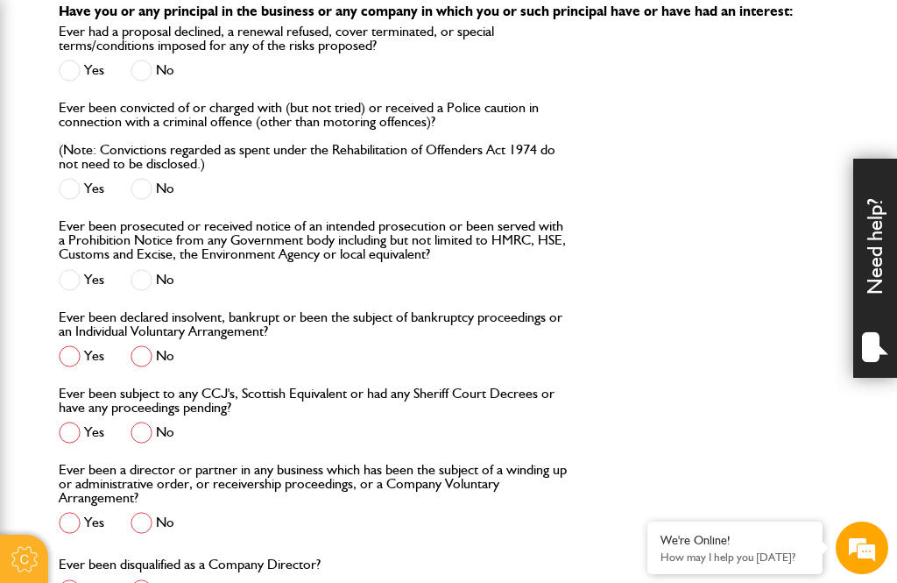
click at [287, 336] on div "Ever been declared insolvent, bankrupt or been the subject of bankruptcy procee…" at bounding box center [314, 341] width 511 height 63
click at [144, 355] on span at bounding box center [142, 356] width 22 height 22
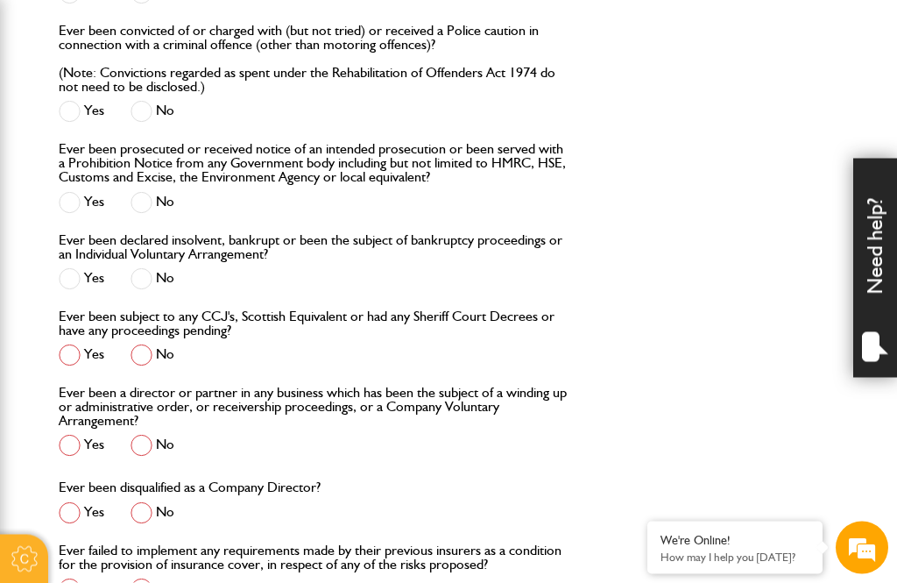
scroll to position [2659, 0]
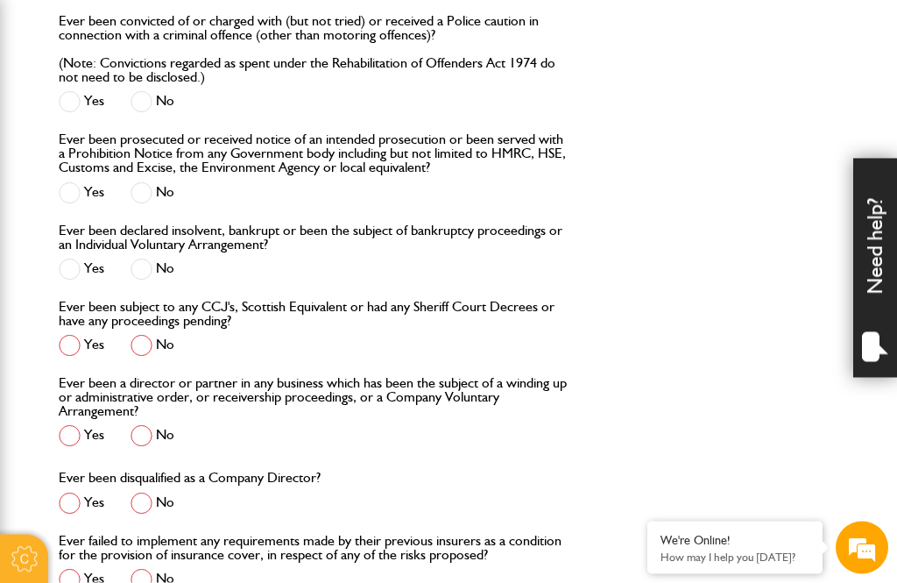
click at [150, 348] on span at bounding box center [142, 346] width 22 height 22
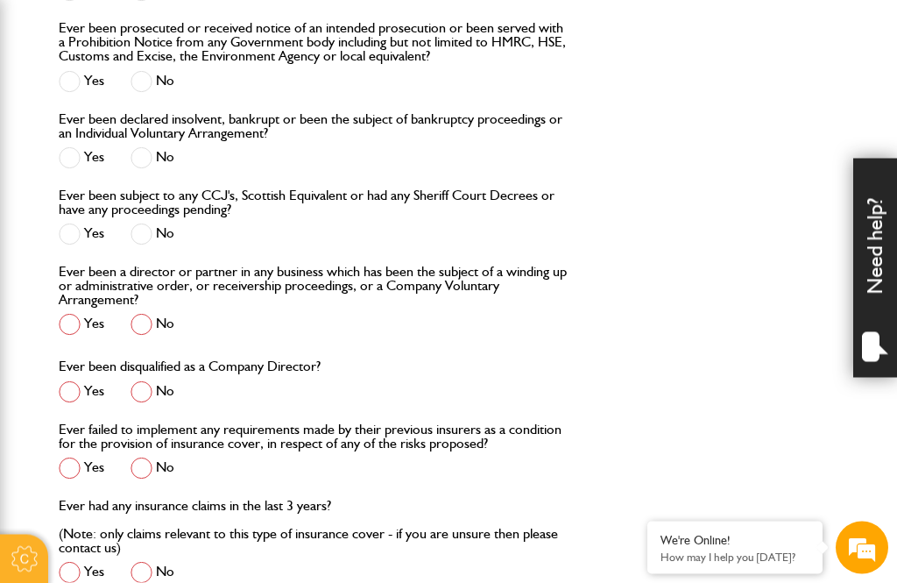
scroll to position [2772, 0]
click at [147, 318] on span at bounding box center [142, 324] width 22 height 22
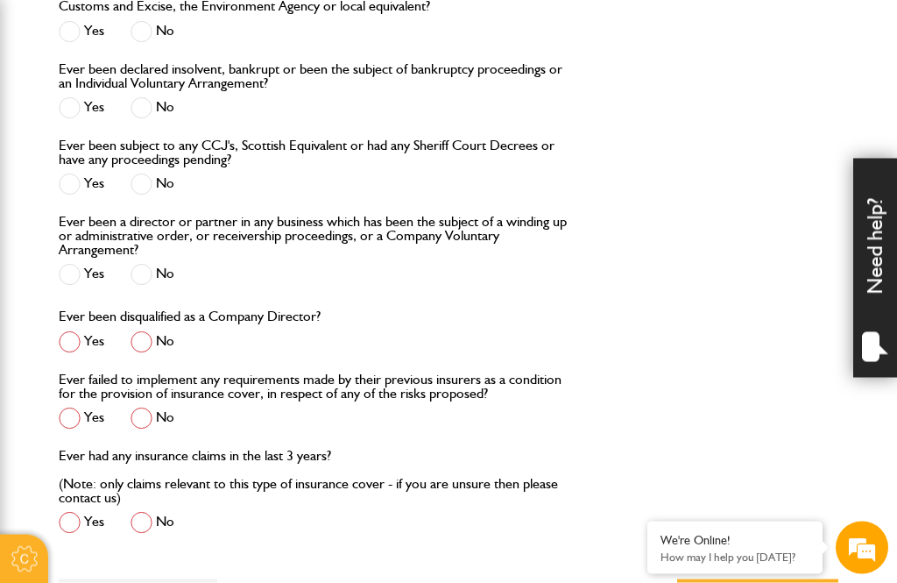
scroll to position [2821, 0]
click at [148, 340] on span at bounding box center [142, 341] width 22 height 22
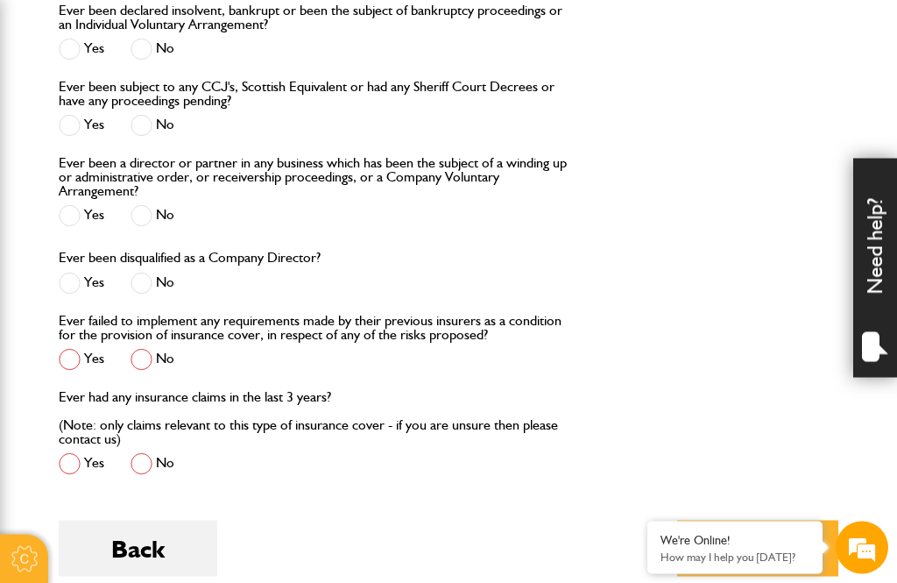
scroll to position [2880, 0]
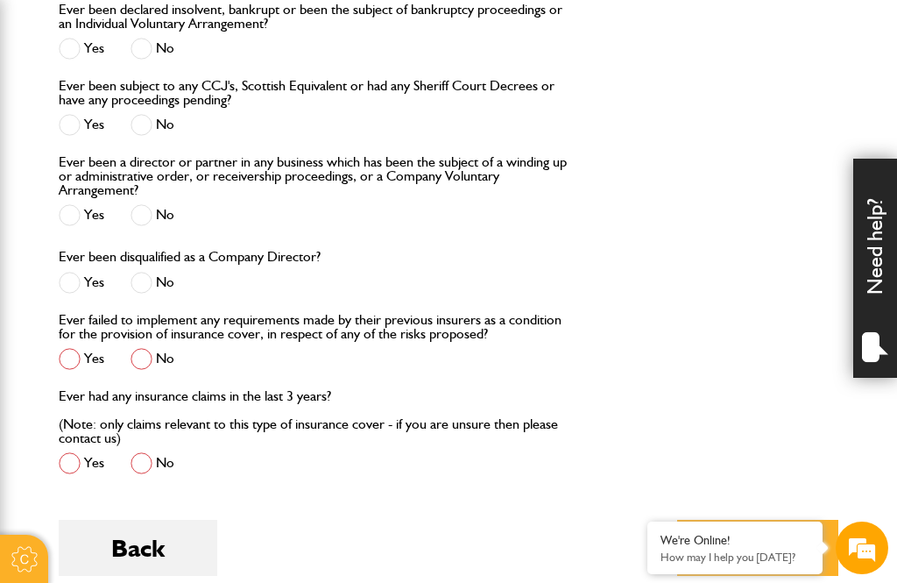
click at [132, 357] on span at bounding box center [142, 359] width 22 height 22
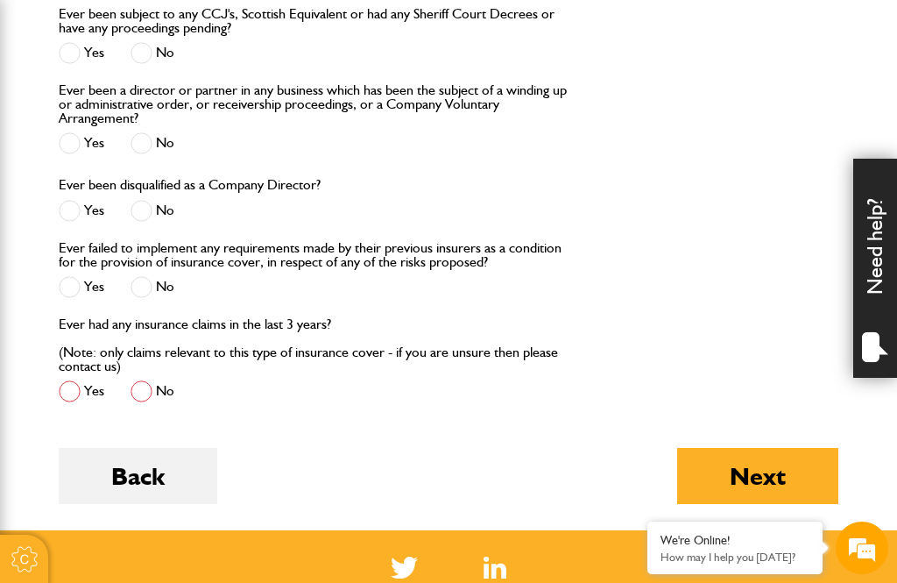
scroll to position [2952, 0]
click at [145, 393] on span at bounding box center [142, 391] width 22 height 22
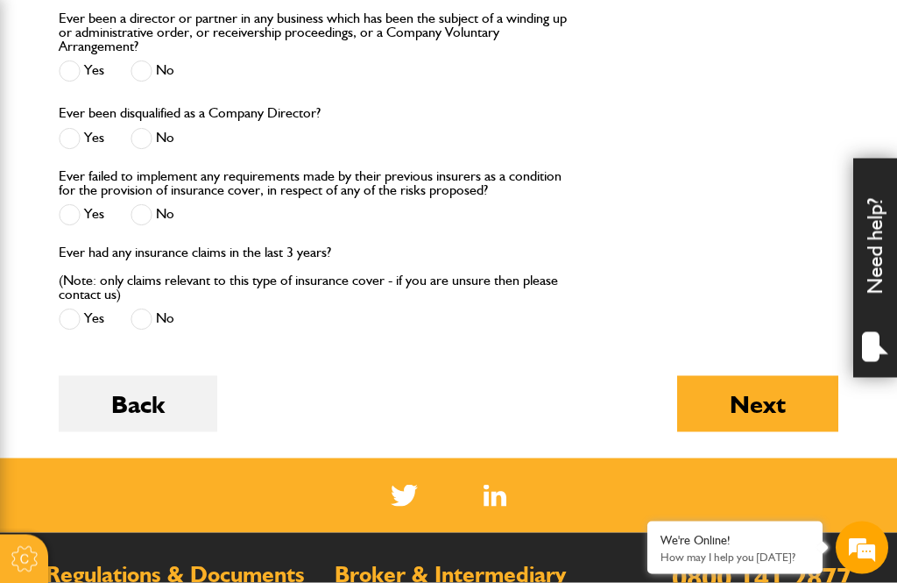
click at [757, 398] on button "Next" at bounding box center [757, 404] width 161 height 56
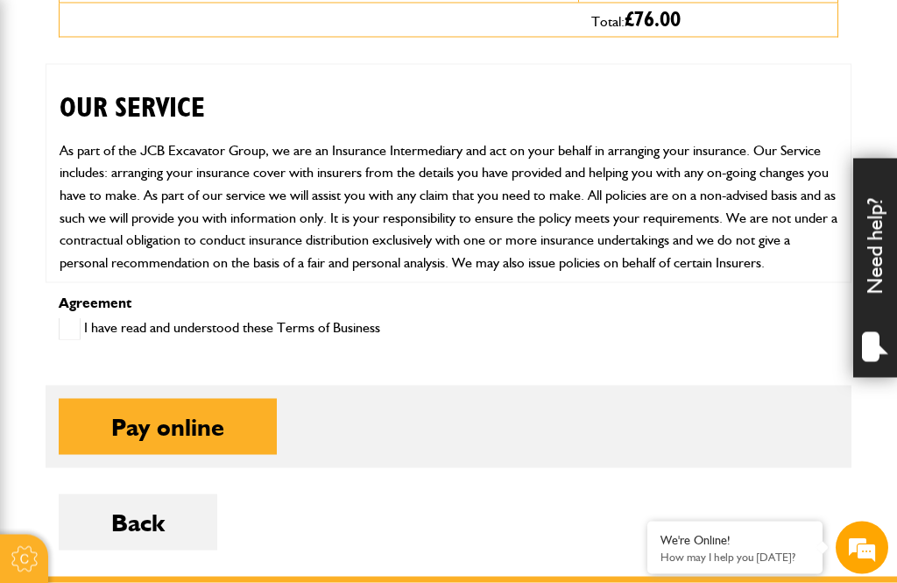
scroll to position [830, 0]
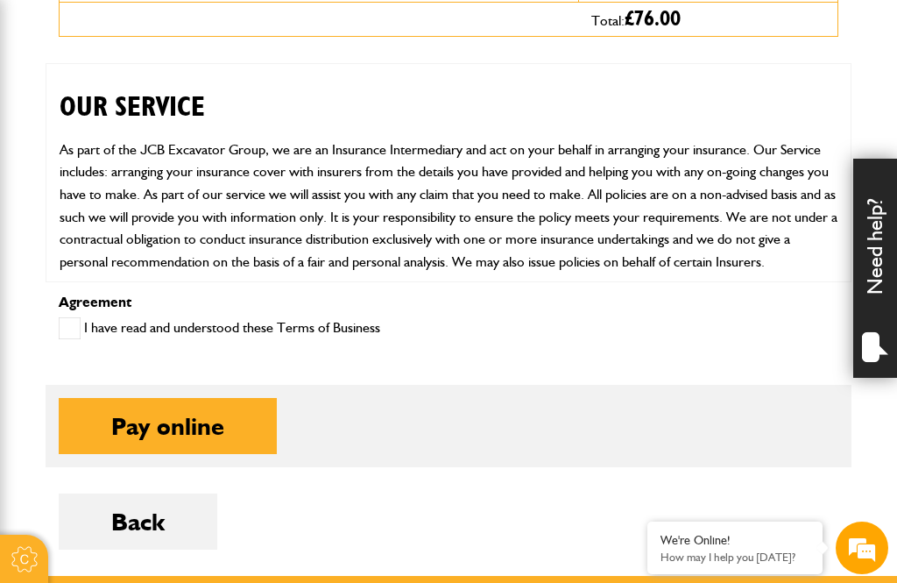
click at [67, 339] on span at bounding box center [70, 328] width 22 height 22
click at [209, 450] on button "Pay online" at bounding box center [168, 426] width 218 height 56
